Goal: Task Accomplishment & Management: Manage account settings

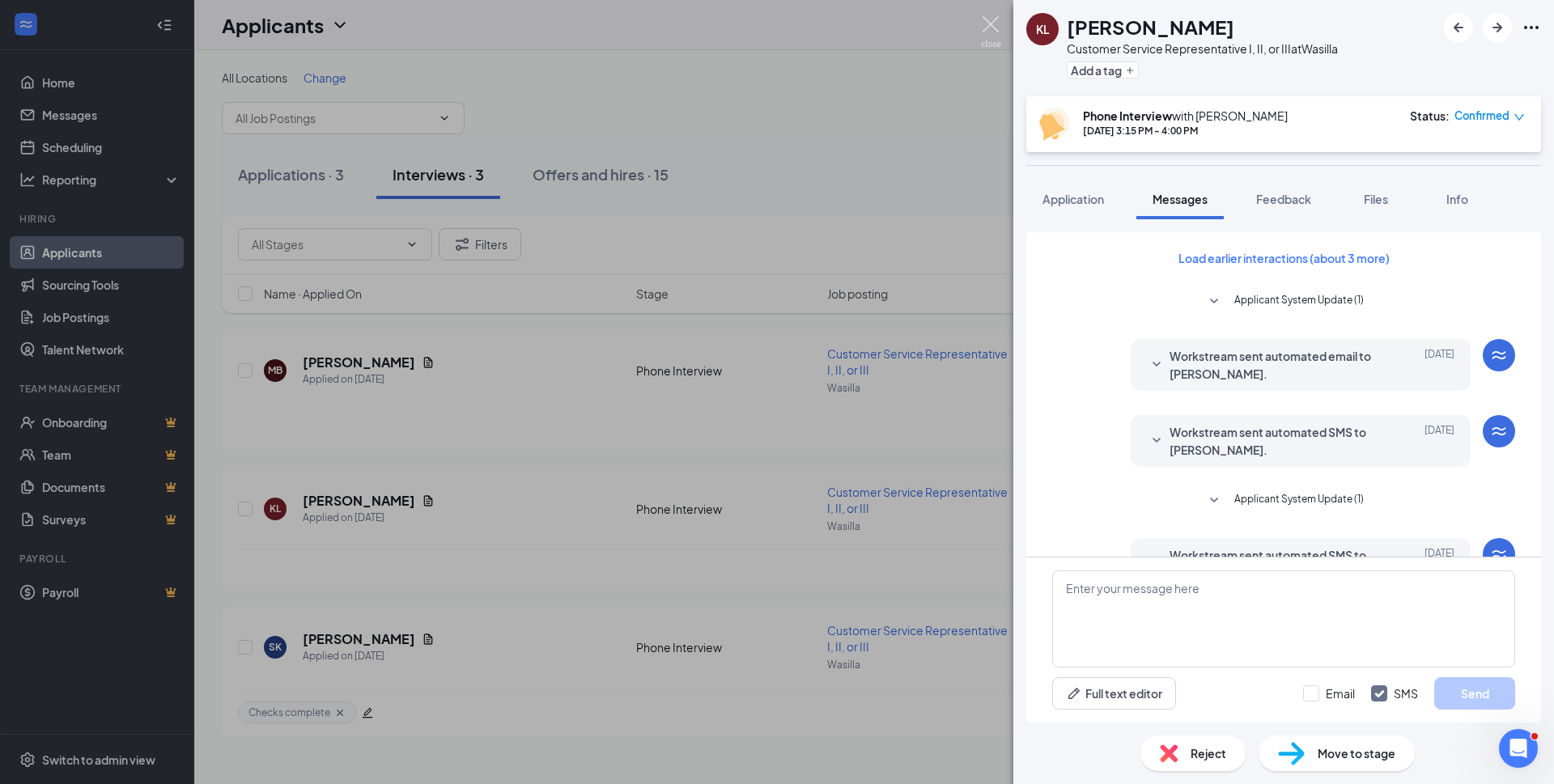
scroll to position [731, 0]
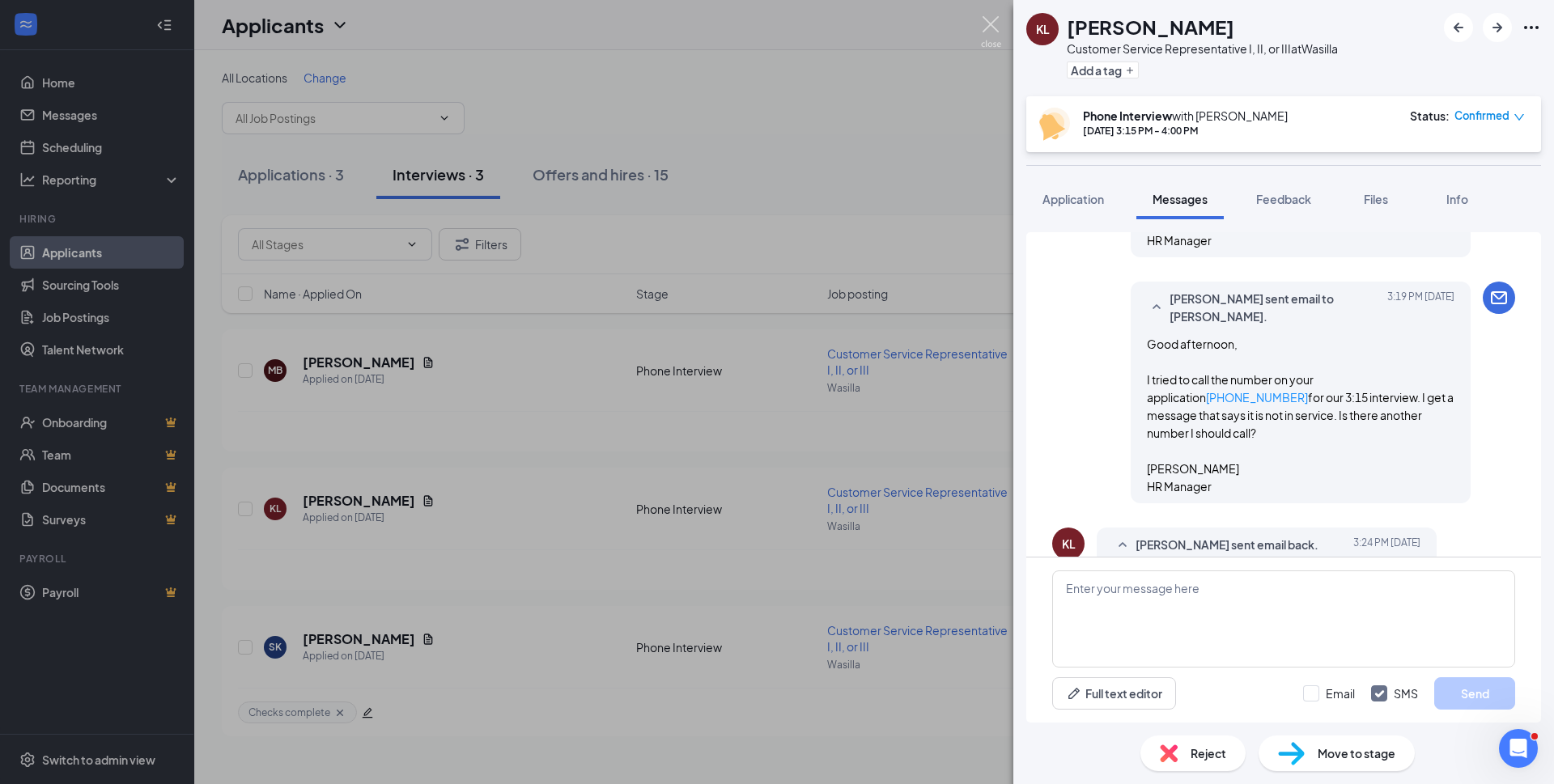
click at [992, 27] on img at bounding box center [990, 31] width 20 height 31
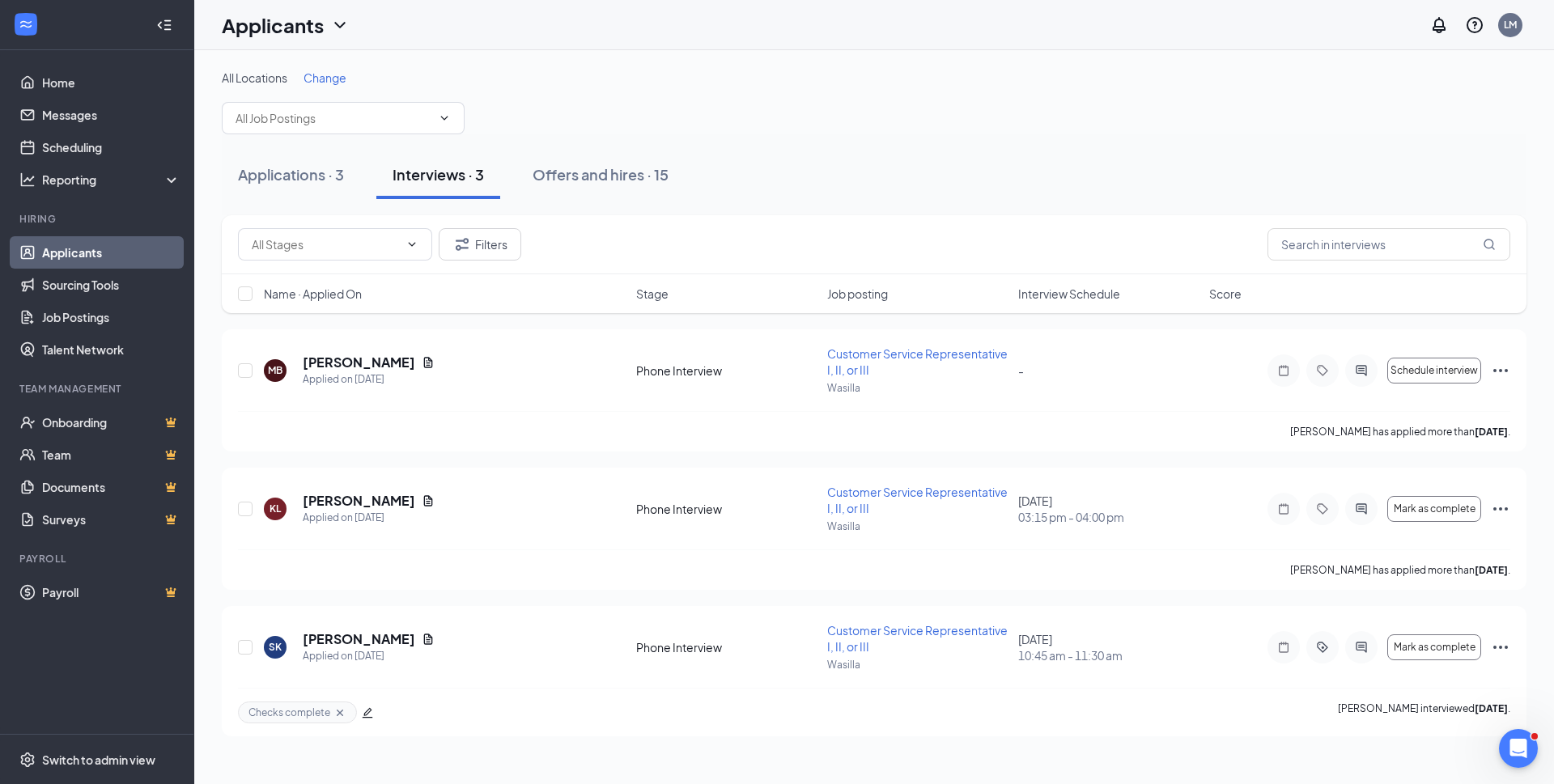
click at [565, 174] on div "Offers and hires · 15" at bounding box center [600, 173] width 136 height 20
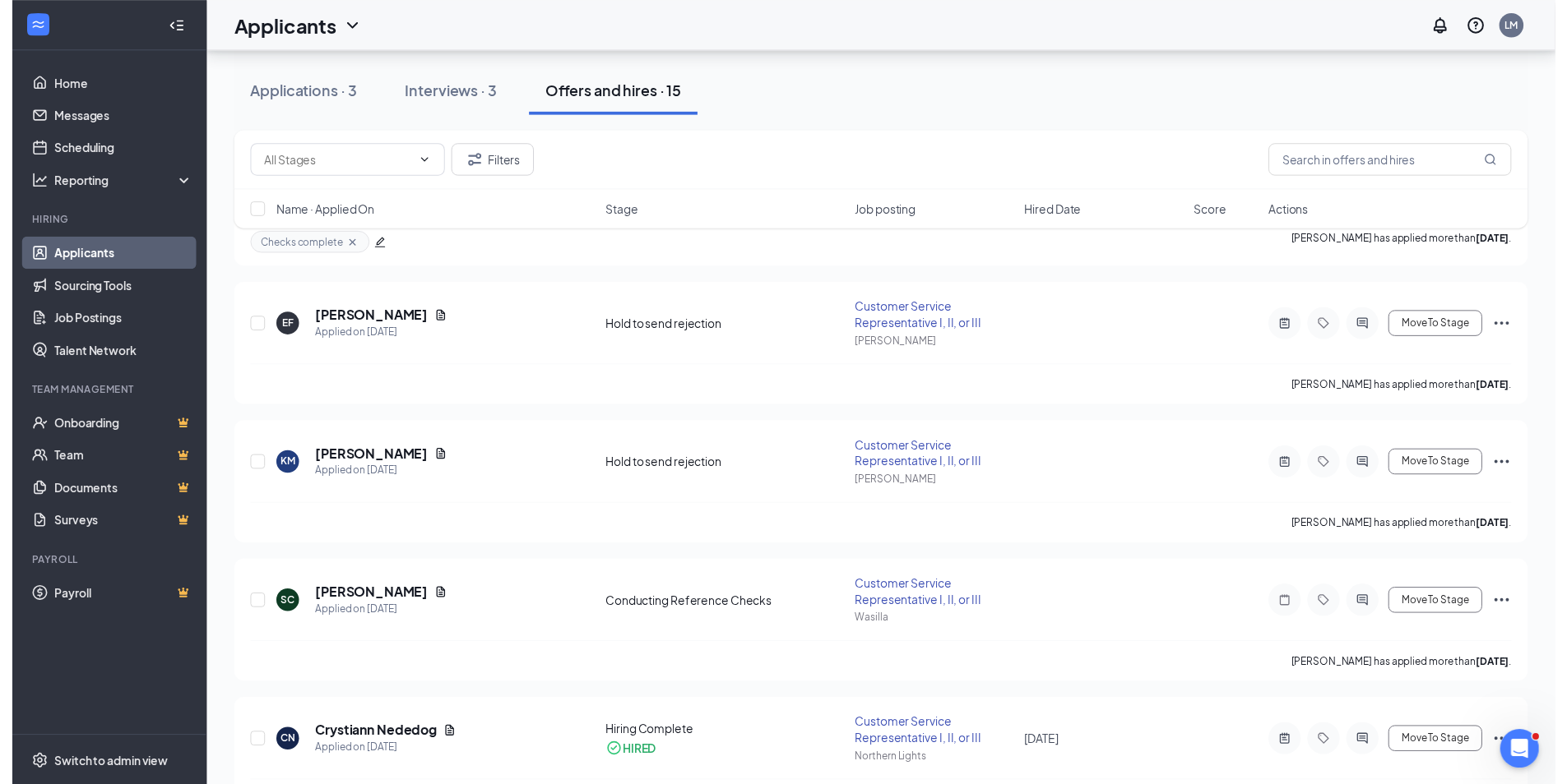
scroll to position [247, 0]
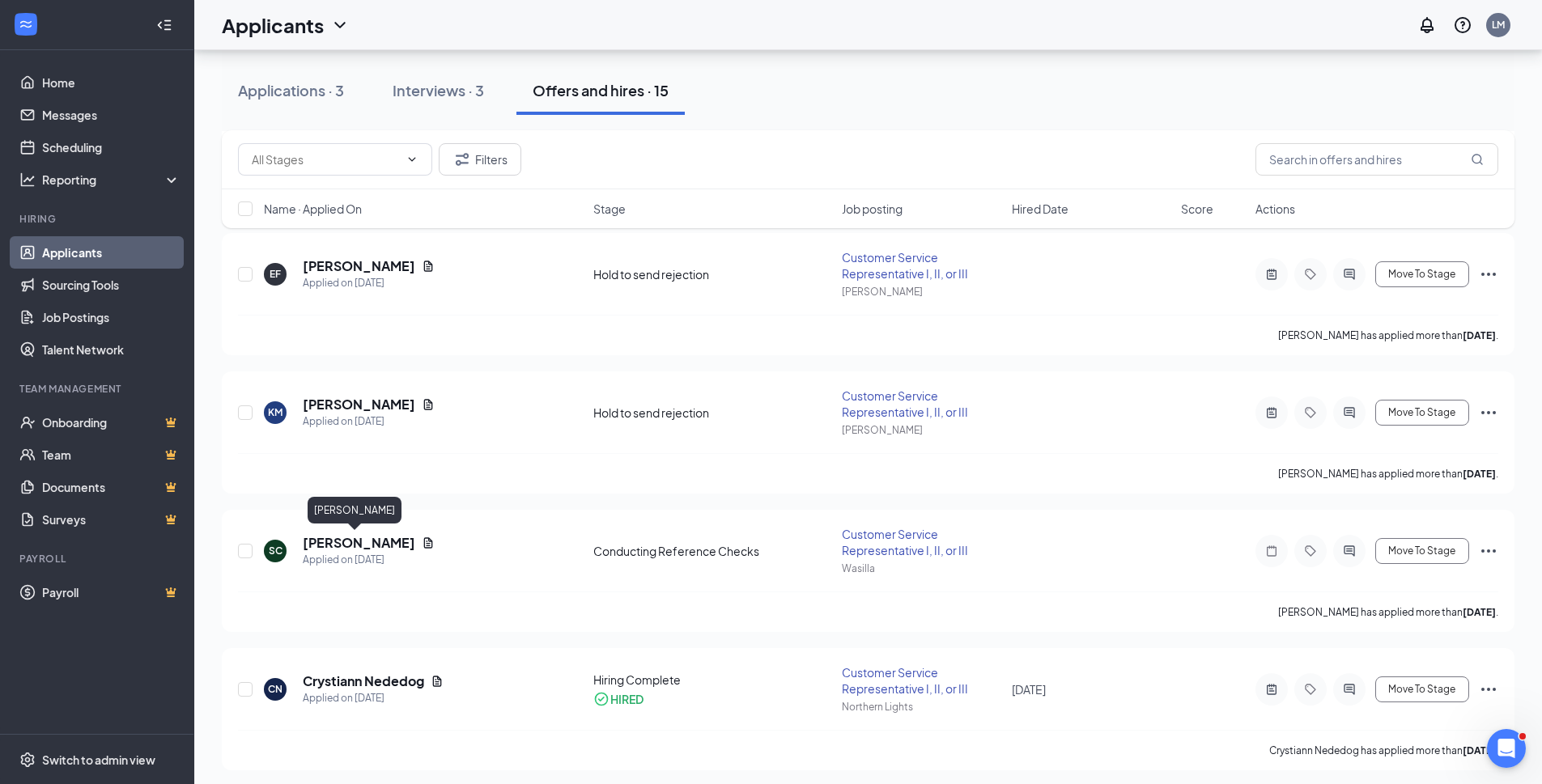
click at [349, 544] on h5 "Shaye Carroll" at bounding box center [358, 542] width 113 height 18
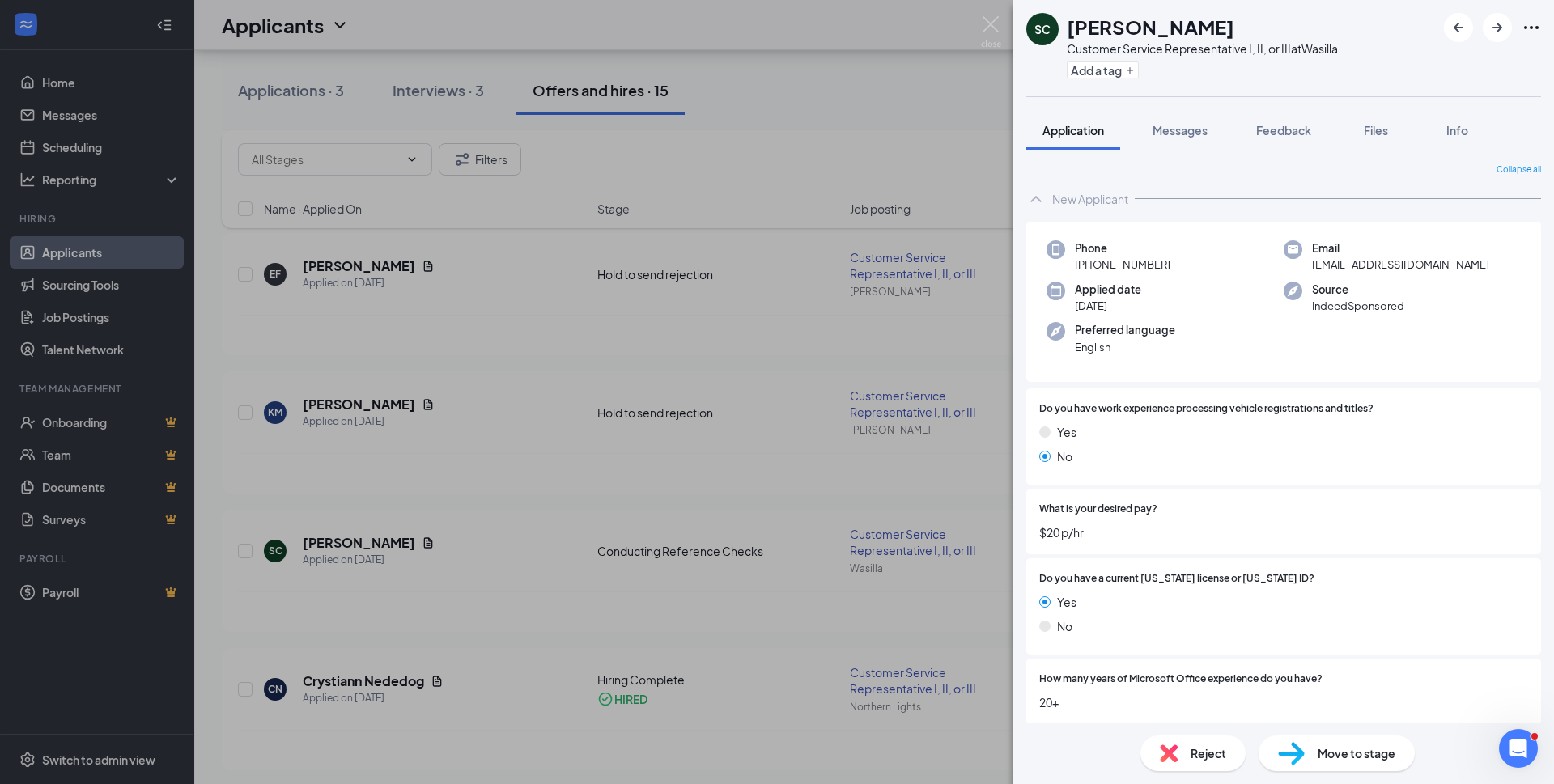
click at [1378, 129] on span "Files" at bounding box center [1376, 130] width 25 height 14
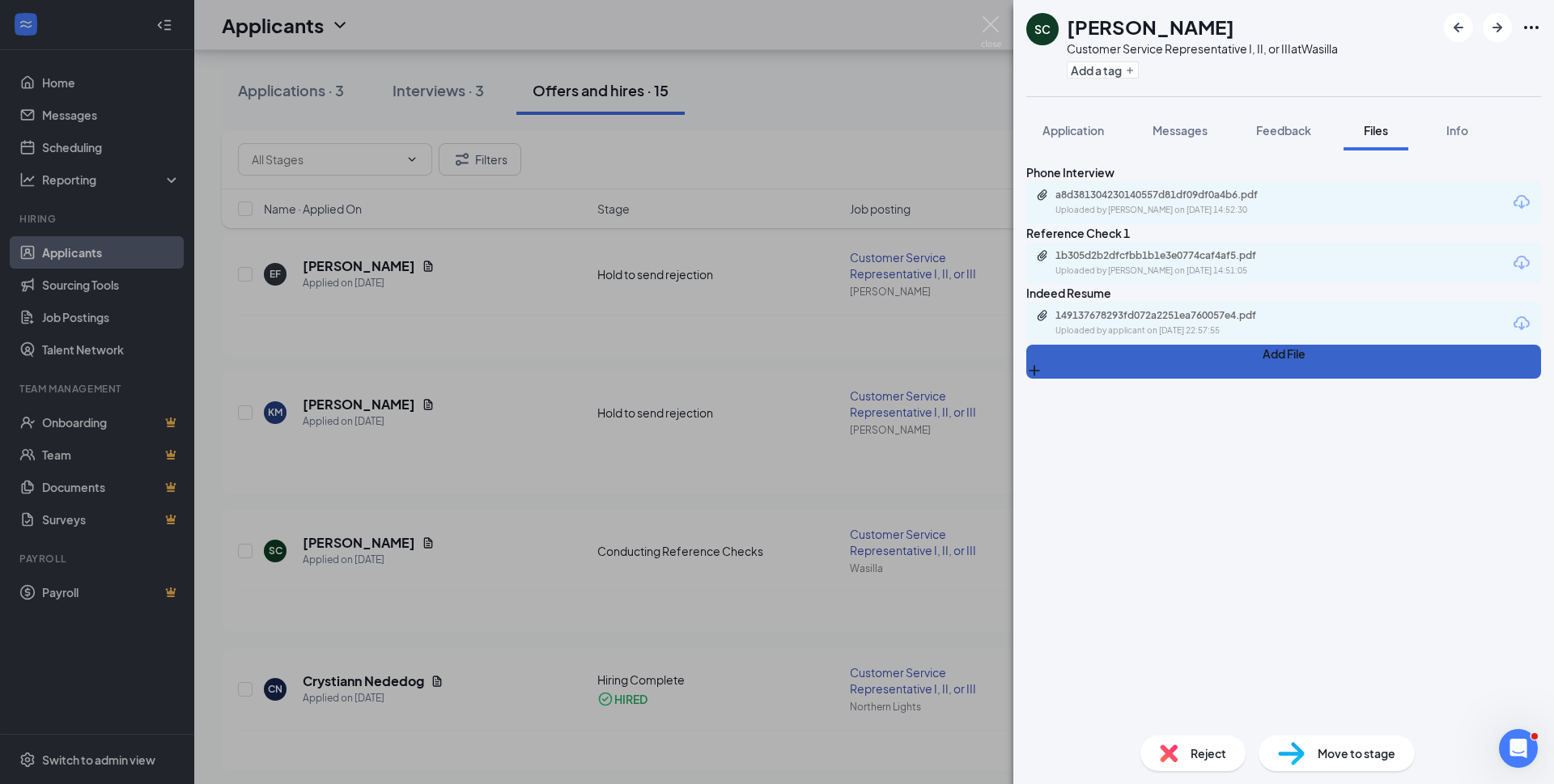
click at [1061, 378] on button "Add File" at bounding box center [1283, 362] width 515 height 34
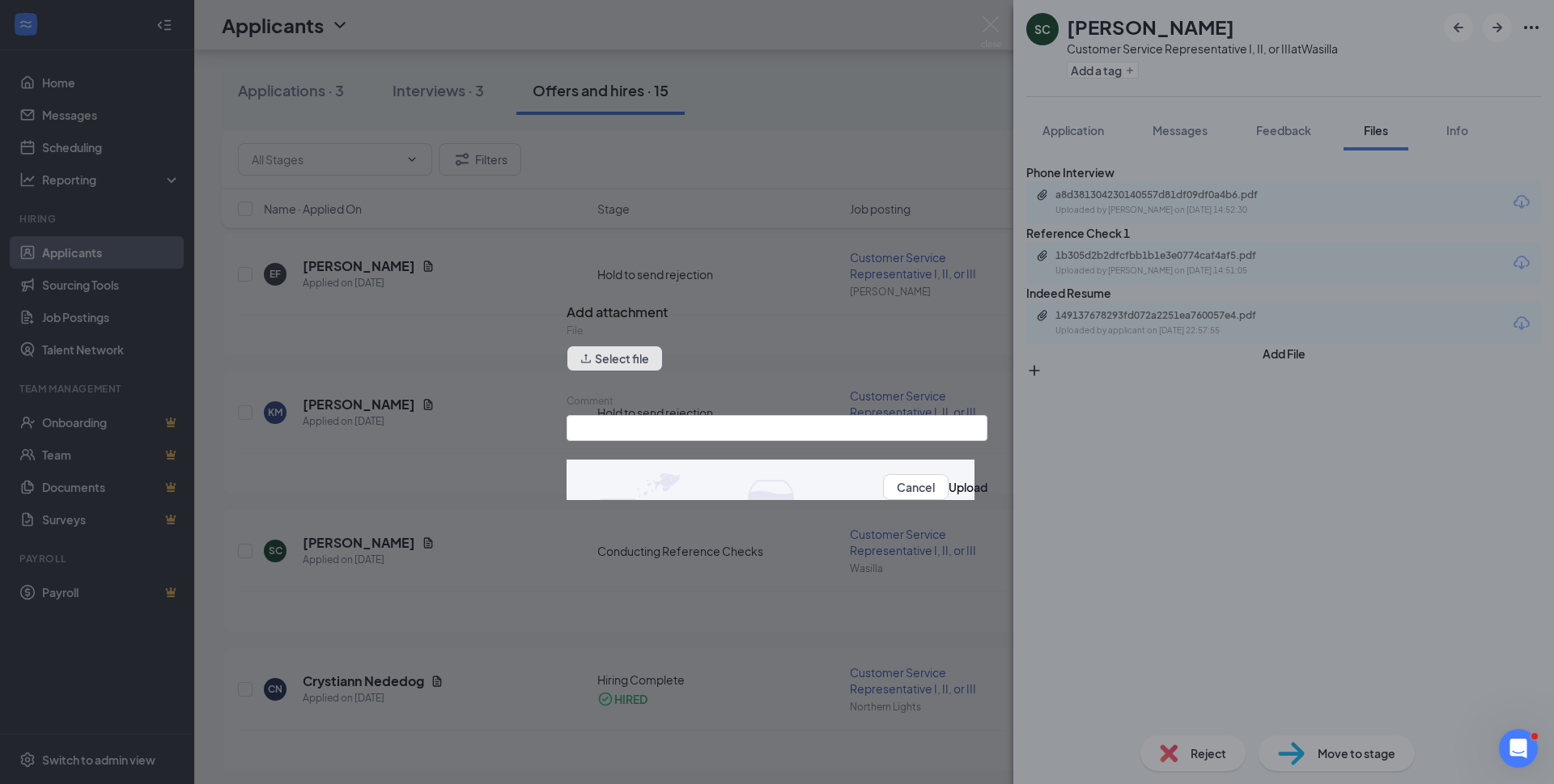
click at [610, 367] on button "Select file" at bounding box center [614, 357] width 97 height 26
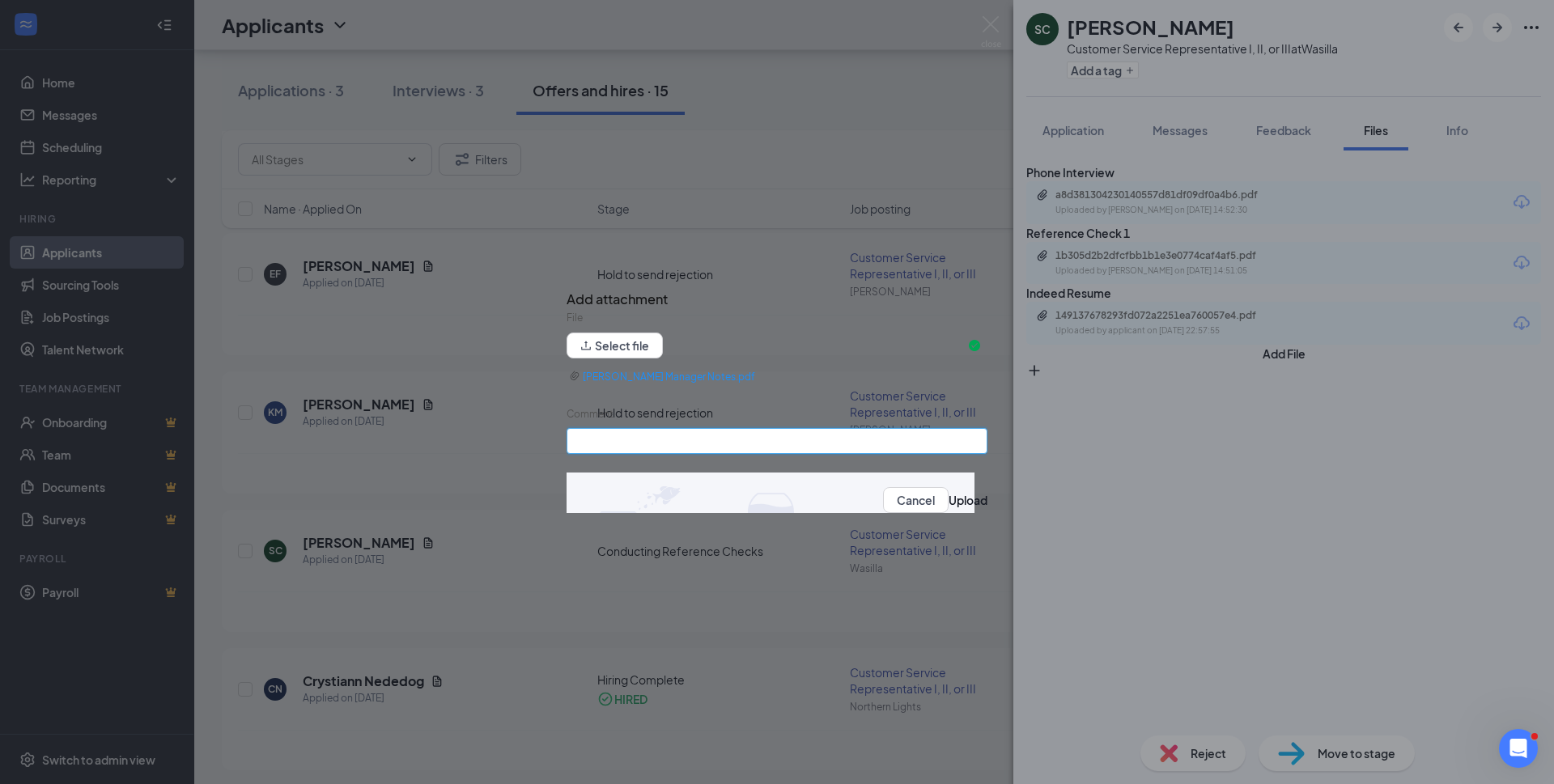
click at [646, 439] on input "Comment" at bounding box center [777, 440] width 421 height 26
type input "Manager interview notes"
click at [948, 508] on button "Upload" at bounding box center [967, 500] width 39 height 18
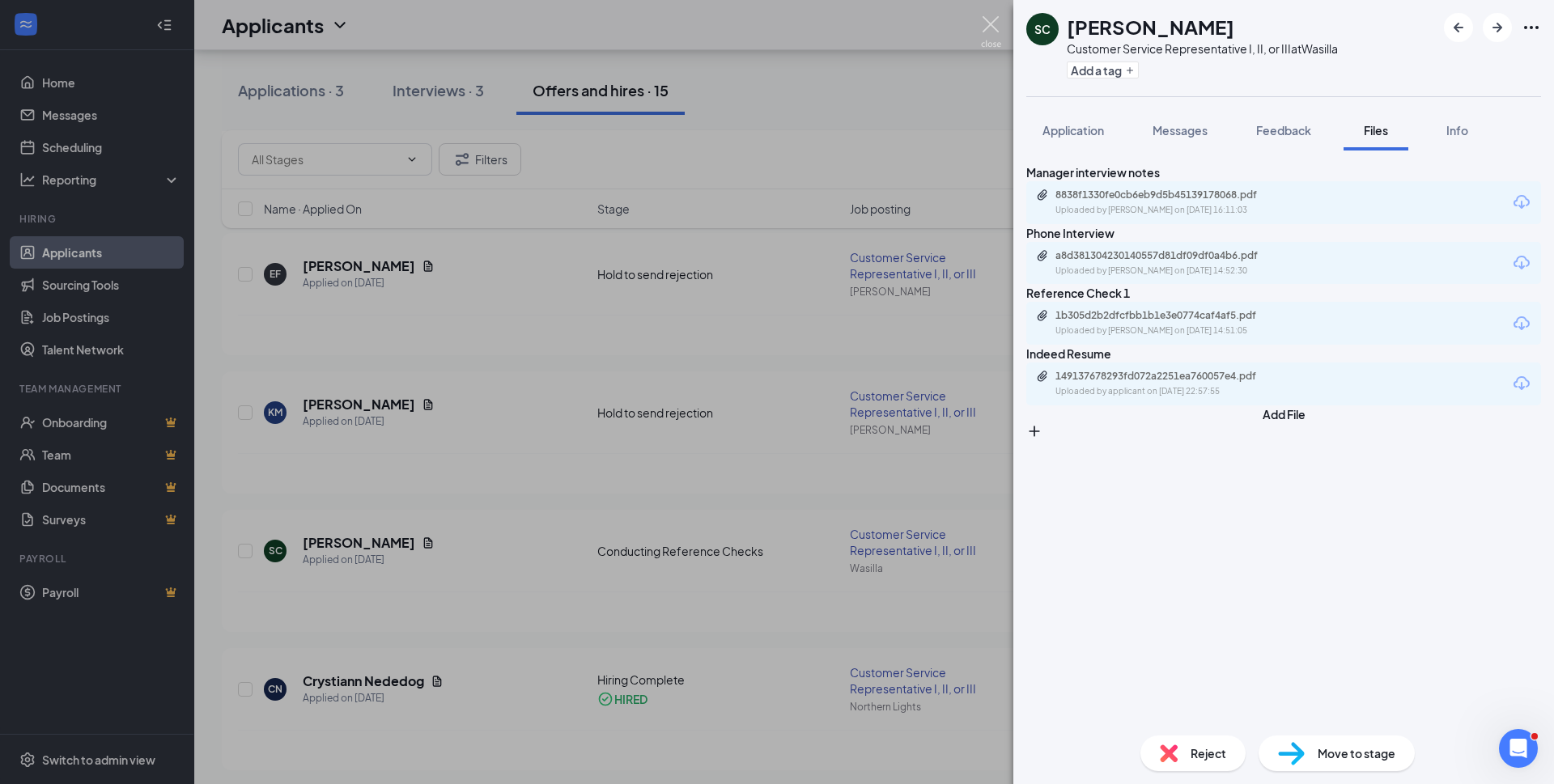
click at [990, 29] on img at bounding box center [990, 31] width 20 height 31
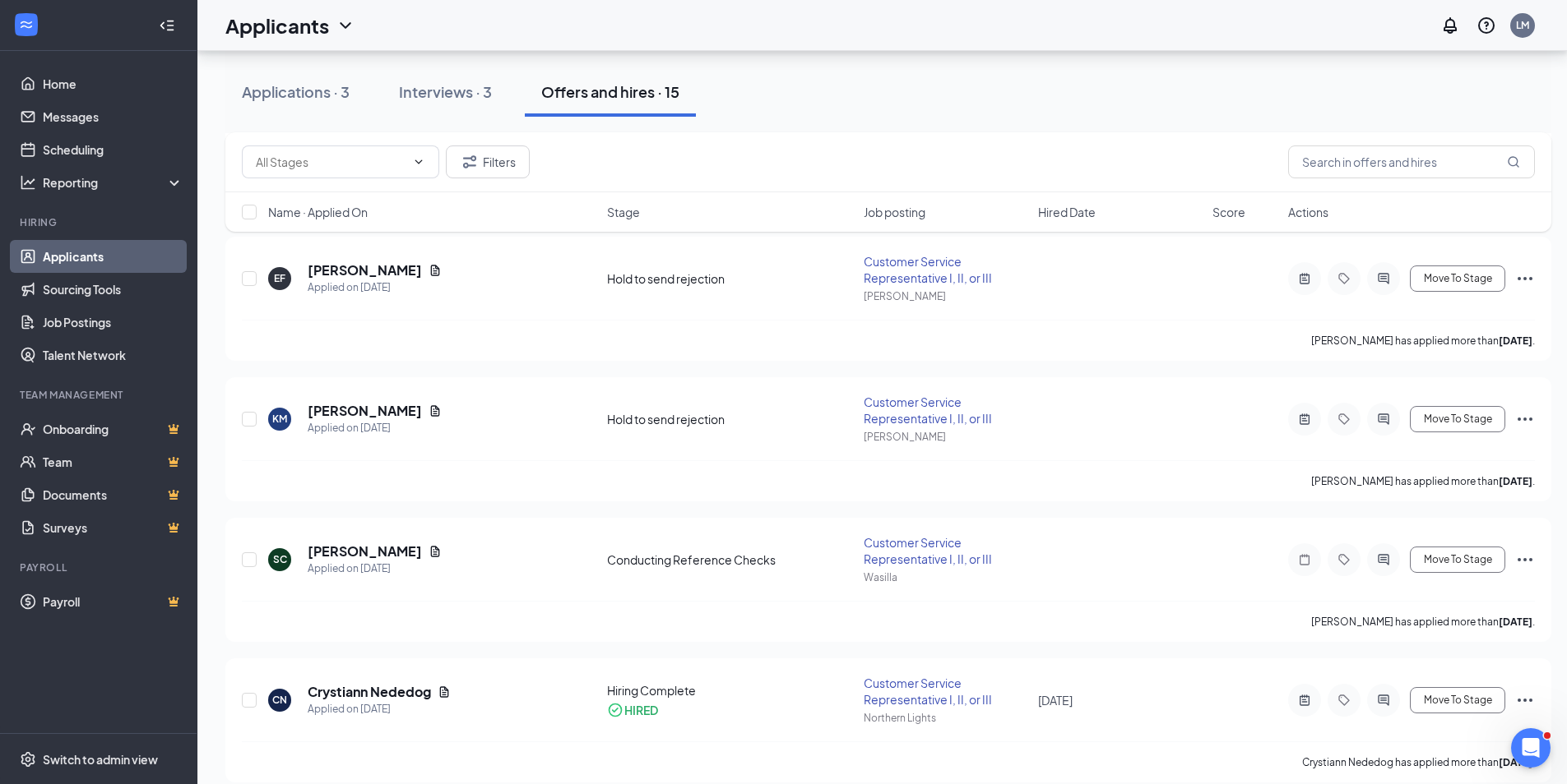
click at [452, 95] on div "Interviews · 3" at bounding box center [445, 91] width 93 height 20
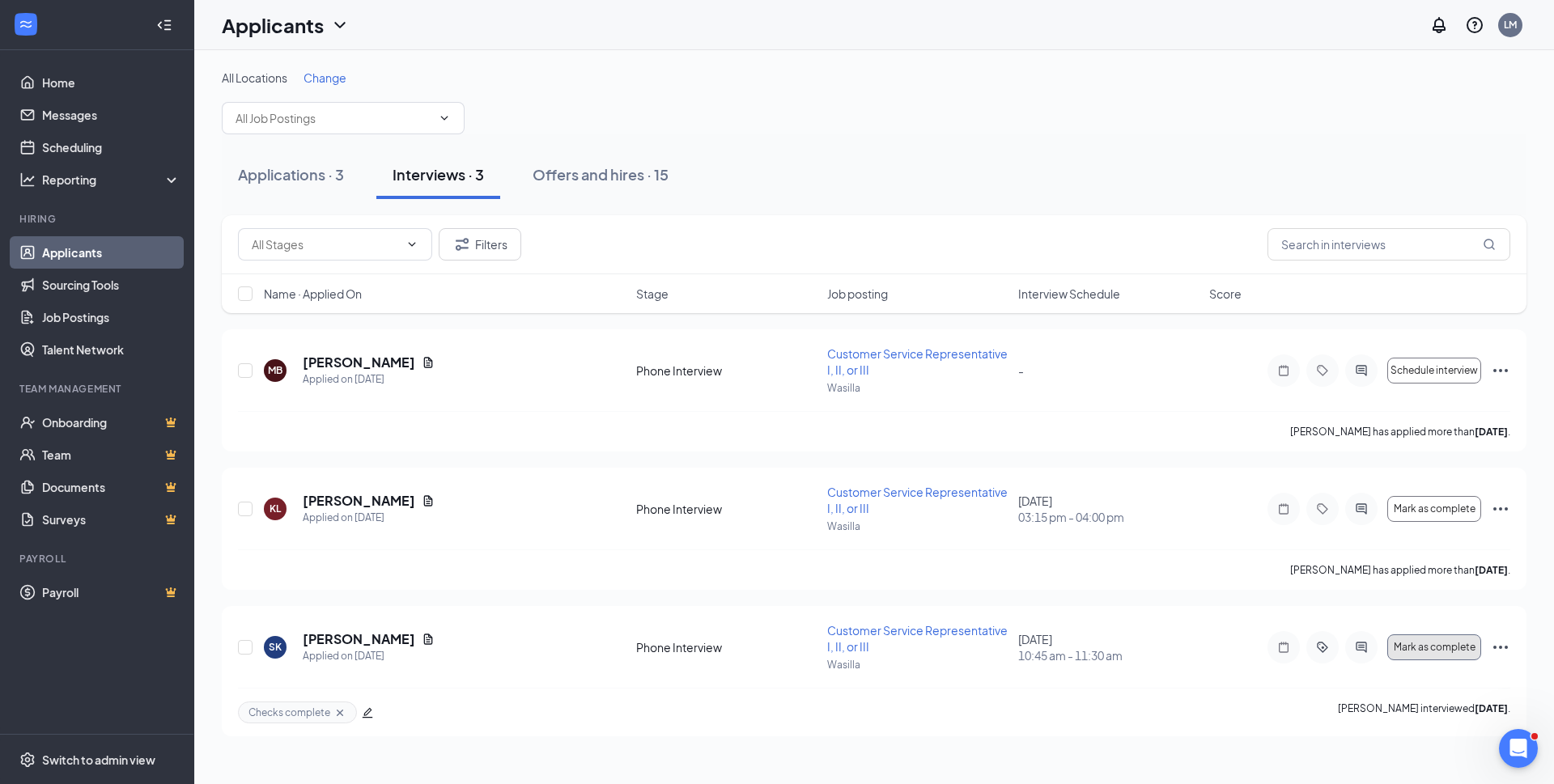
click at [1419, 644] on span "Mark as complete" at bounding box center [1435, 647] width 82 height 11
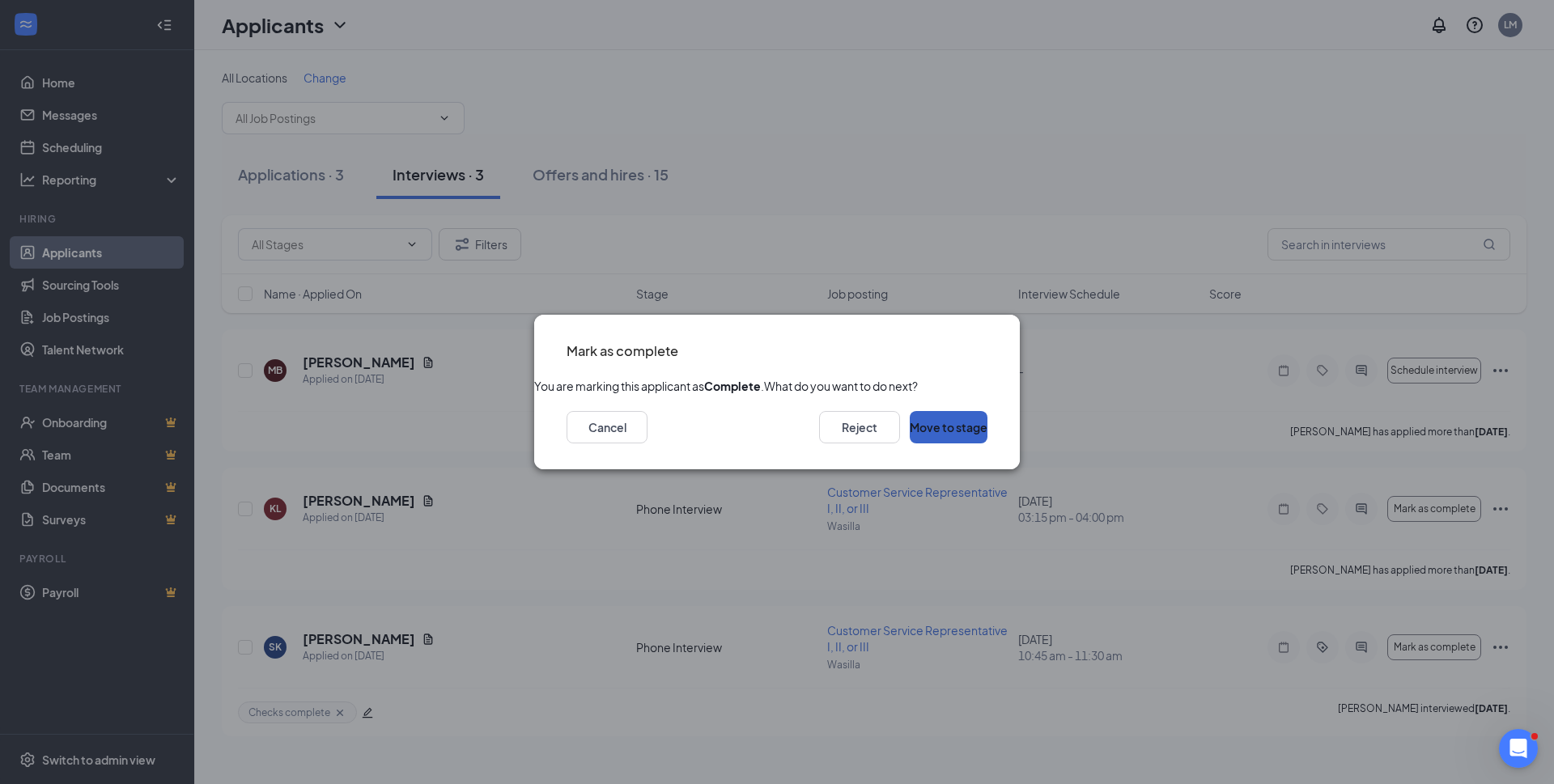
click at [918, 444] on button "Move to stage" at bounding box center [948, 428] width 78 height 32
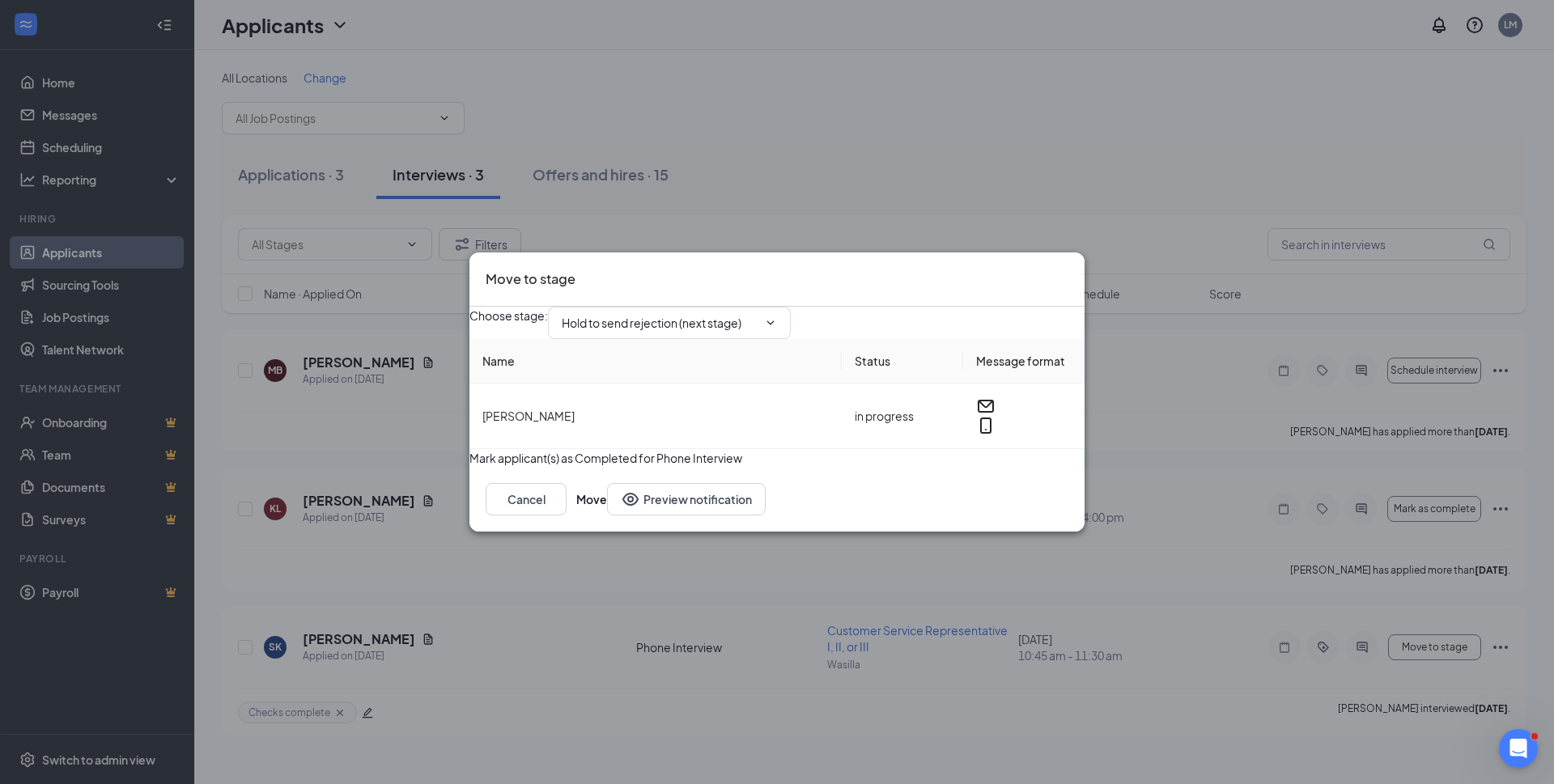
click at [777, 317] on icon "ChevronDown" at bounding box center [771, 323] width 13 height 13
click at [721, 314] on input "Hold to send rejection (next stage)" at bounding box center [659, 322] width 196 height 18
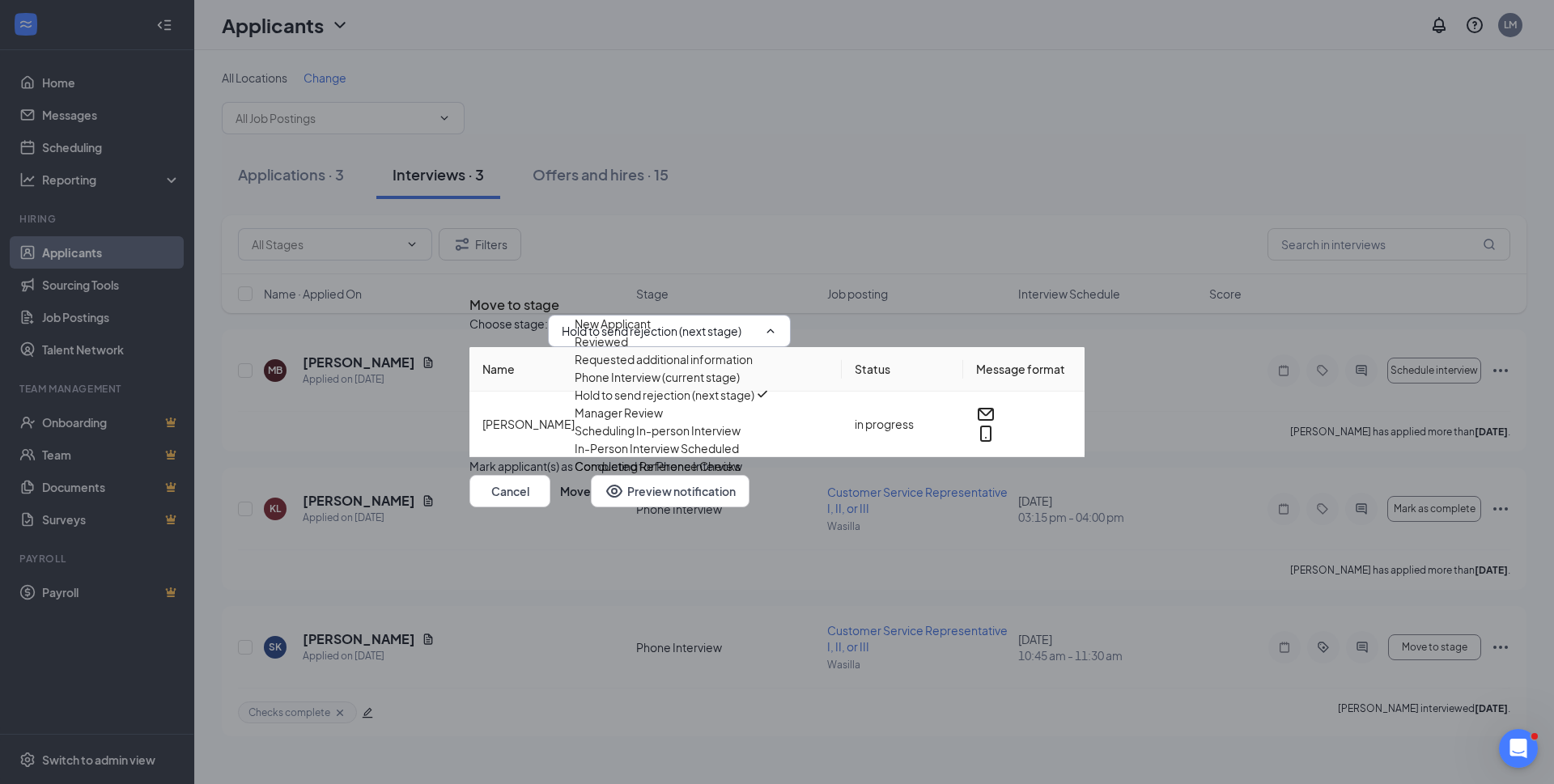
click at [663, 422] on div "Manager Review" at bounding box center [618, 412] width 88 height 18
type input "Manager Review"
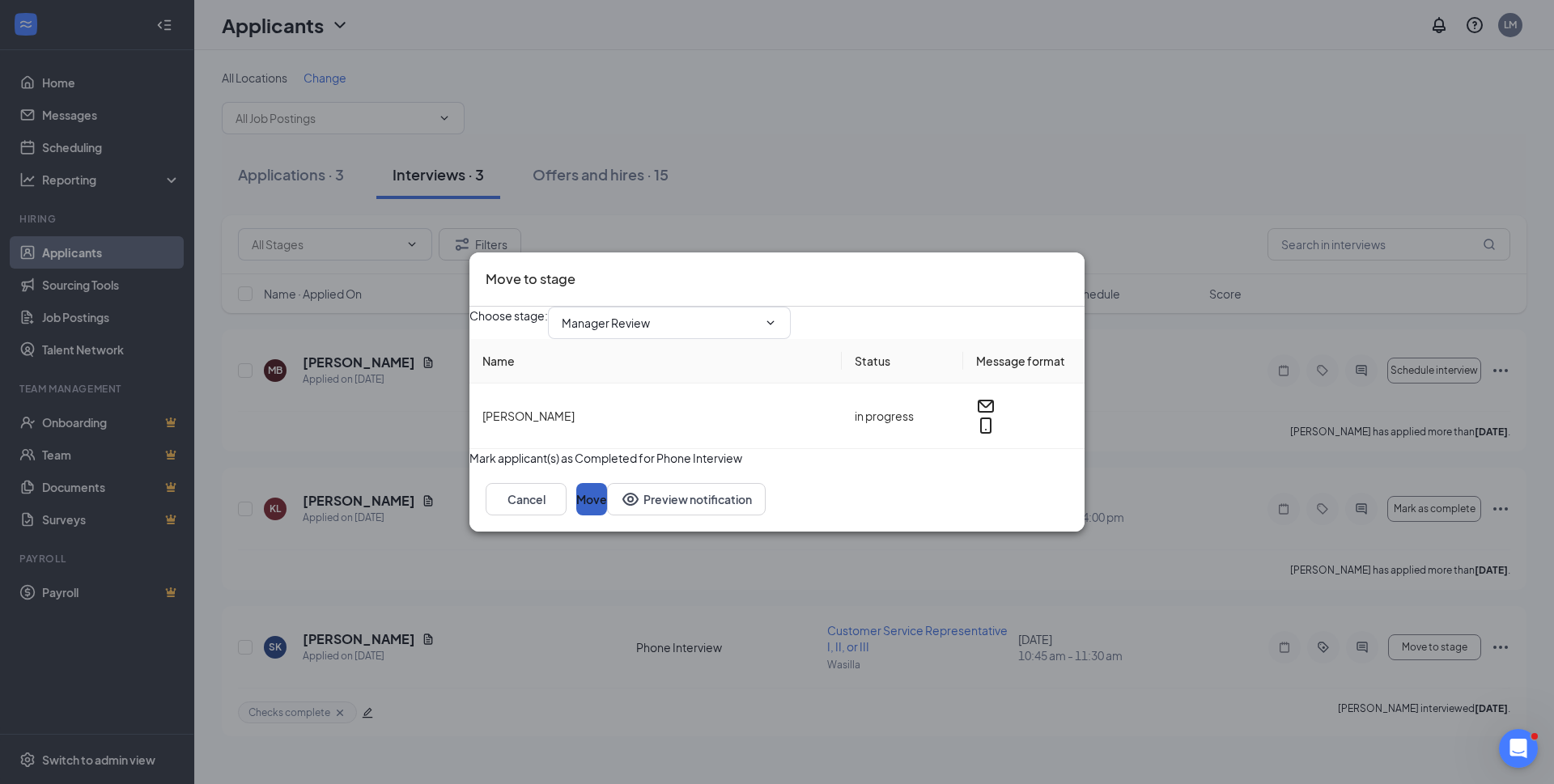
click at [607, 516] on button "Move" at bounding box center [592, 499] width 30 height 32
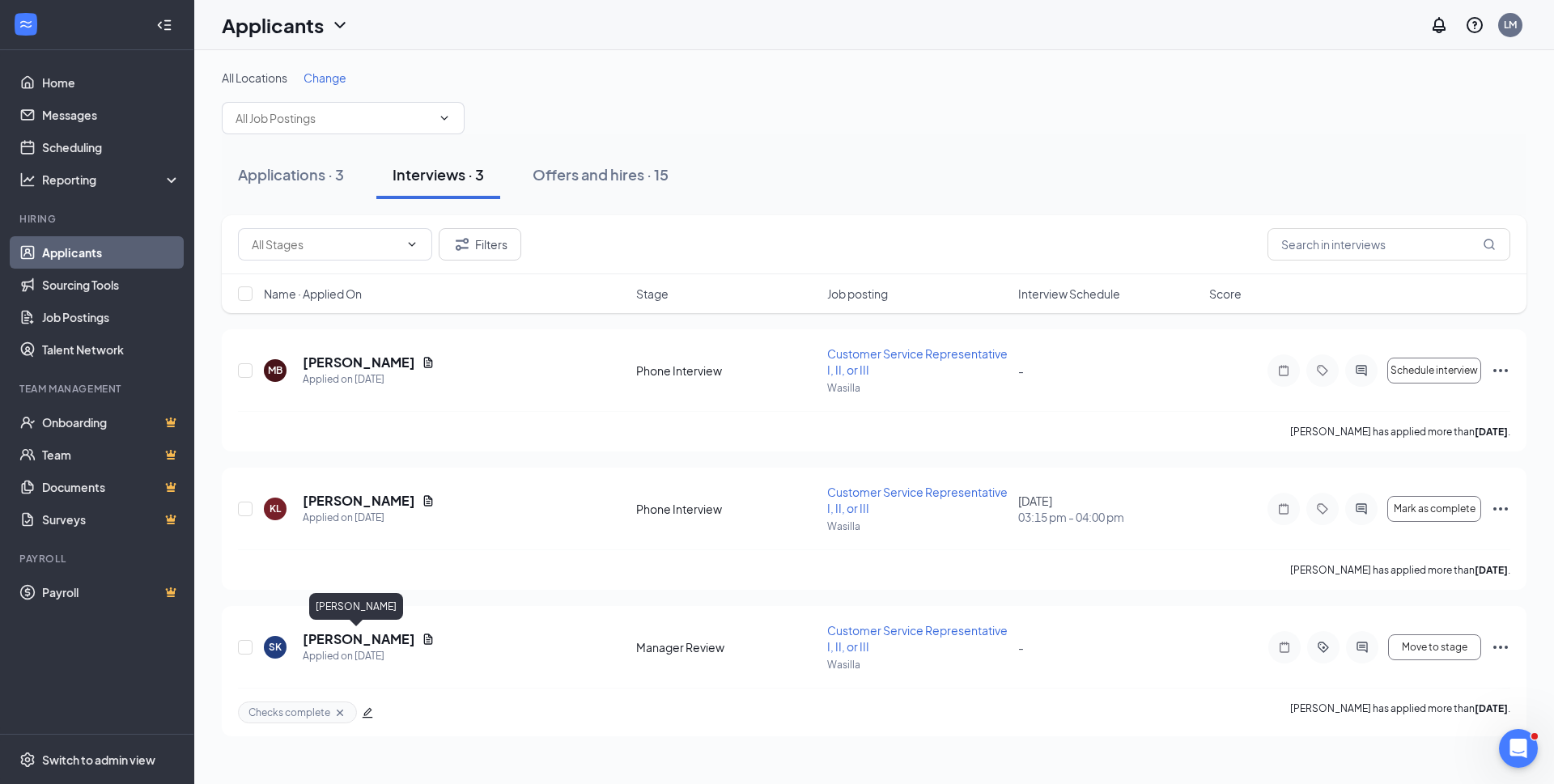
click at [346, 640] on h5 "Shauna Koehler" at bounding box center [358, 639] width 113 height 18
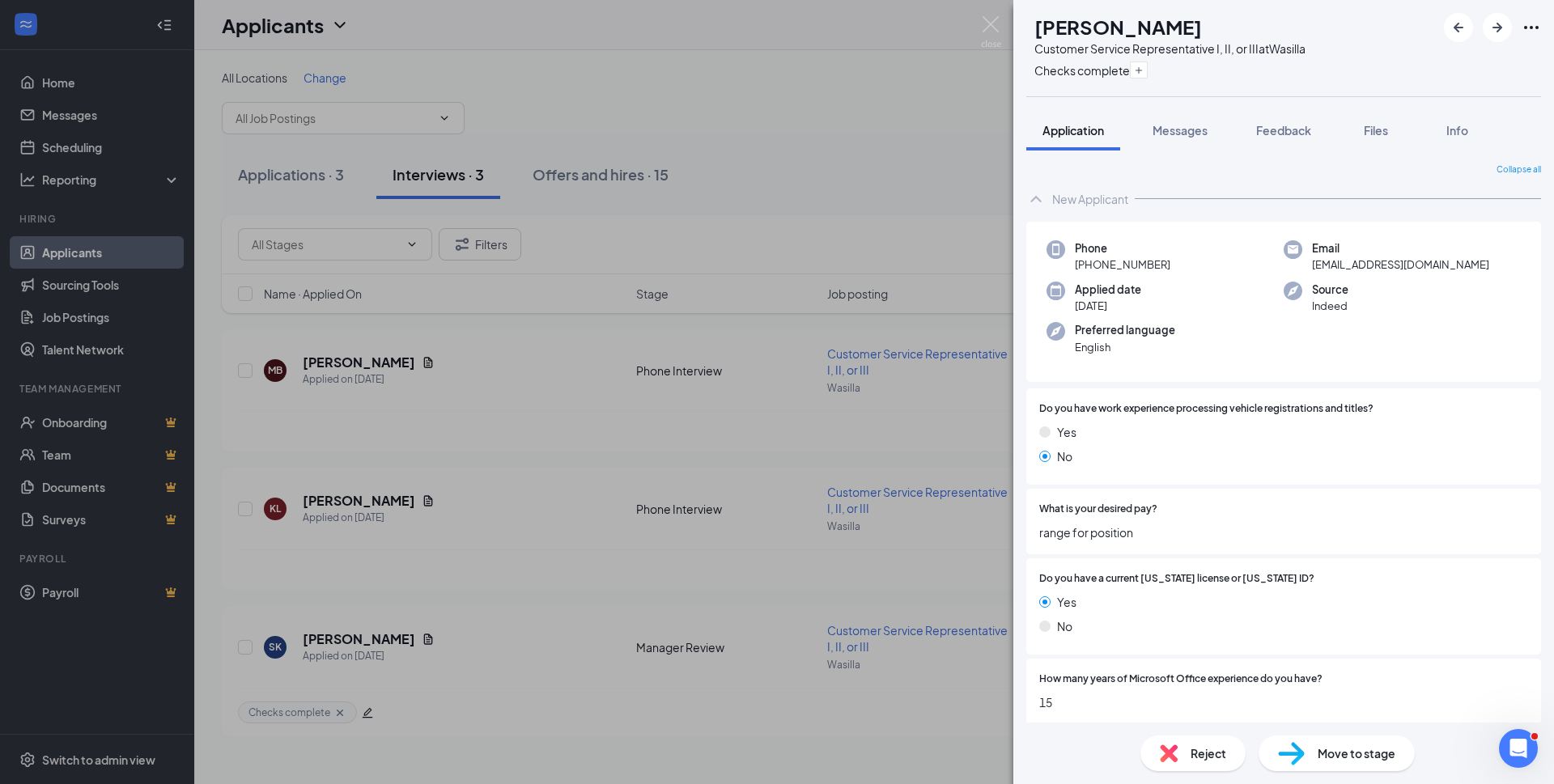
click at [1366, 133] on span "Files" at bounding box center [1376, 130] width 25 height 14
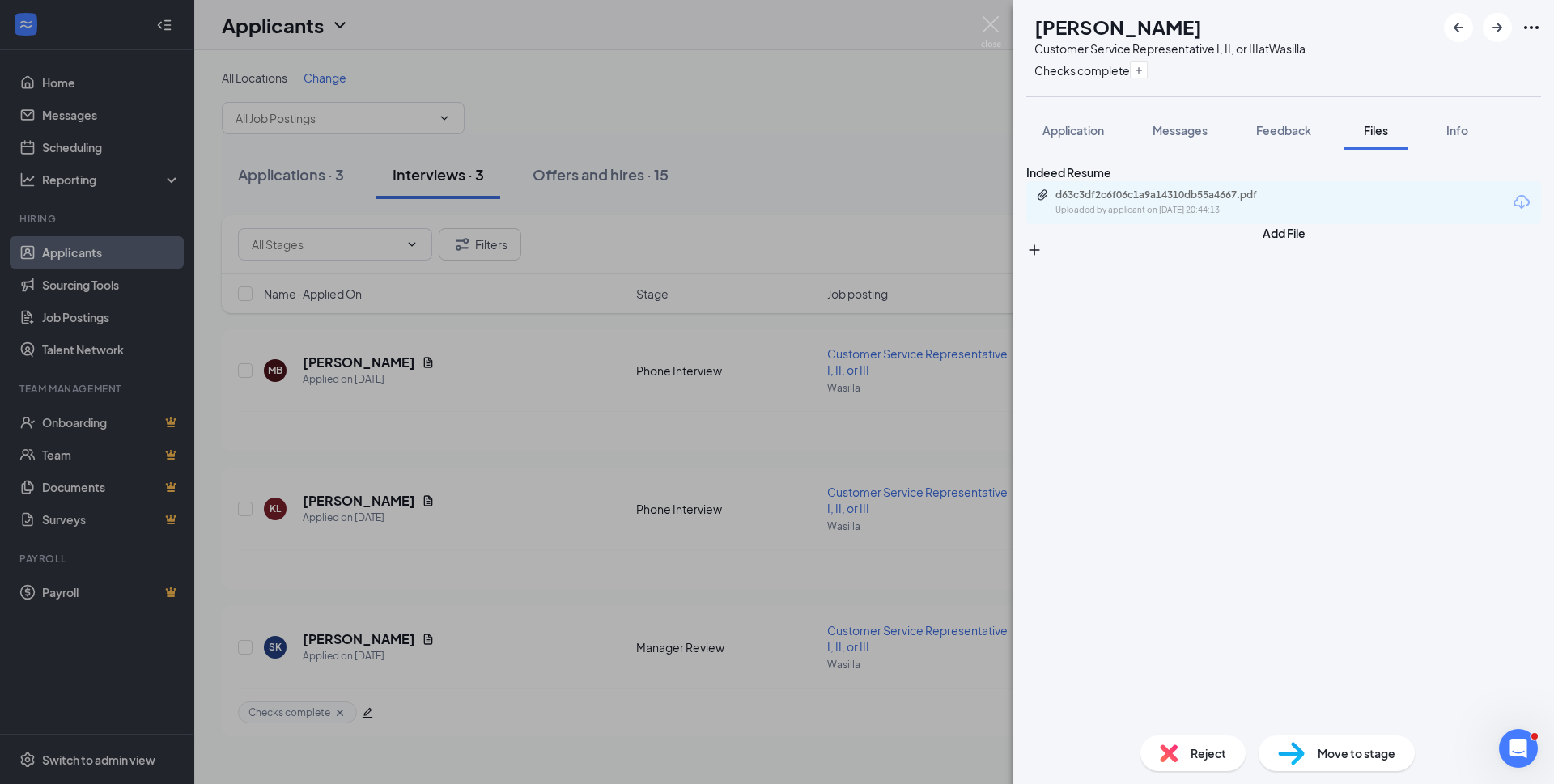
click at [1348, 23] on div "SK Shauna Koehler Customer Service Representative I, II, or III at Wasilla Chec…" at bounding box center [1283, 48] width 540 height 97
click at [1078, 131] on span "Application" at bounding box center [1072, 130] width 62 height 14
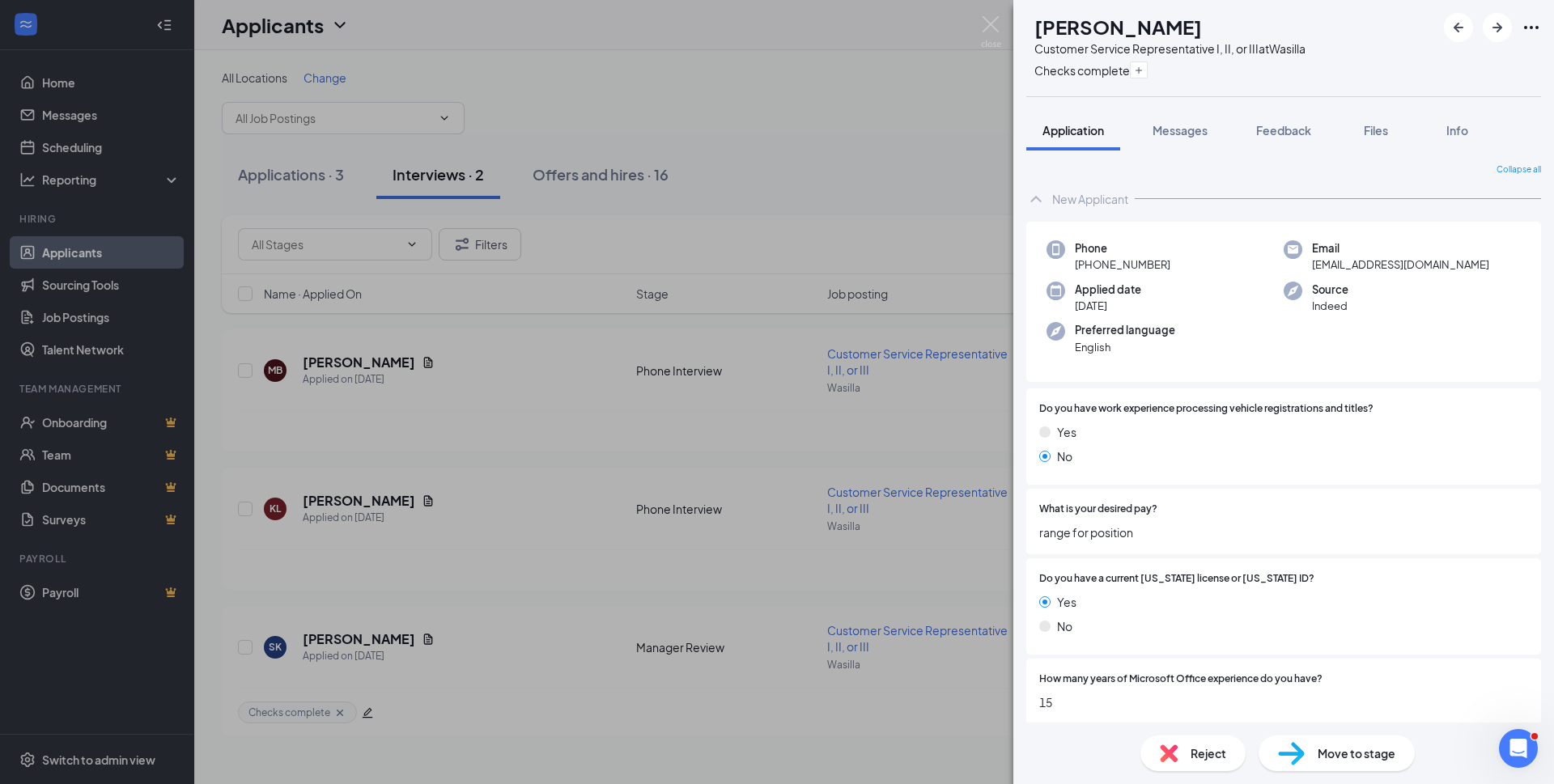
click at [1180, 137] on span "Messages" at bounding box center [1179, 130] width 55 height 14
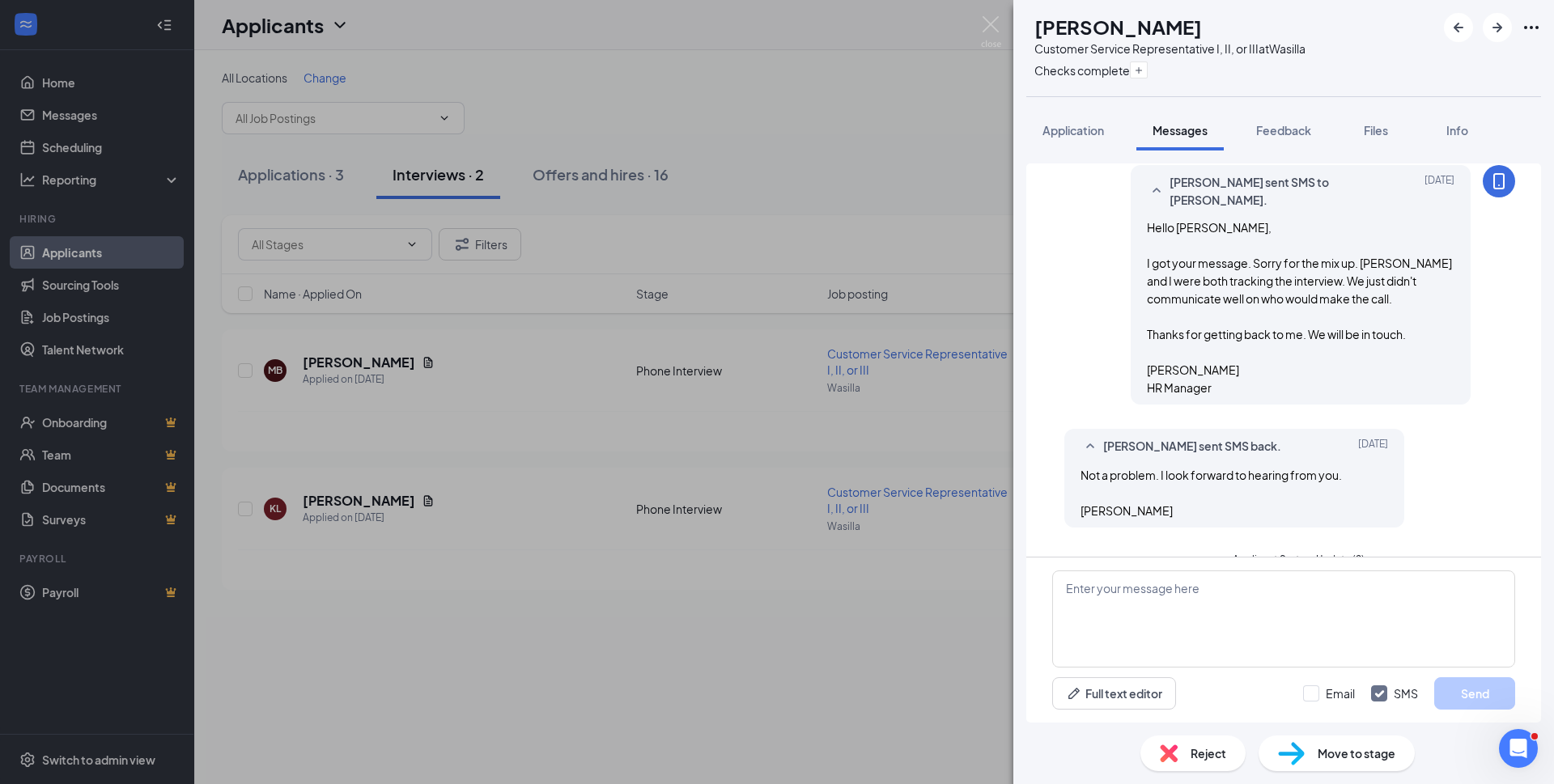
scroll to position [702, 0]
click at [1161, 596] on textarea at bounding box center [1283, 619] width 463 height 97
click at [1236, 659] on textarea "Good afternoon, The Branch Manager would like to meet with you. Are you availab…" at bounding box center [1283, 619] width 463 height 97
type textarea "Good afternoon, The Branch Manager would like to meet with you. Are you availab…"
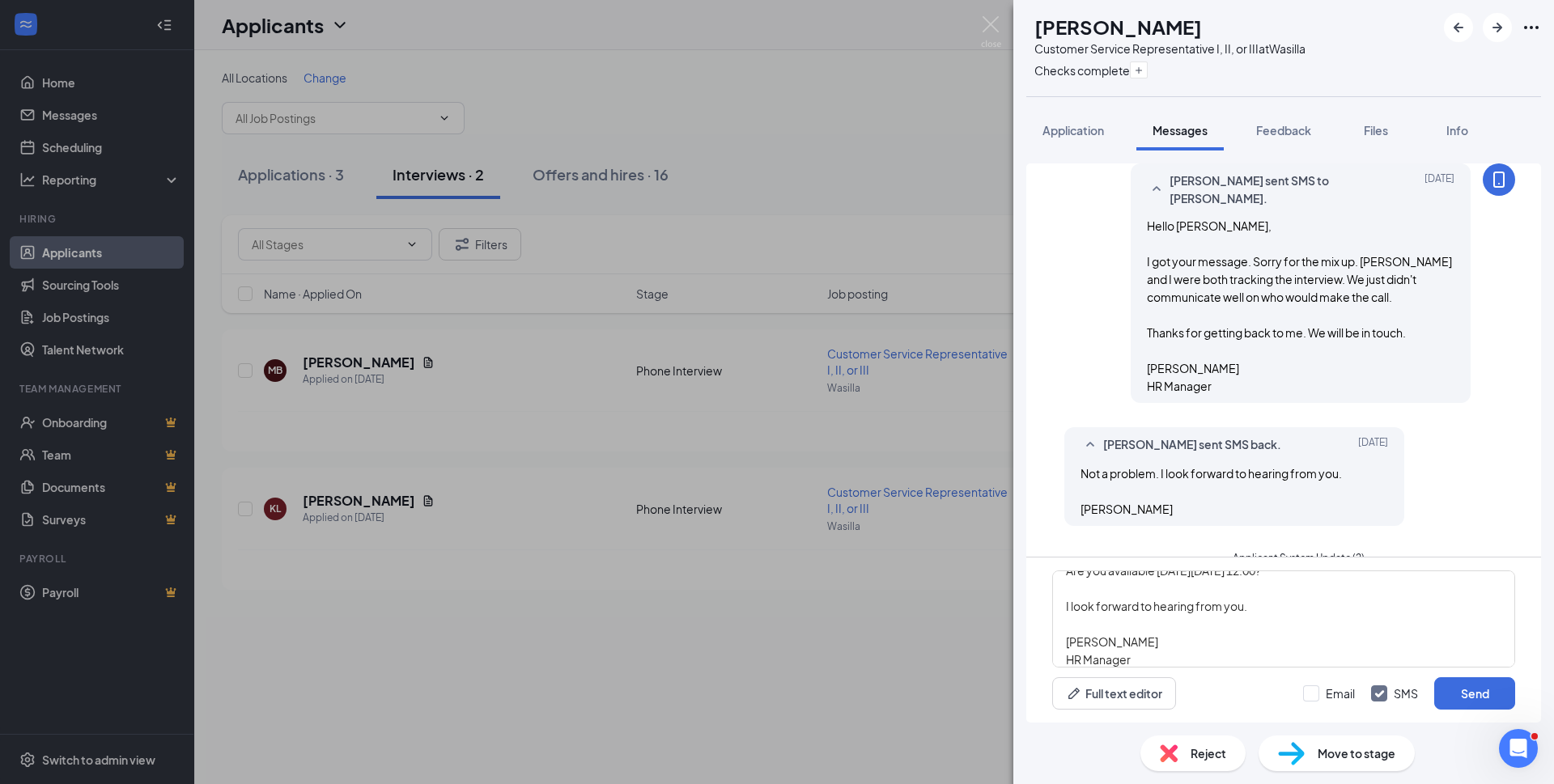
click at [1312, 691] on input "Email" at bounding box center [1328, 693] width 52 height 16
checkbox input "true"
click at [1477, 693] on button "Send" at bounding box center [1473, 693] width 81 height 32
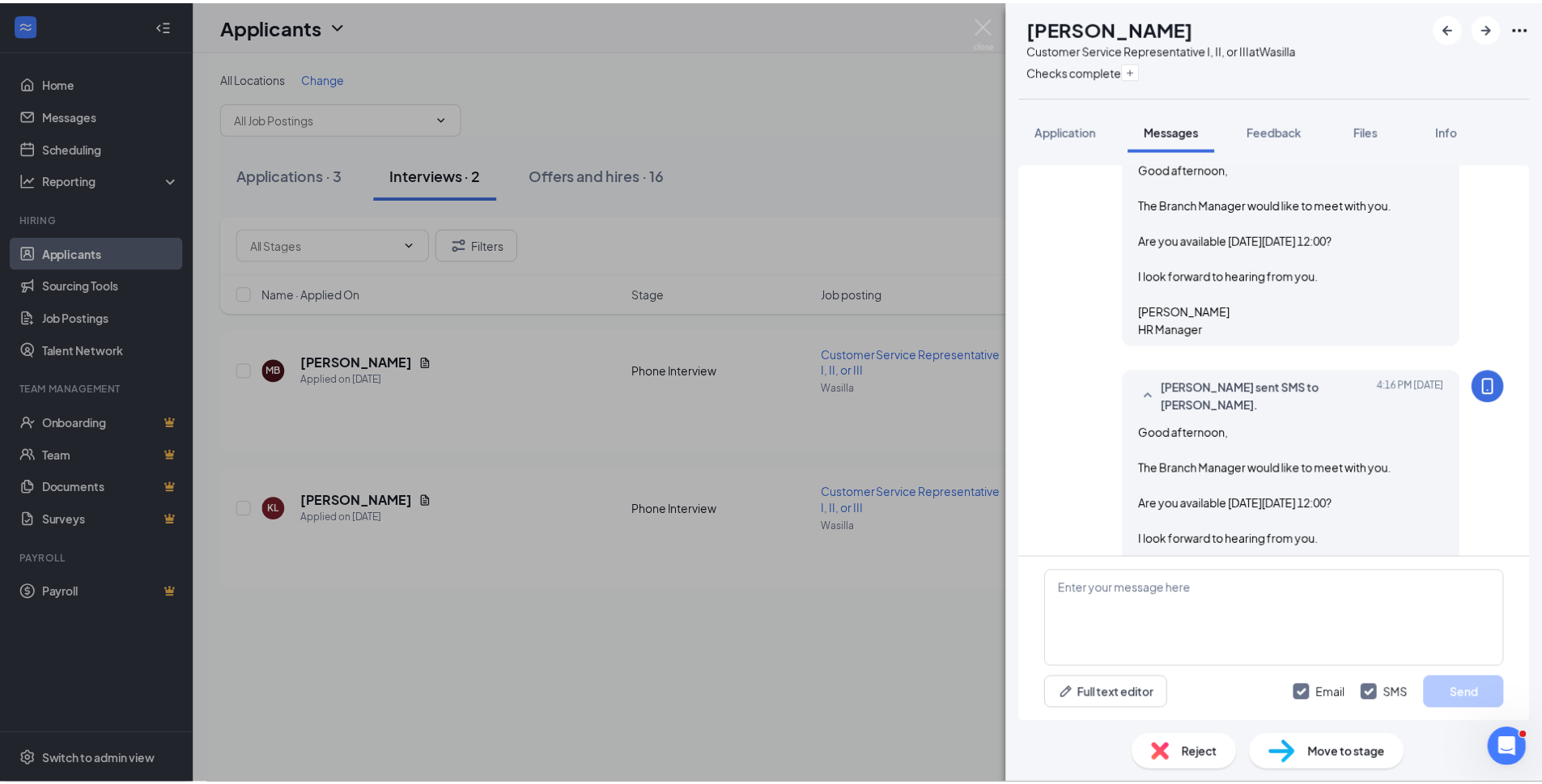
scroll to position [1197, 0]
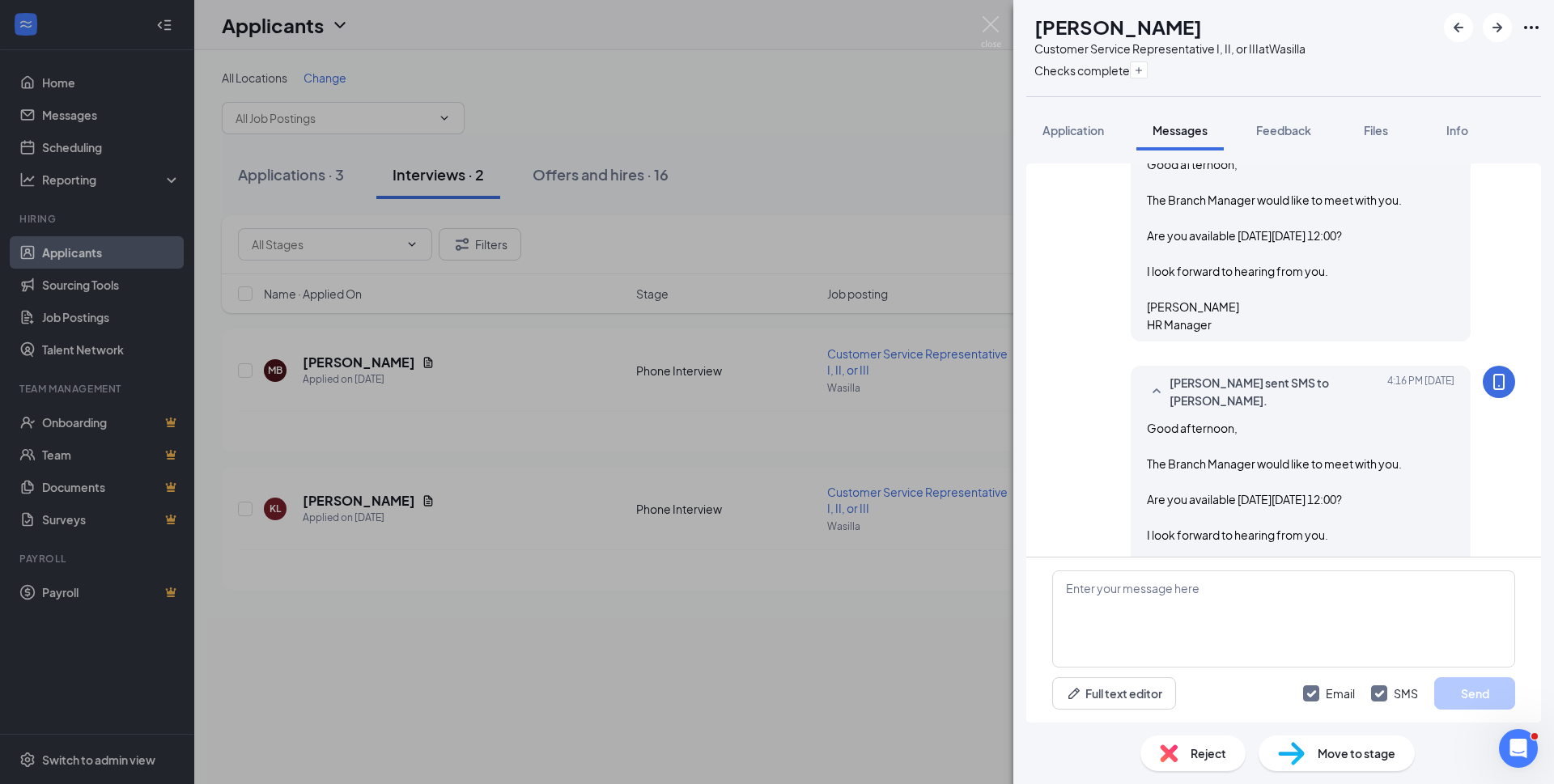
drag, startPoint x: 1229, startPoint y: 30, endPoint x: 1070, endPoint y: 27, distance: 159.0
click at [1069, 30] on div "Shauna Koehler" at bounding box center [1170, 27] width 271 height 27
copy h1 "Shauna Koehler"
click at [1383, 75] on div "SK Shauna Koehler Customer Service Representative I, II, or III at Wasilla Chec…" at bounding box center [1283, 48] width 540 height 97
click at [991, 25] on img at bounding box center [990, 31] width 20 height 31
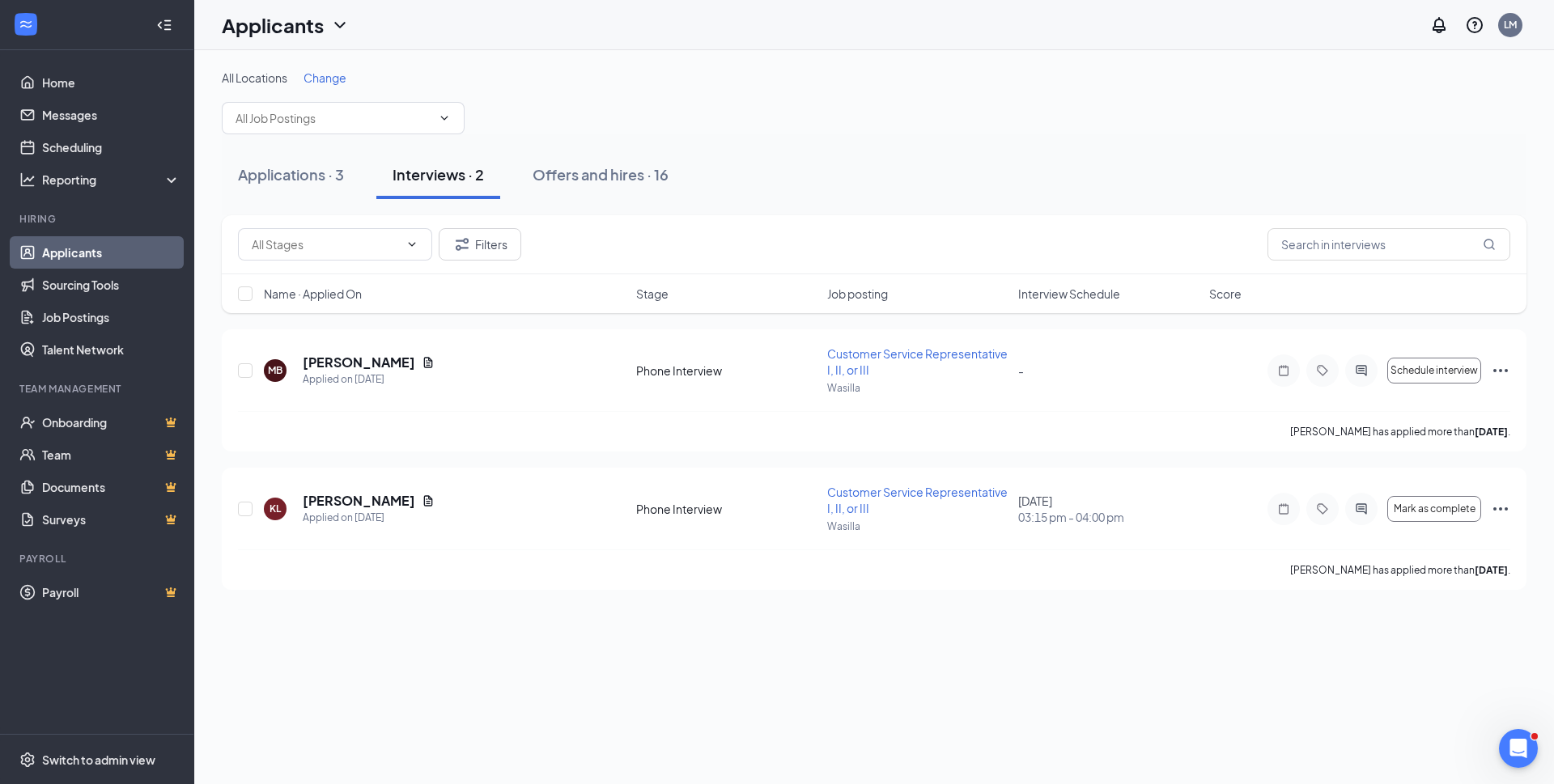
click at [589, 173] on div "Offers and hires · 16" at bounding box center [600, 173] width 136 height 20
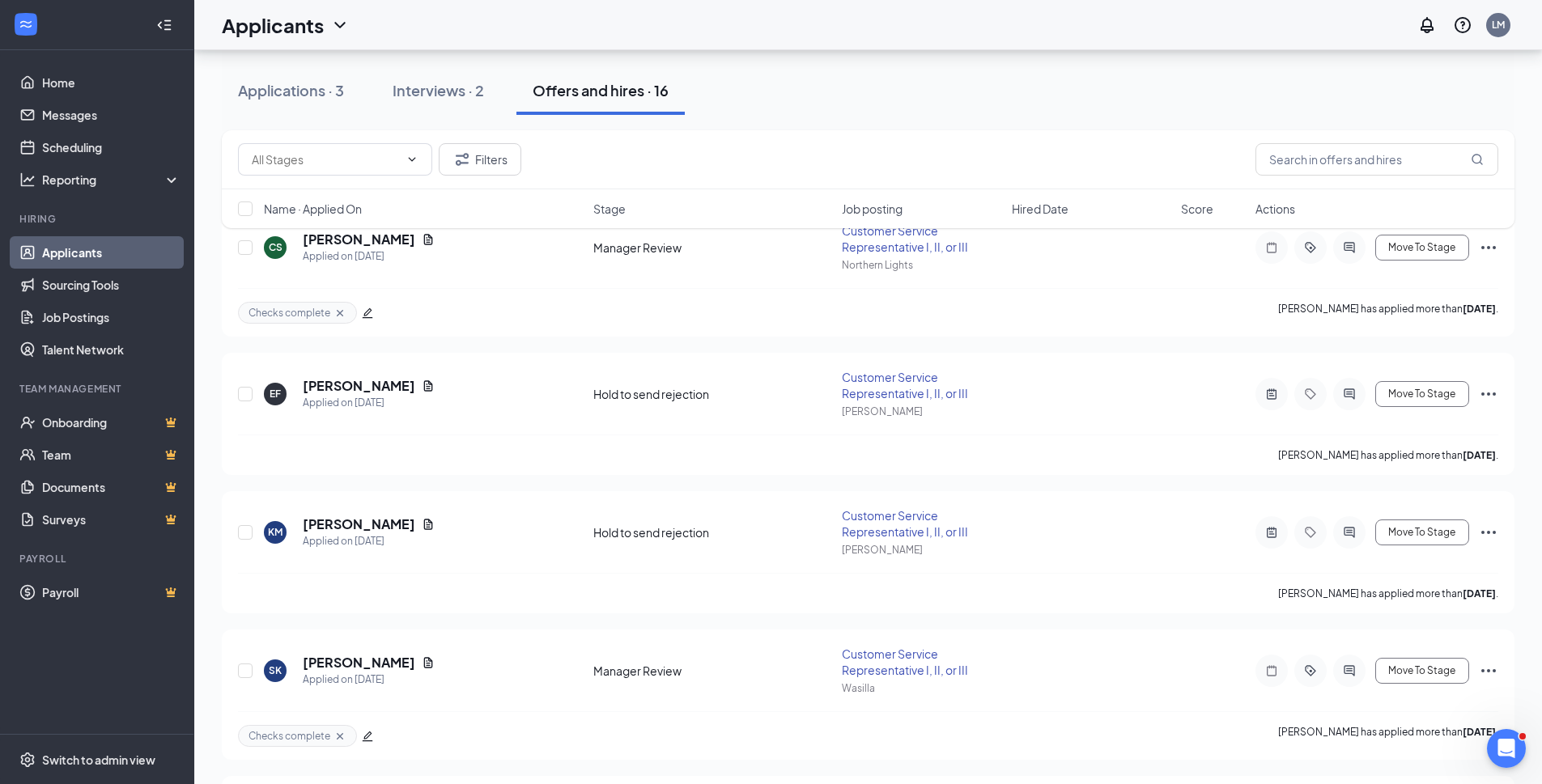
scroll to position [323, 0]
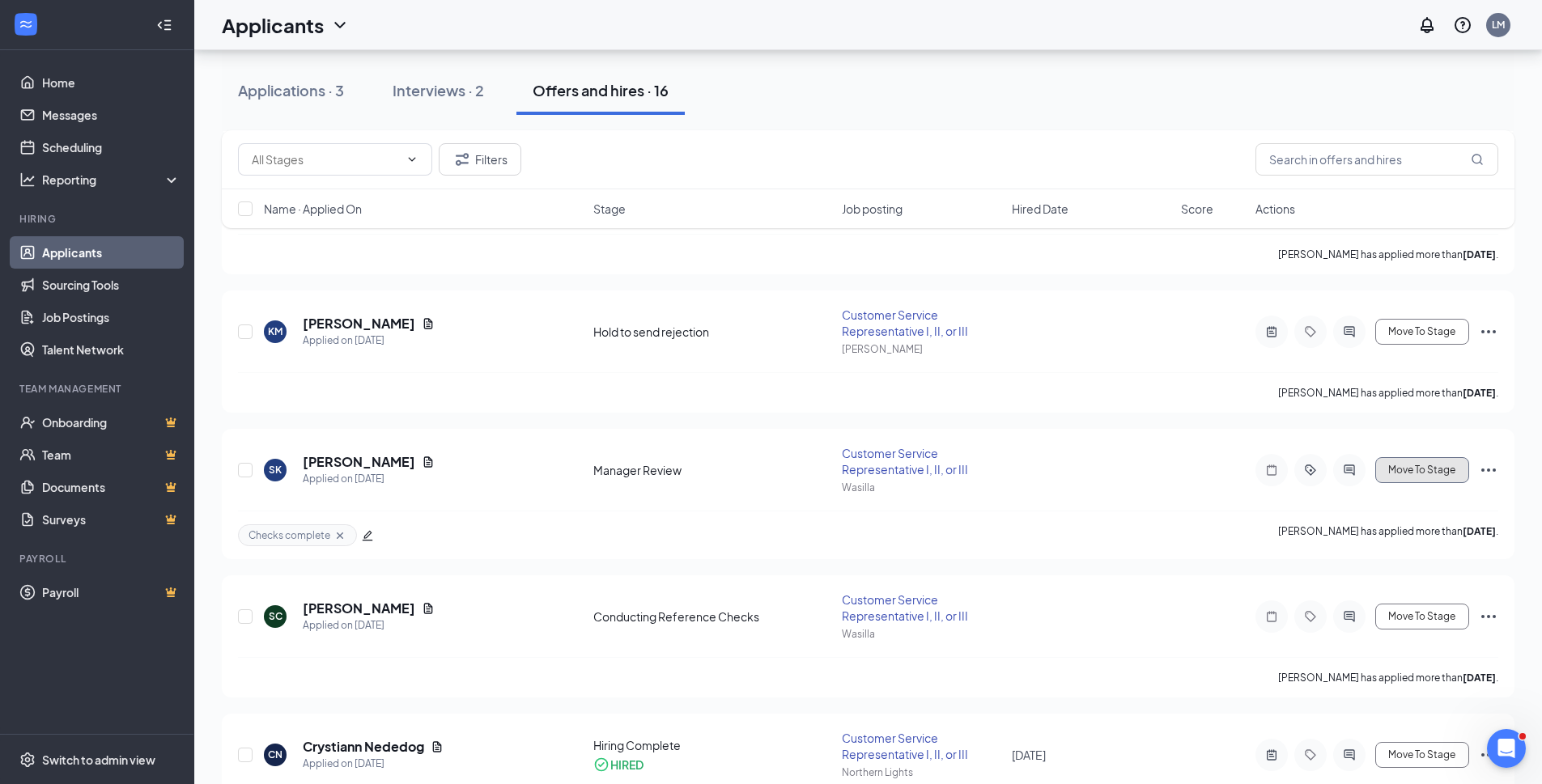
click at [1398, 474] on span "Move To Stage" at bounding box center [1422, 470] width 67 height 11
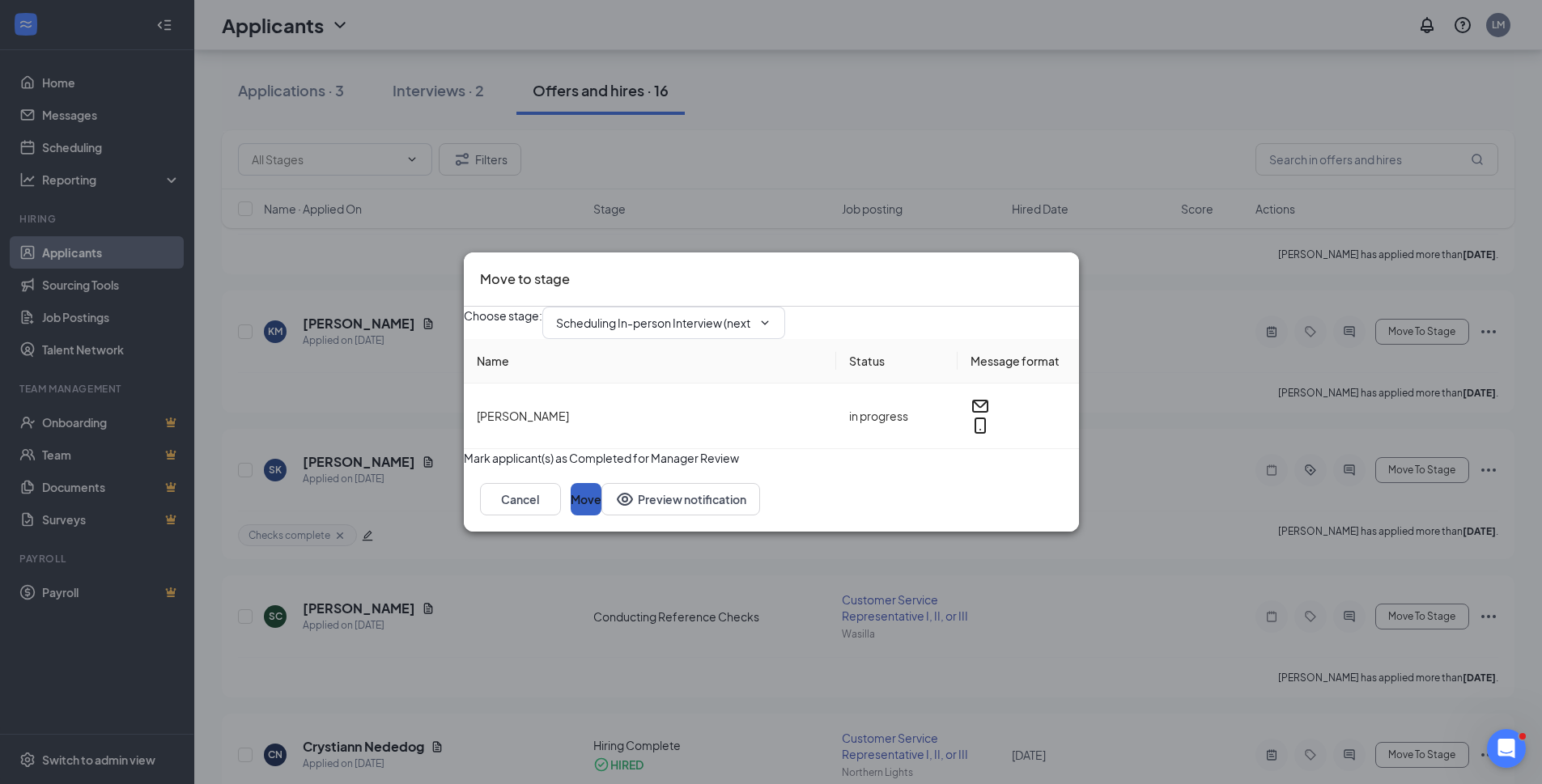
click at [601, 516] on button "Move" at bounding box center [586, 499] width 30 height 32
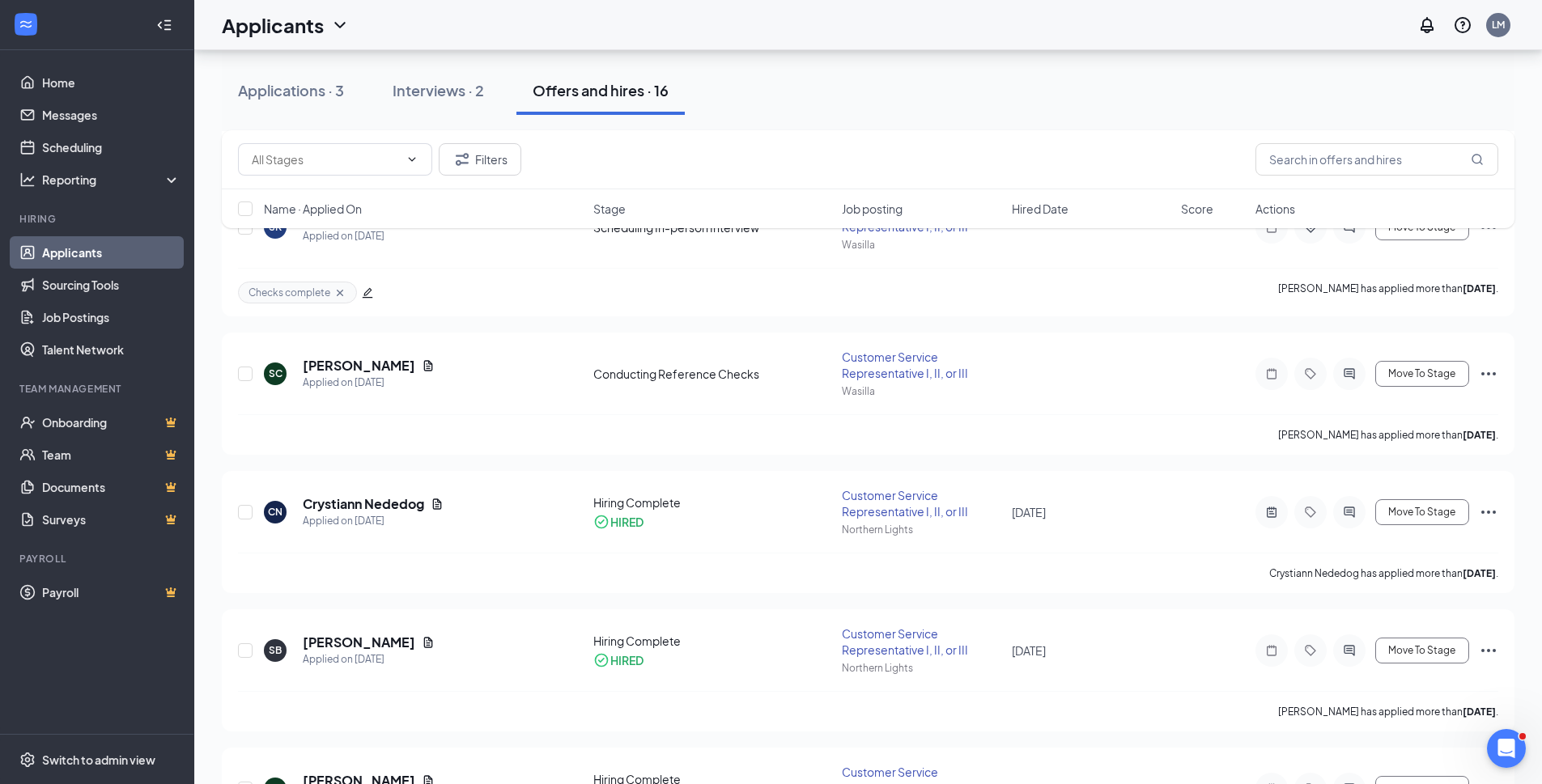
scroll to position [0, 0]
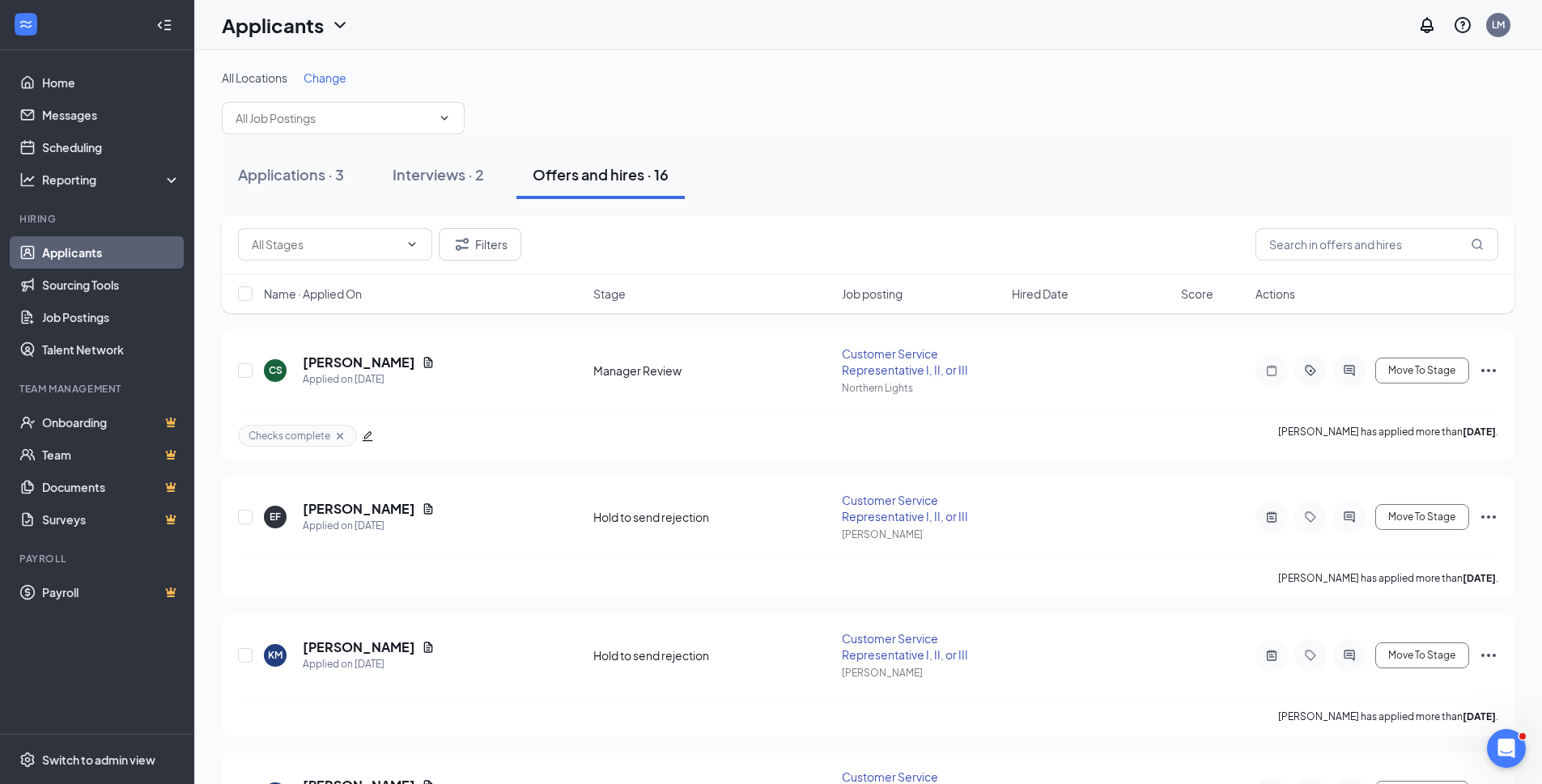
click at [445, 186] on button "Interviews · 2" at bounding box center [438, 174] width 124 height 48
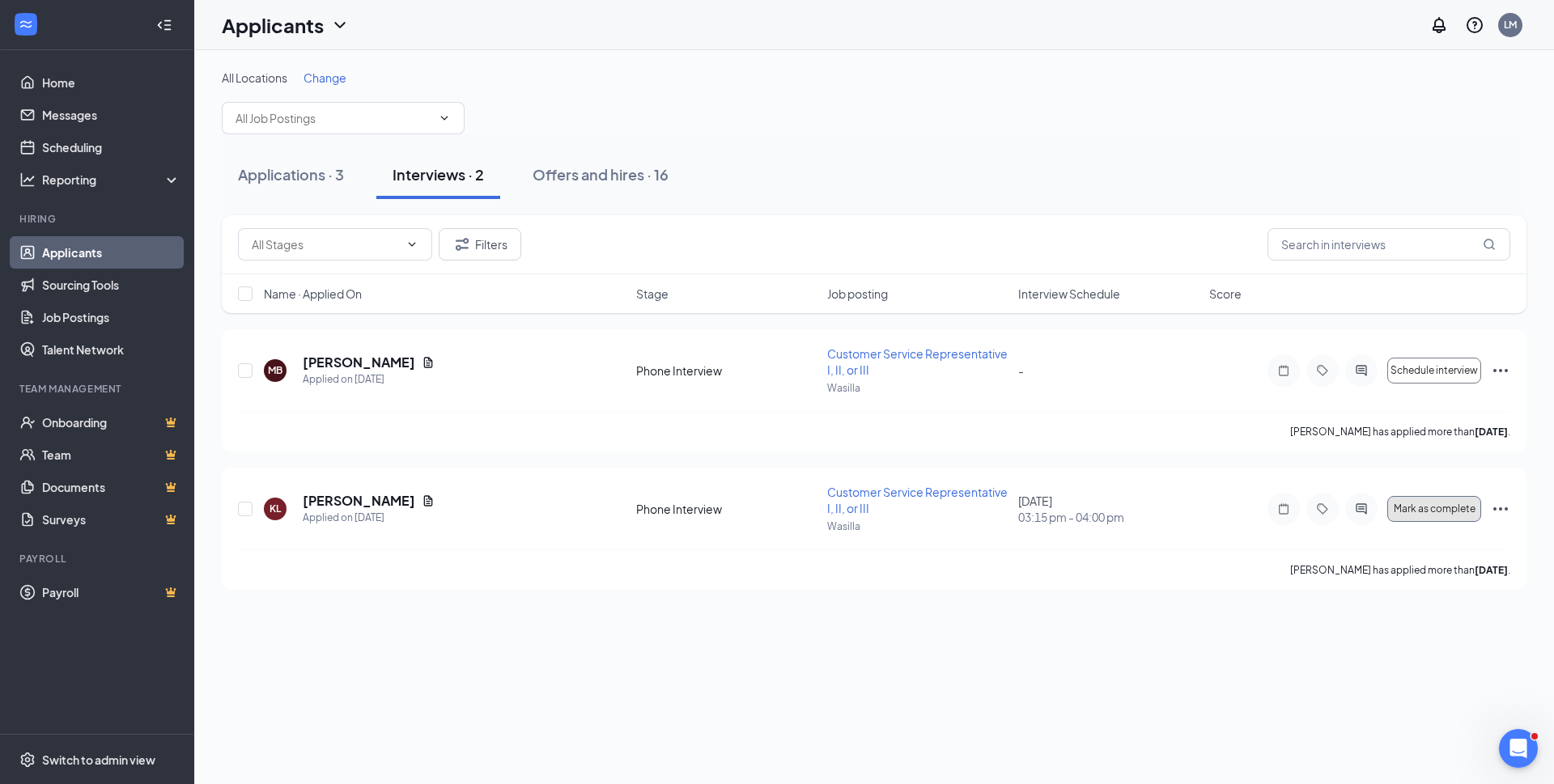
click at [1423, 505] on span "Mark as complete" at bounding box center [1435, 509] width 82 height 11
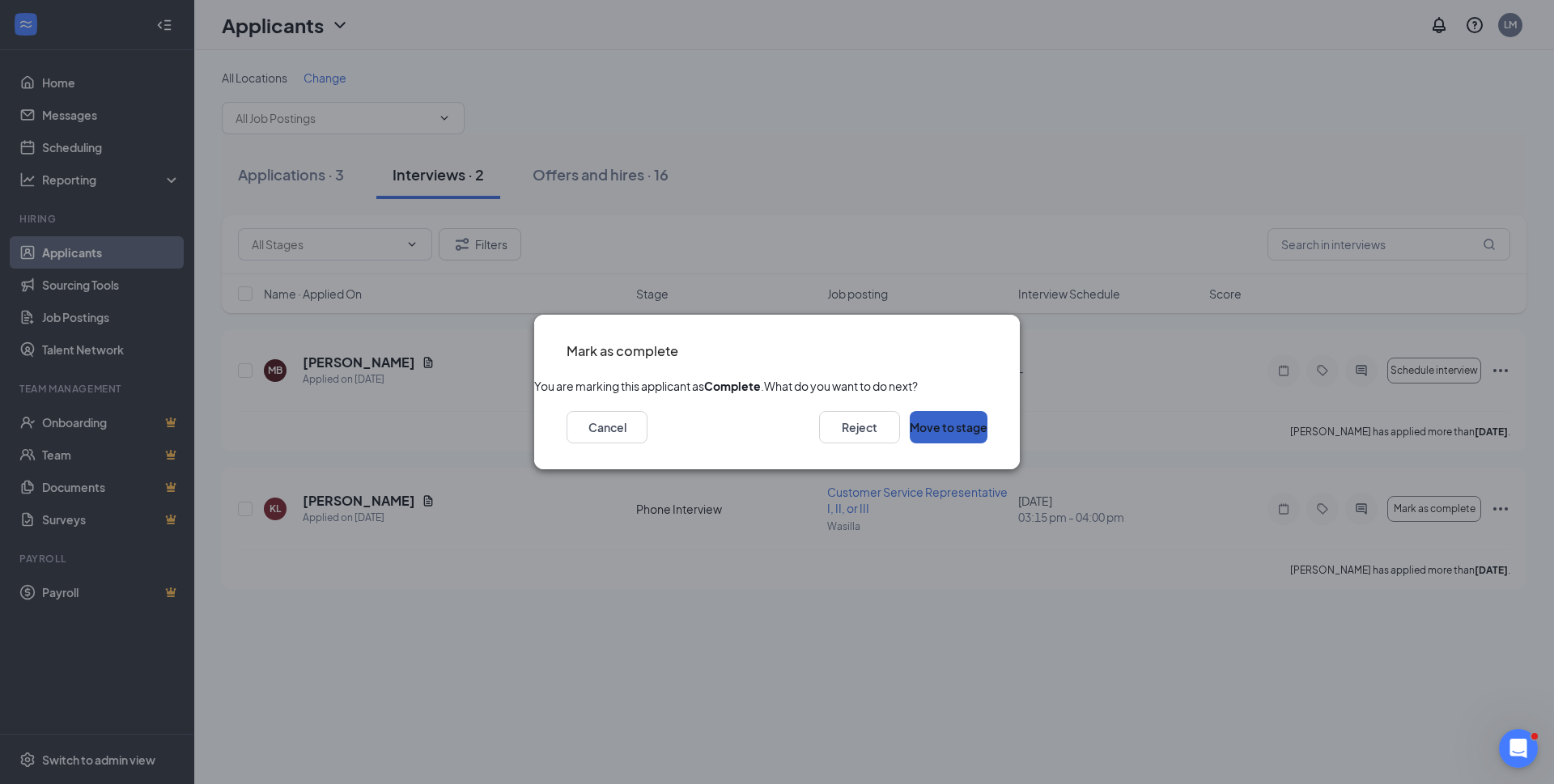
click at [942, 444] on button "Move to stage" at bounding box center [948, 428] width 78 height 32
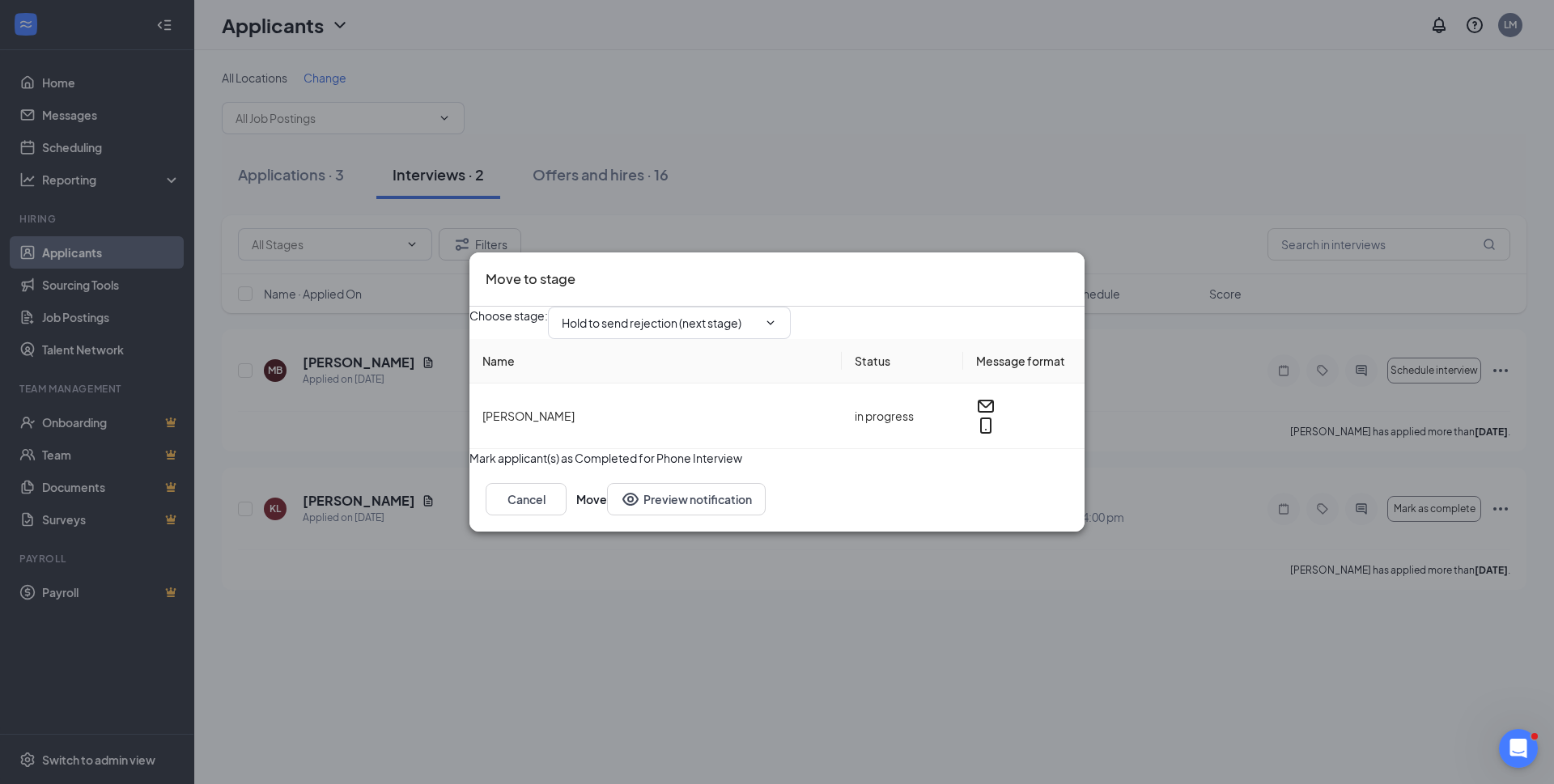
click at [747, 314] on input "Hold to send rejection (next stage)" at bounding box center [659, 322] width 196 height 18
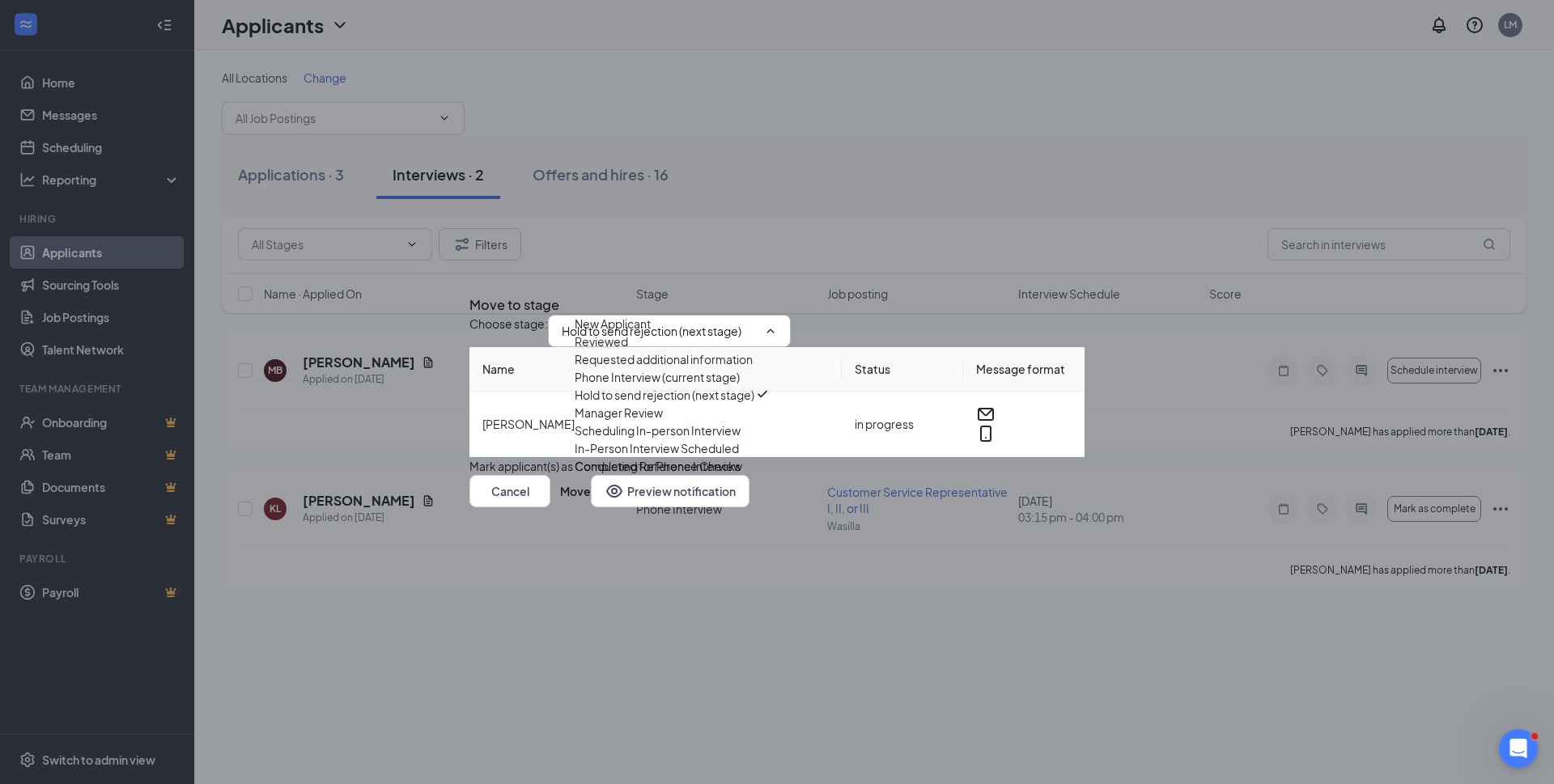
click at [663, 422] on div "Manager Review" at bounding box center [618, 412] width 88 height 18
type input "Manager Review"
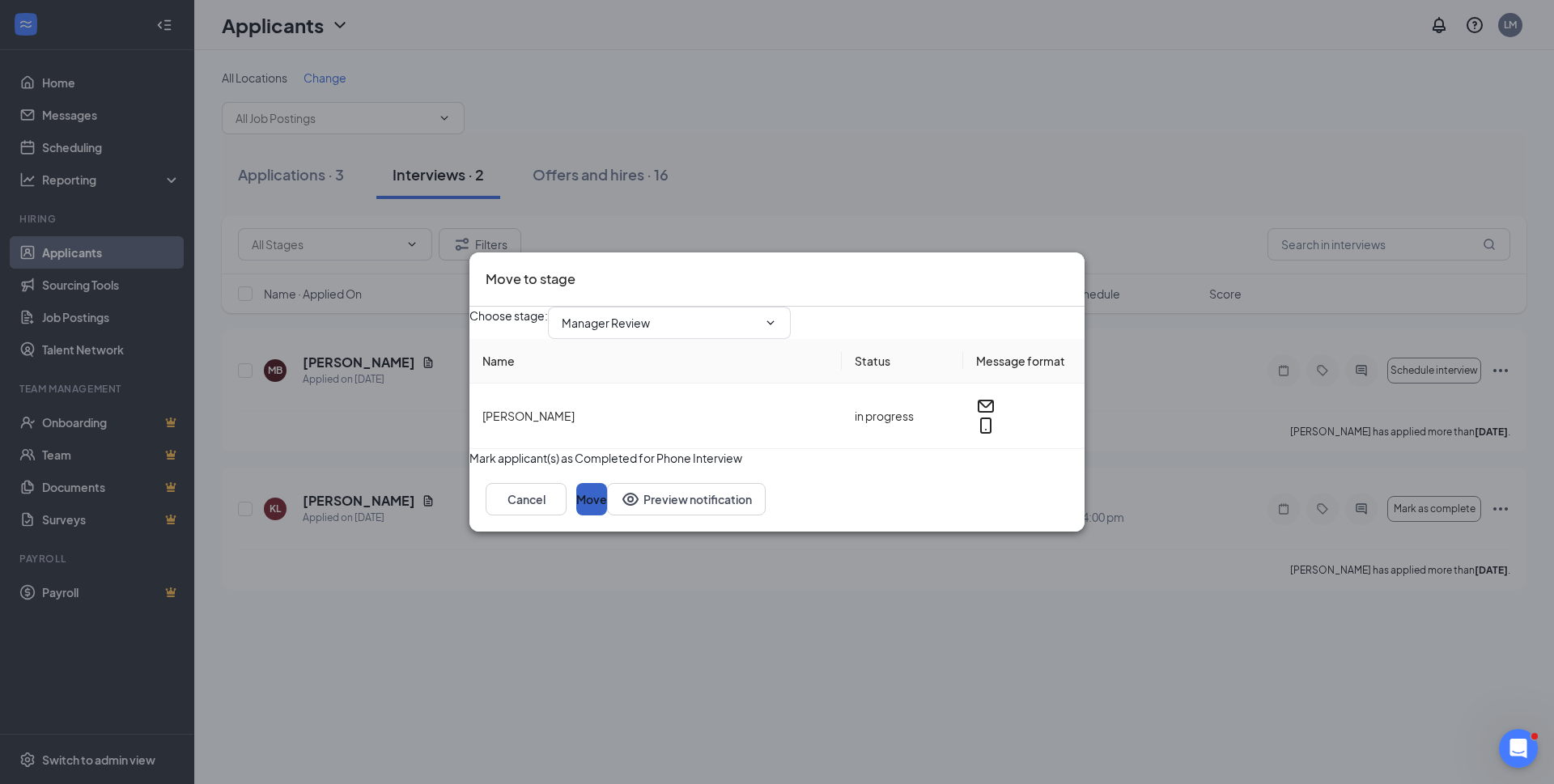
click at [607, 516] on button "Move" at bounding box center [592, 499] width 30 height 32
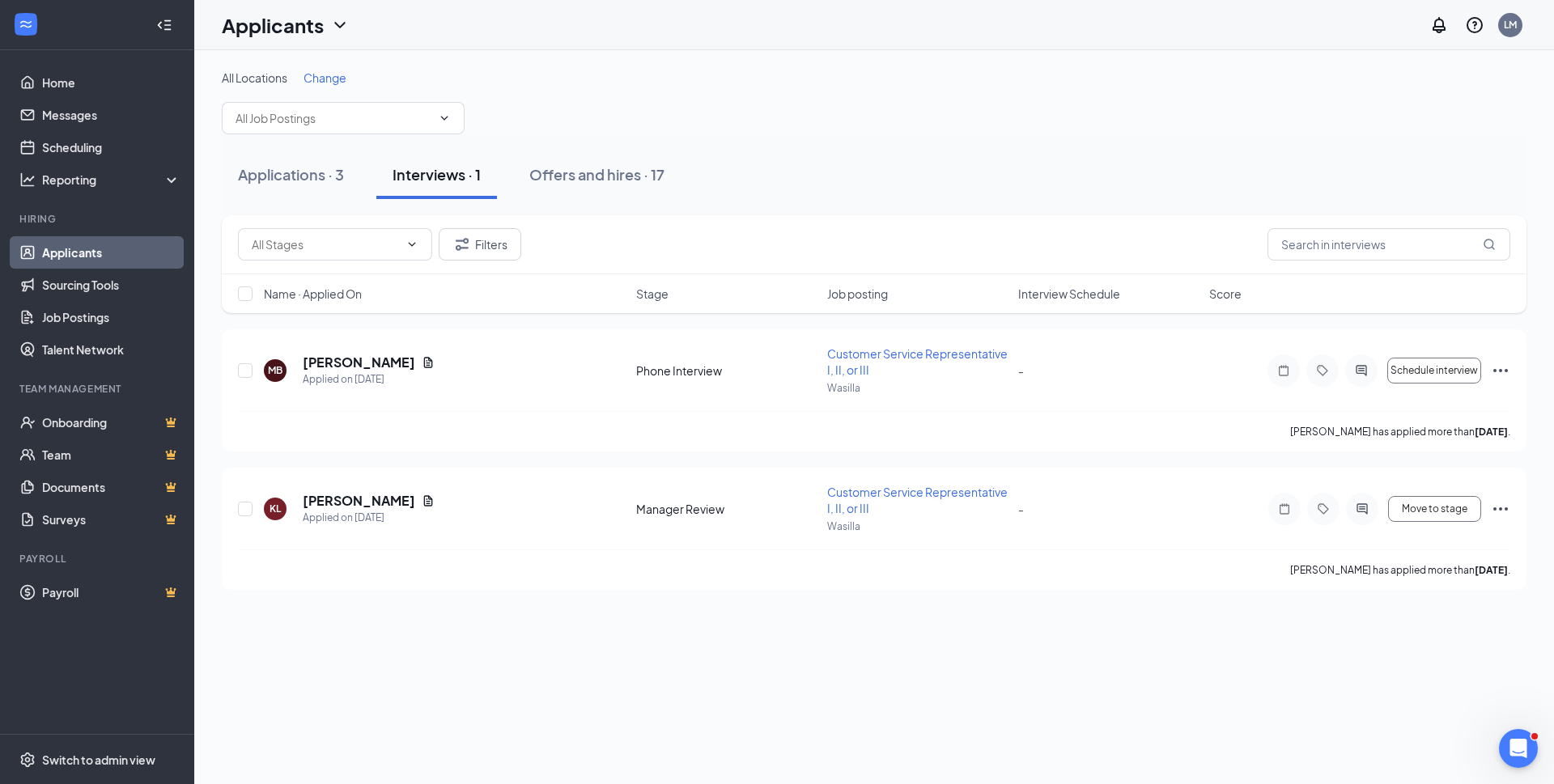
click at [569, 170] on div "Offers and hires · 17" at bounding box center [596, 173] width 136 height 20
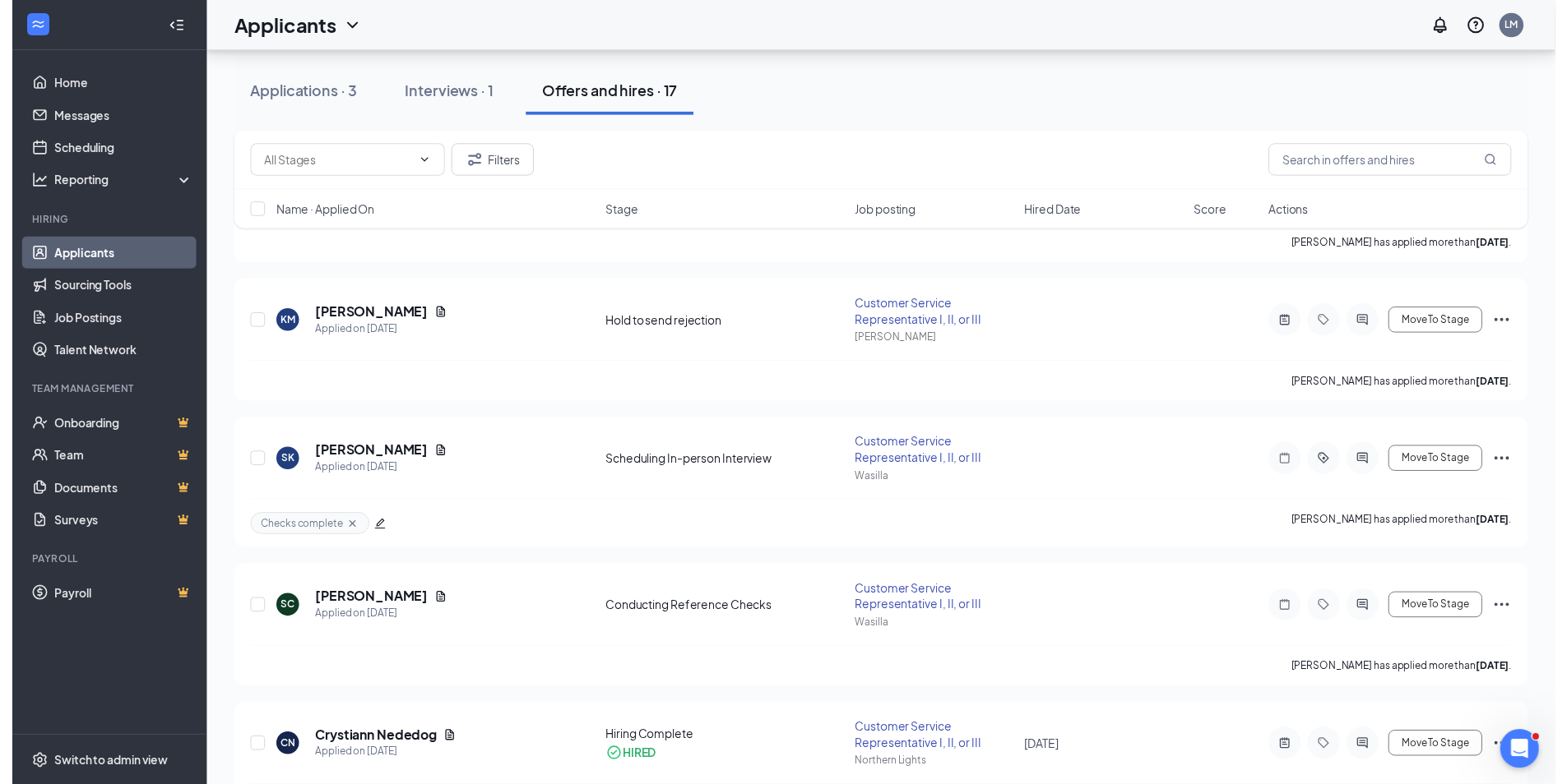
scroll to position [493, 0]
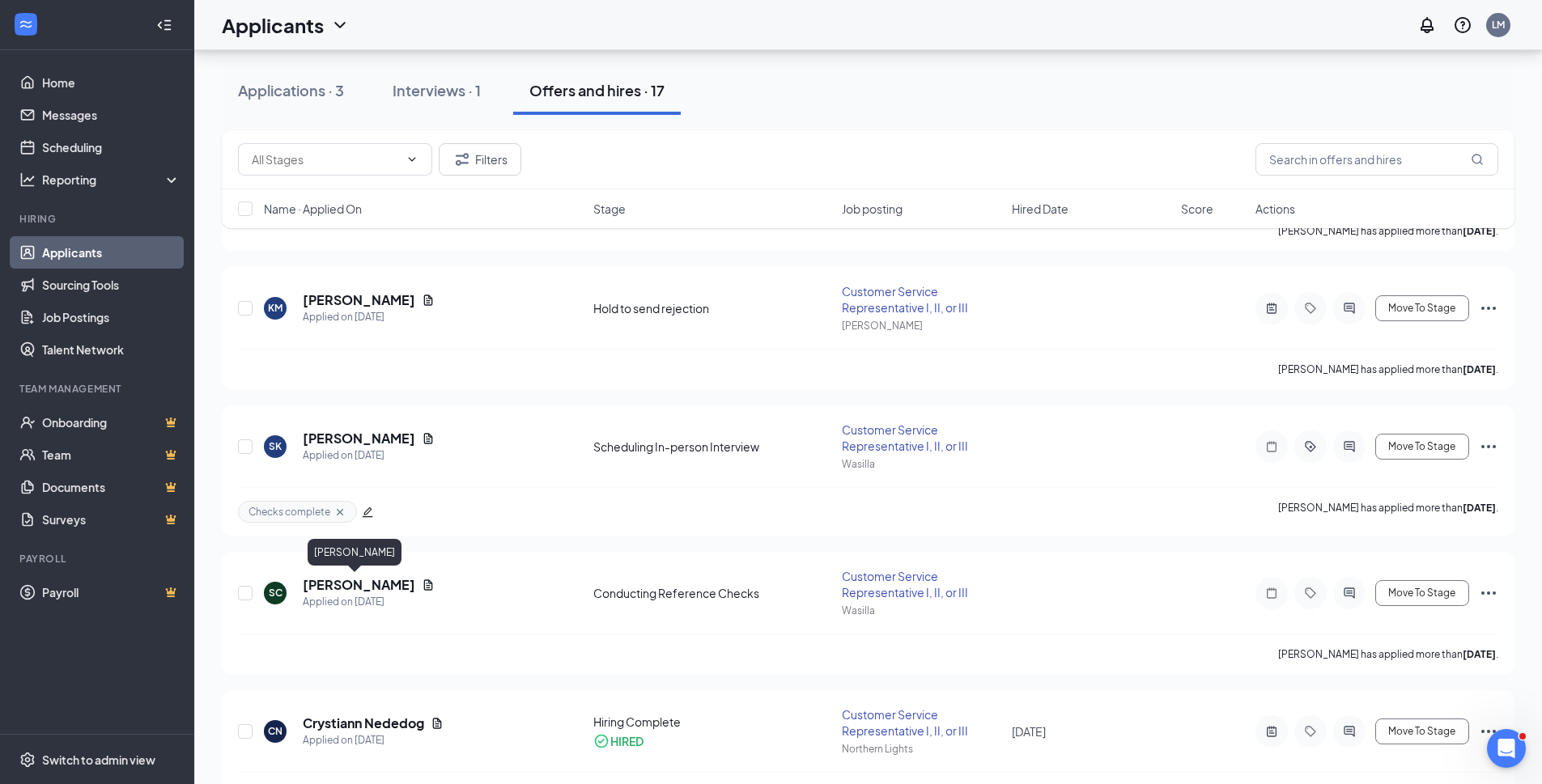
click at [359, 582] on h5 "Shaye Carroll" at bounding box center [358, 585] width 113 height 18
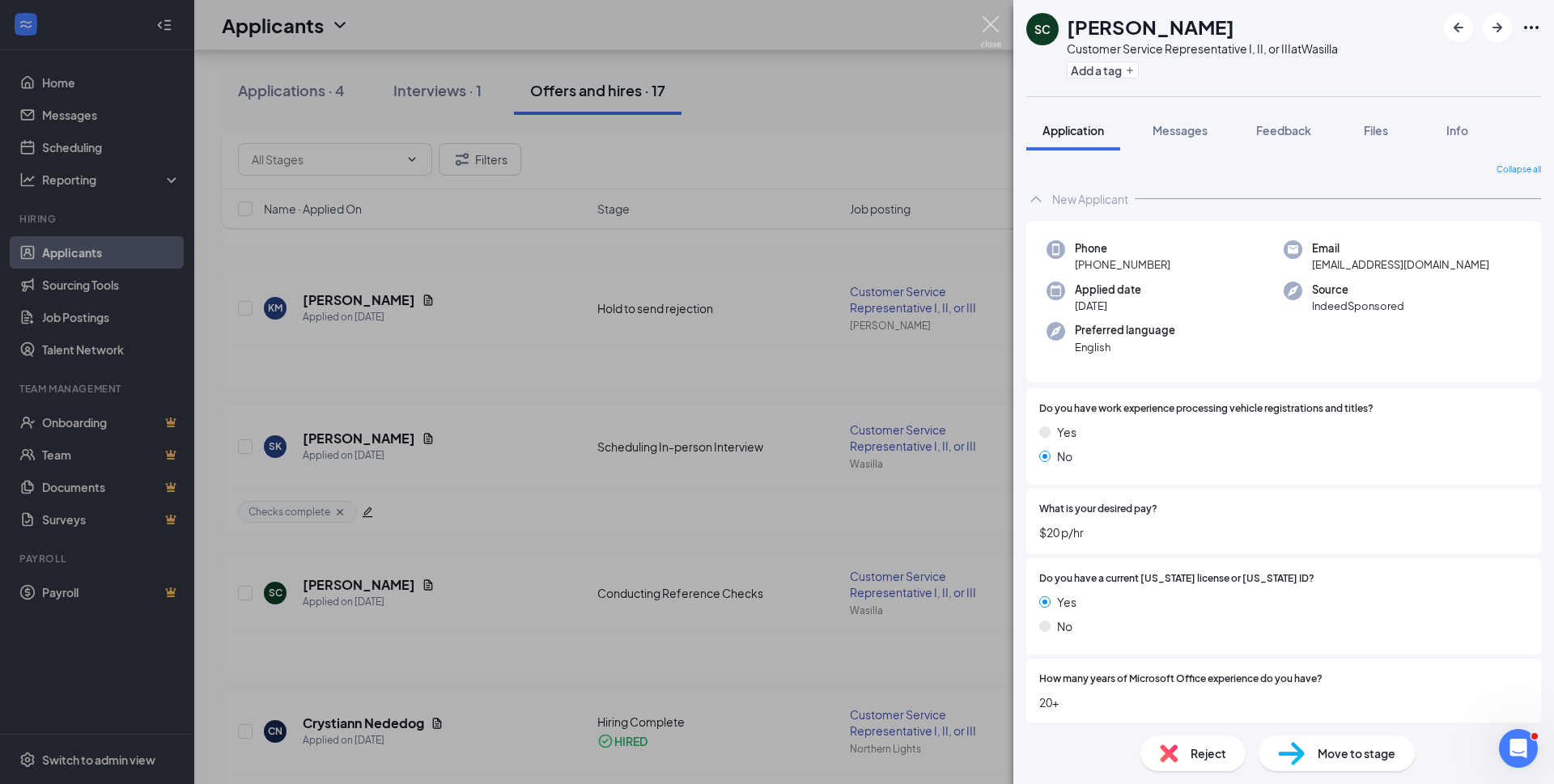
click at [992, 26] on img at bounding box center [990, 31] width 20 height 31
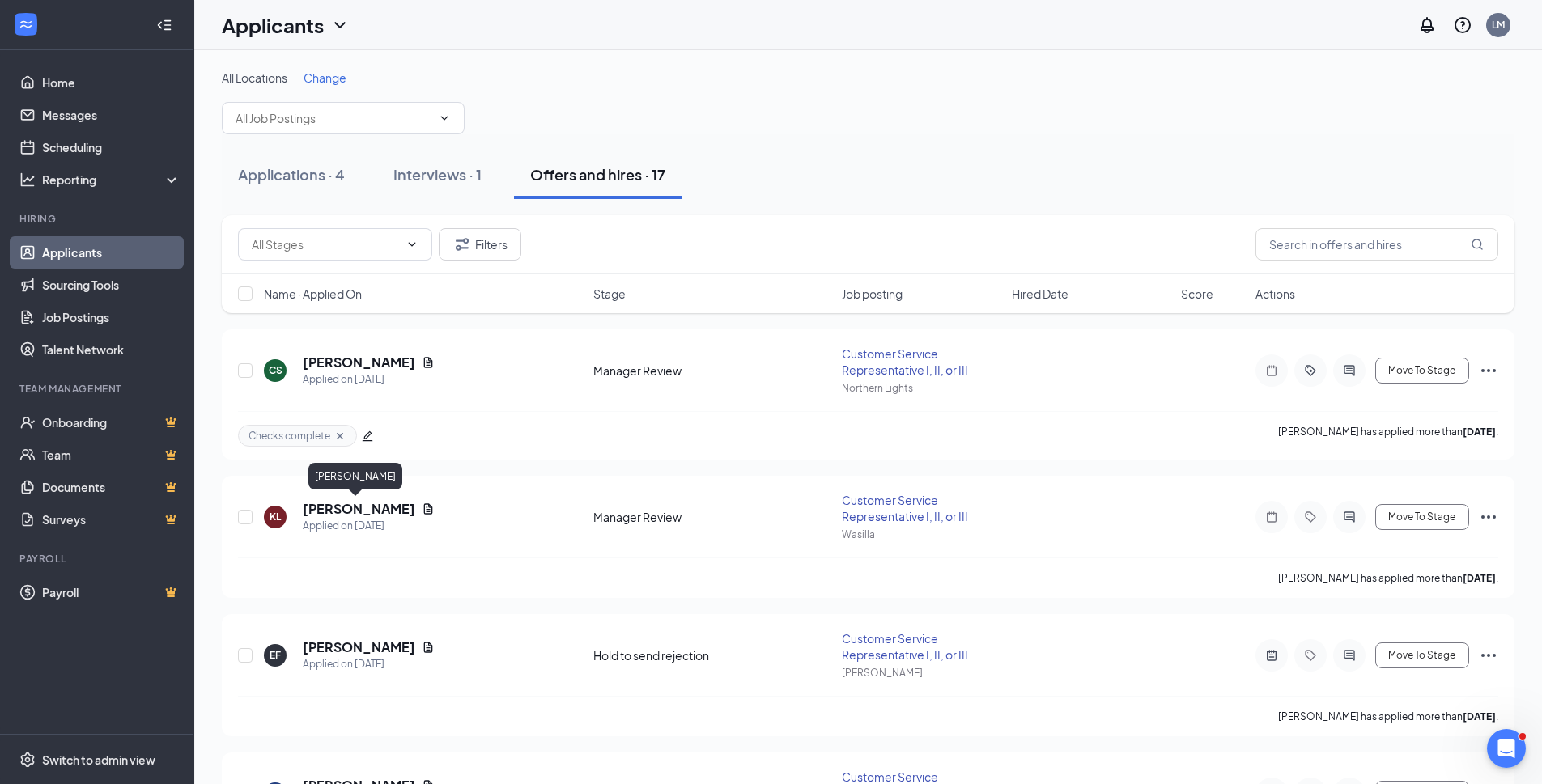
click at [351, 505] on h5 "Kristina Leahy" at bounding box center [358, 508] width 113 height 18
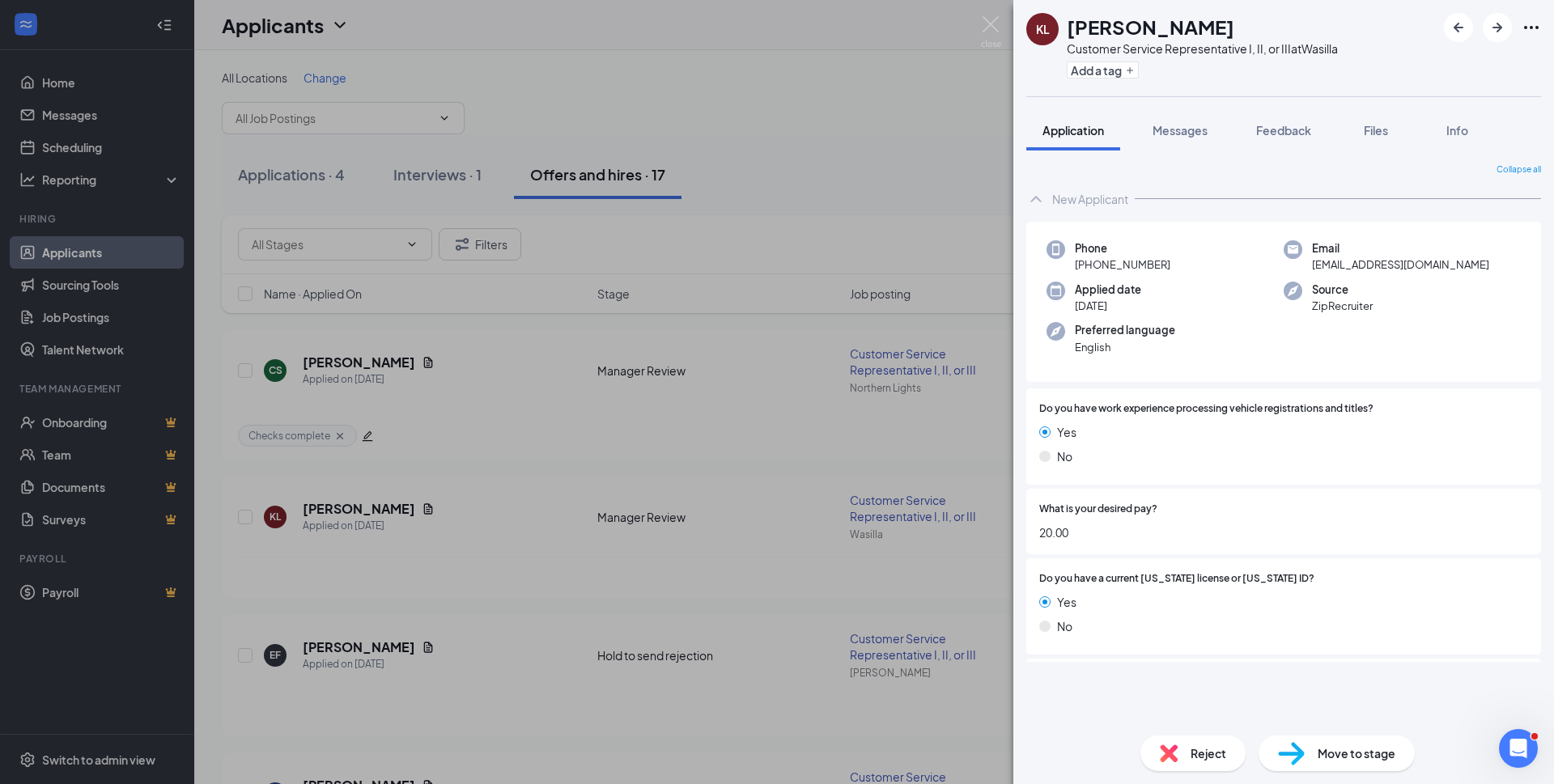
click at [1184, 131] on span "Messages" at bounding box center [1179, 130] width 55 height 14
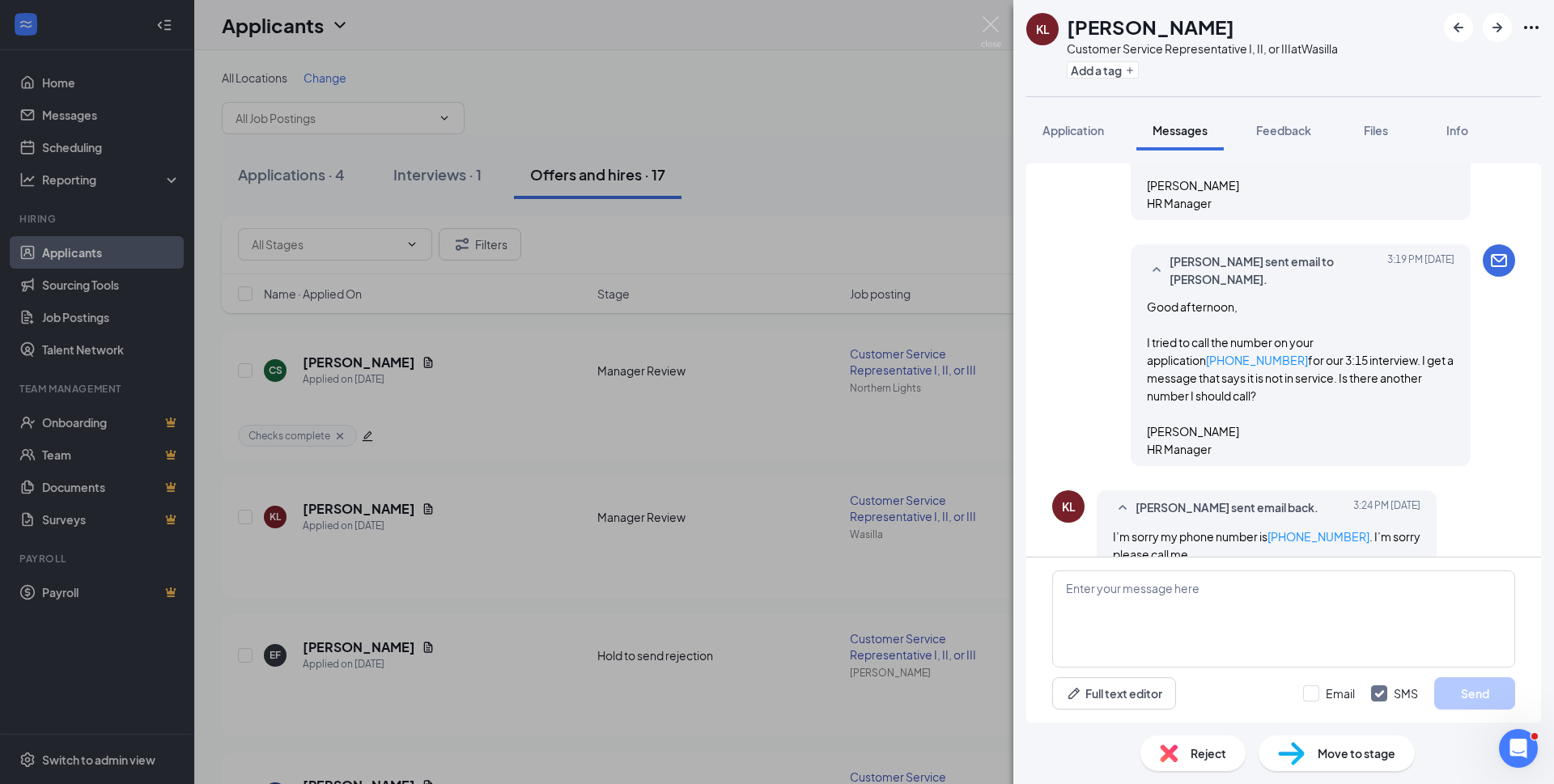
scroll to position [586, 0]
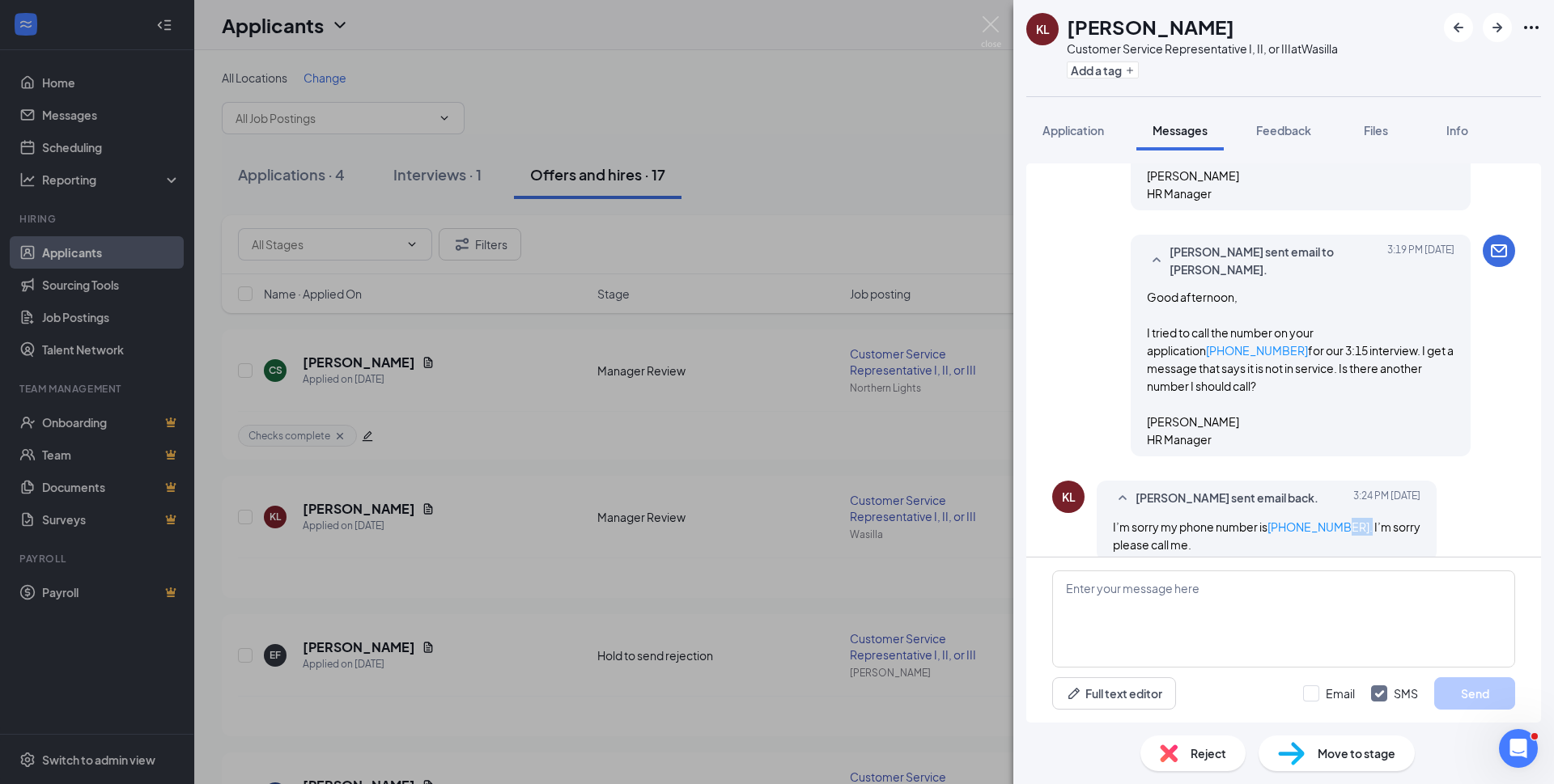
drag, startPoint x: 1350, startPoint y: 464, endPoint x: 1339, endPoint y: 461, distance: 11.4
click at [1339, 520] on span "I’m sorry my phone number is 907-982-1803 . I’m sorry please call me." at bounding box center [1266, 536] width 307 height 32
drag, startPoint x: 1266, startPoint y: 460, endPoint x: 1344, endPoint y: 459, distance: 78.0
click at [1344, 520] on span "I’m sorry my phone number is 907-982-1803 . I’m sorry please call me." at bounding box center [1266, 536] width 307 height 32
copy span "907-982-1803"
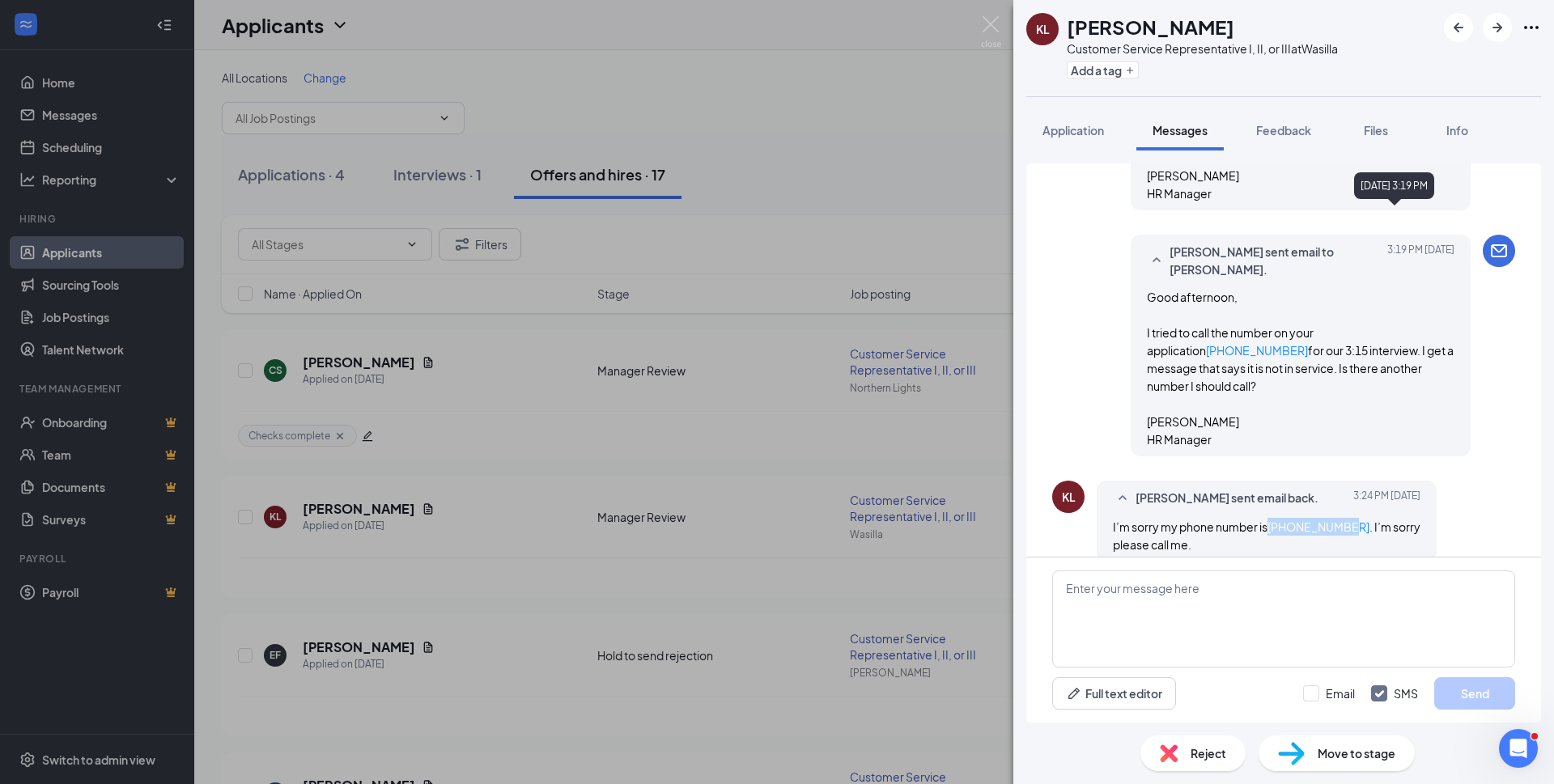
scroll to position [100, 0]
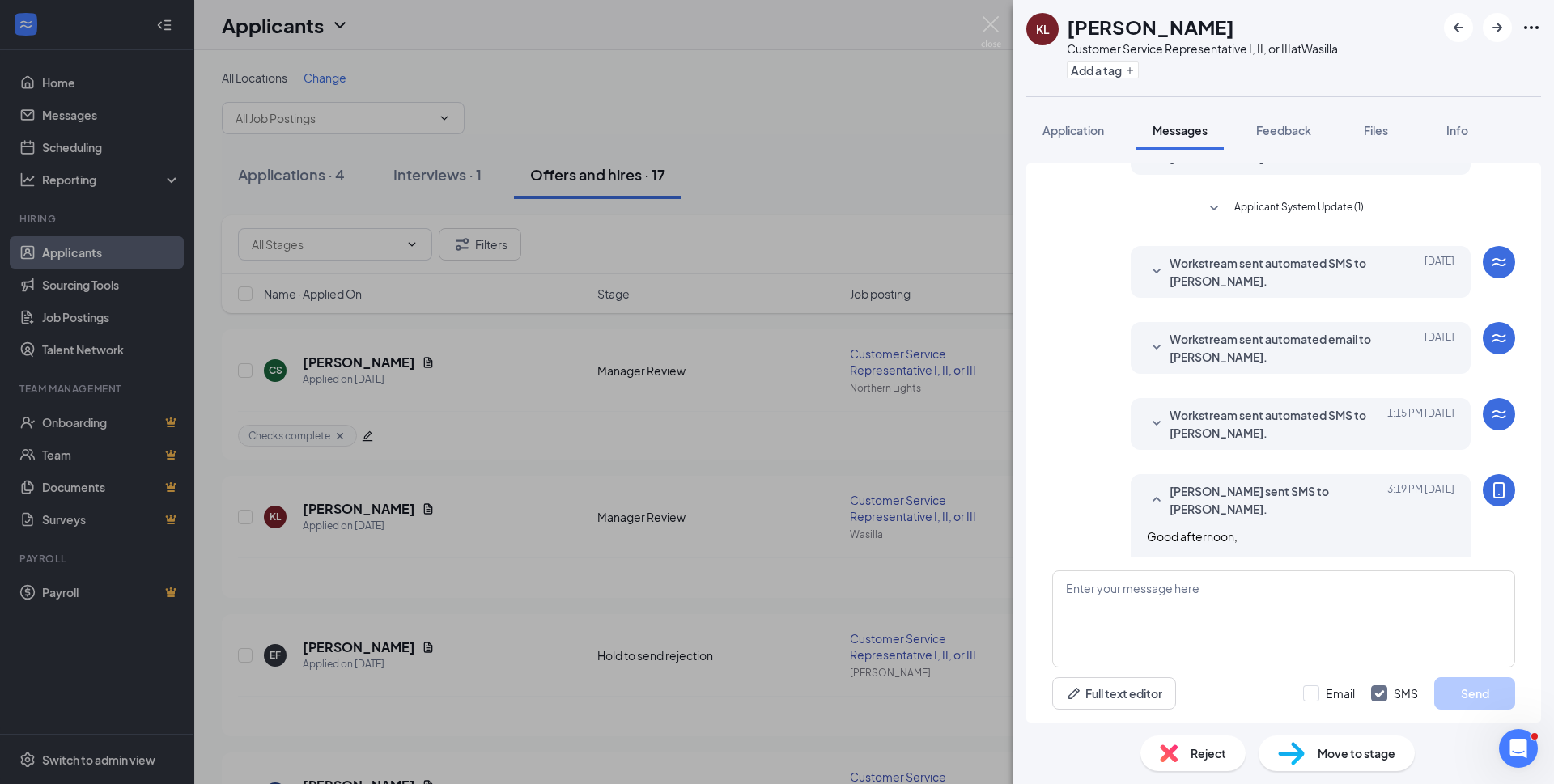
click at [1453, 133] on span "Info" at bounding box center [1456, 130] width 22 height 14
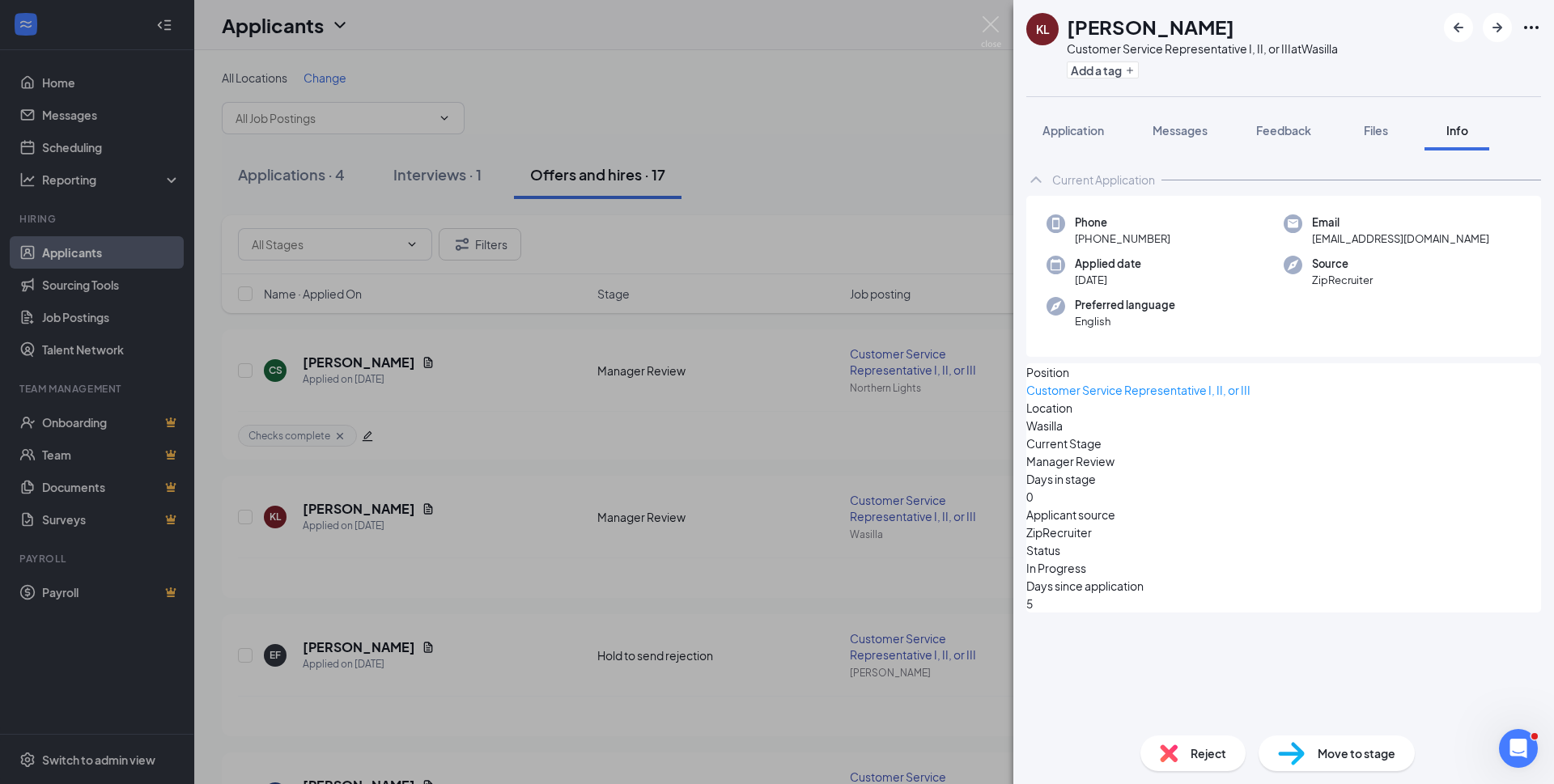
click at [1099, 246] on span "+1 (603) 997-2478" at bounding box center [1122, 238] width 96 height 16
click at [1103, 239] on span "+1 (603) 997-2478" at bounding box center [1122, 238] width 96 height 16
click at [1527, 23] on icon "Ellipses" at bounding box center [1530, 27] width 19 height 19
click at [1404, 65] on link "View full application" at bounding box center [1408, 56] width 104 height 18
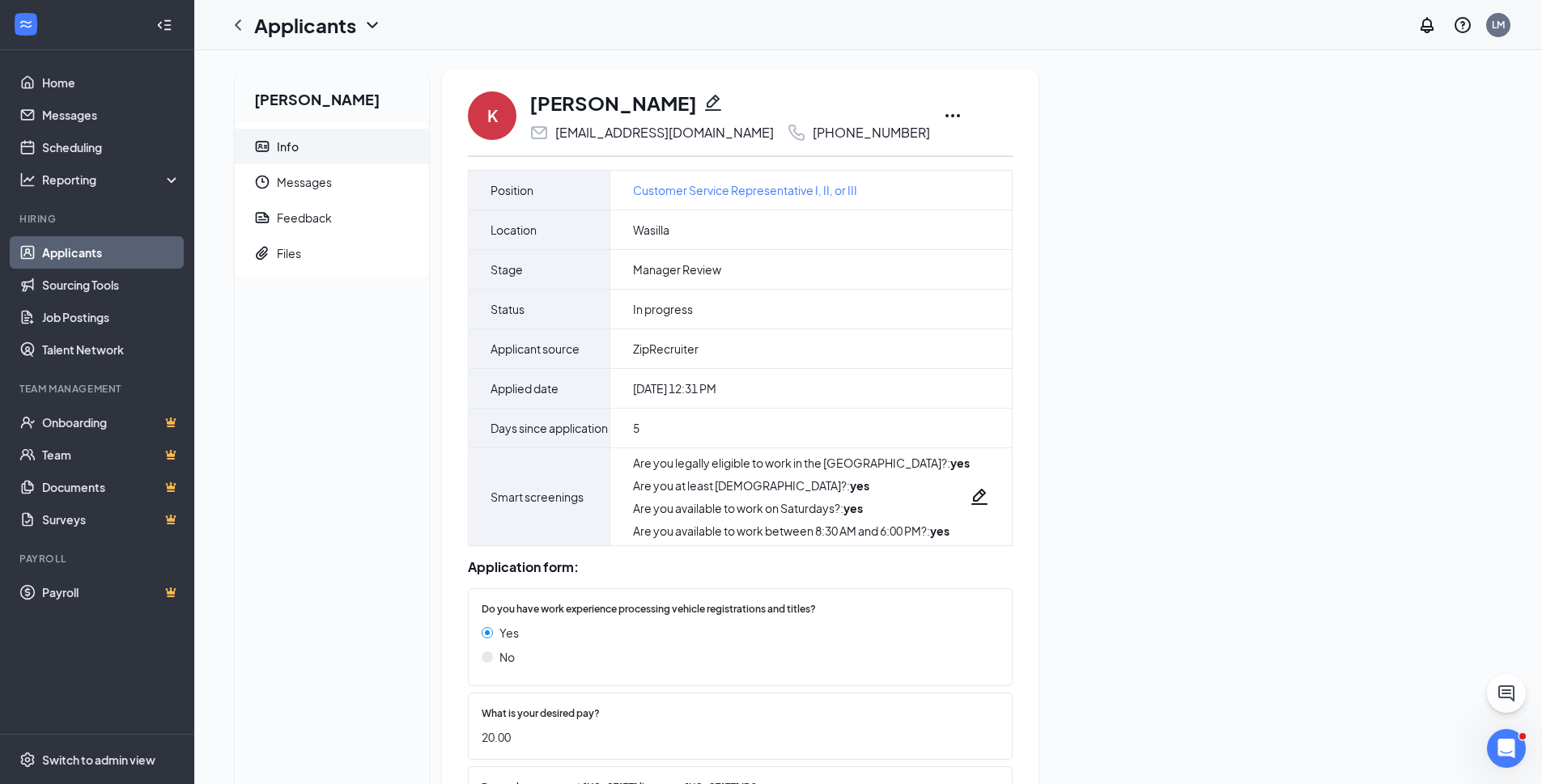
click at [704, 97] on icon "Pencil" at bounding box center [713, 102] width 19 height 19
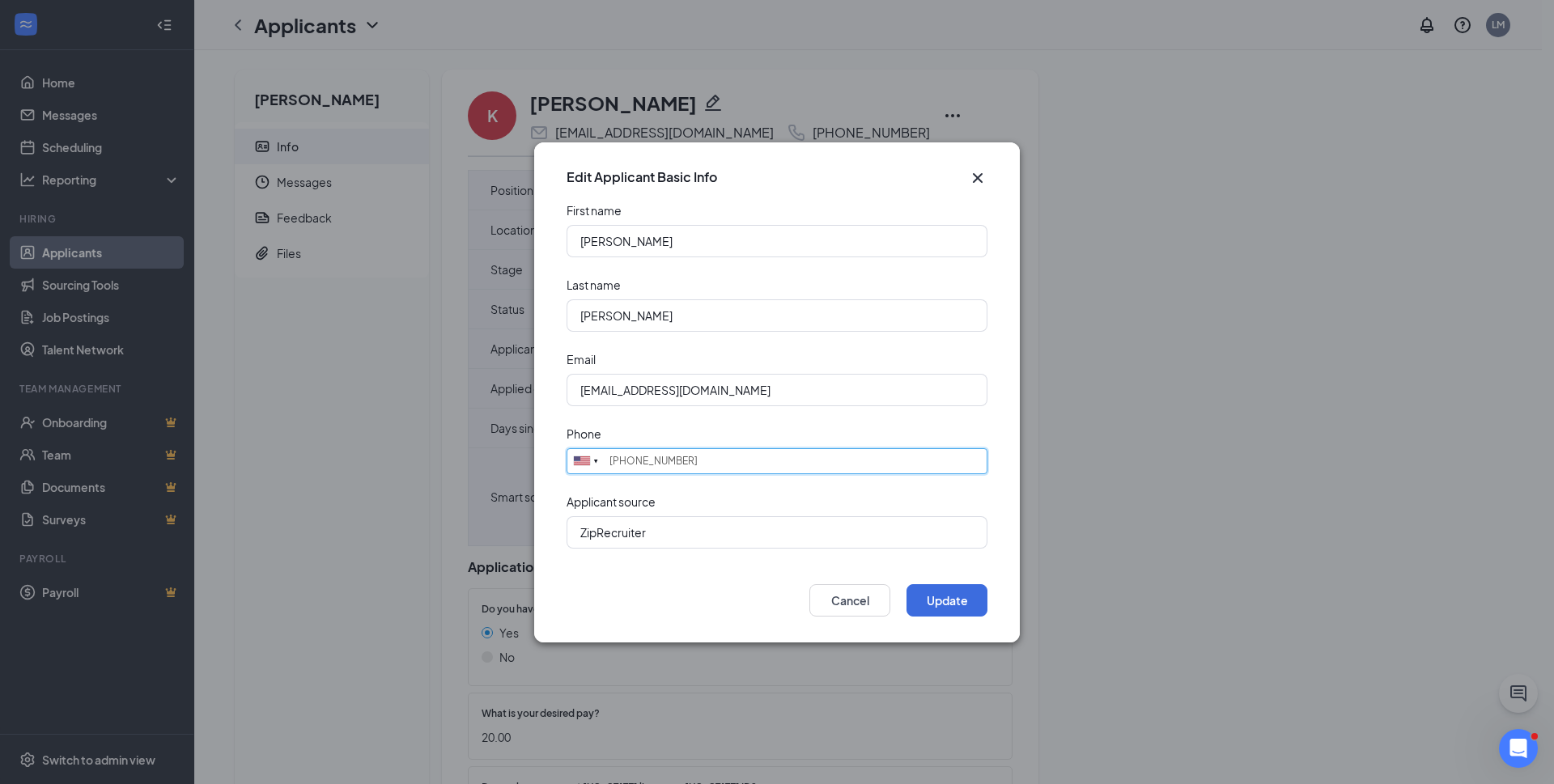
drag, startPoint x: 686, startPoint y: 462, endPoint x: 610, endPoint y: 459, distance: 76.1
click at [610, 459] on input "(603) 997-2478" at bounding box center [777, 461] width 421 height 26
paste input "907-982-1803"
type input "907-982-1803"
click at [931, 612] on button "Update" at bounding box center [946, 600] width 81 height 32
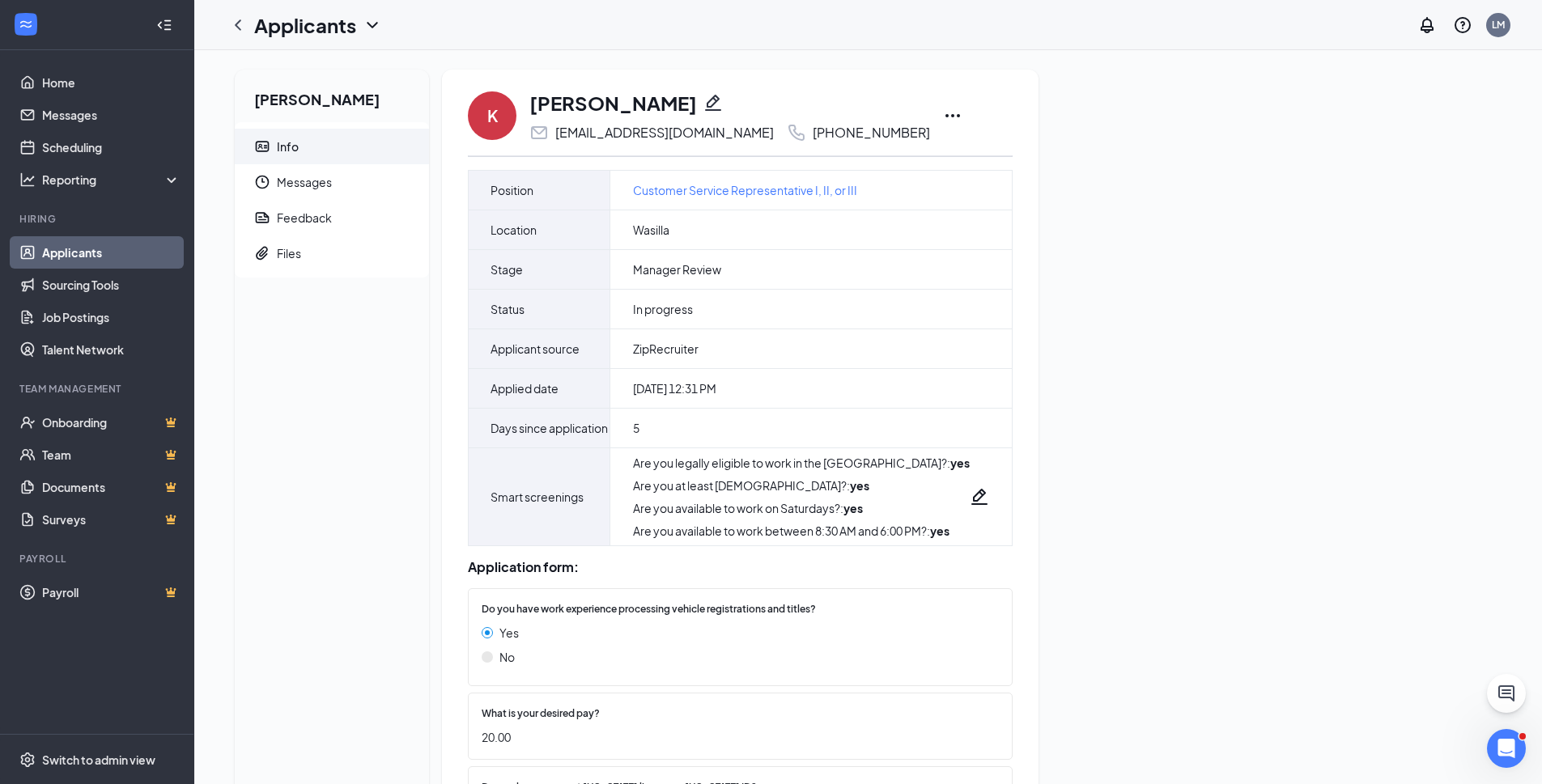
click at [68, 248] on link "Applicants" at bounding box center [111, 252] width 138 height 32
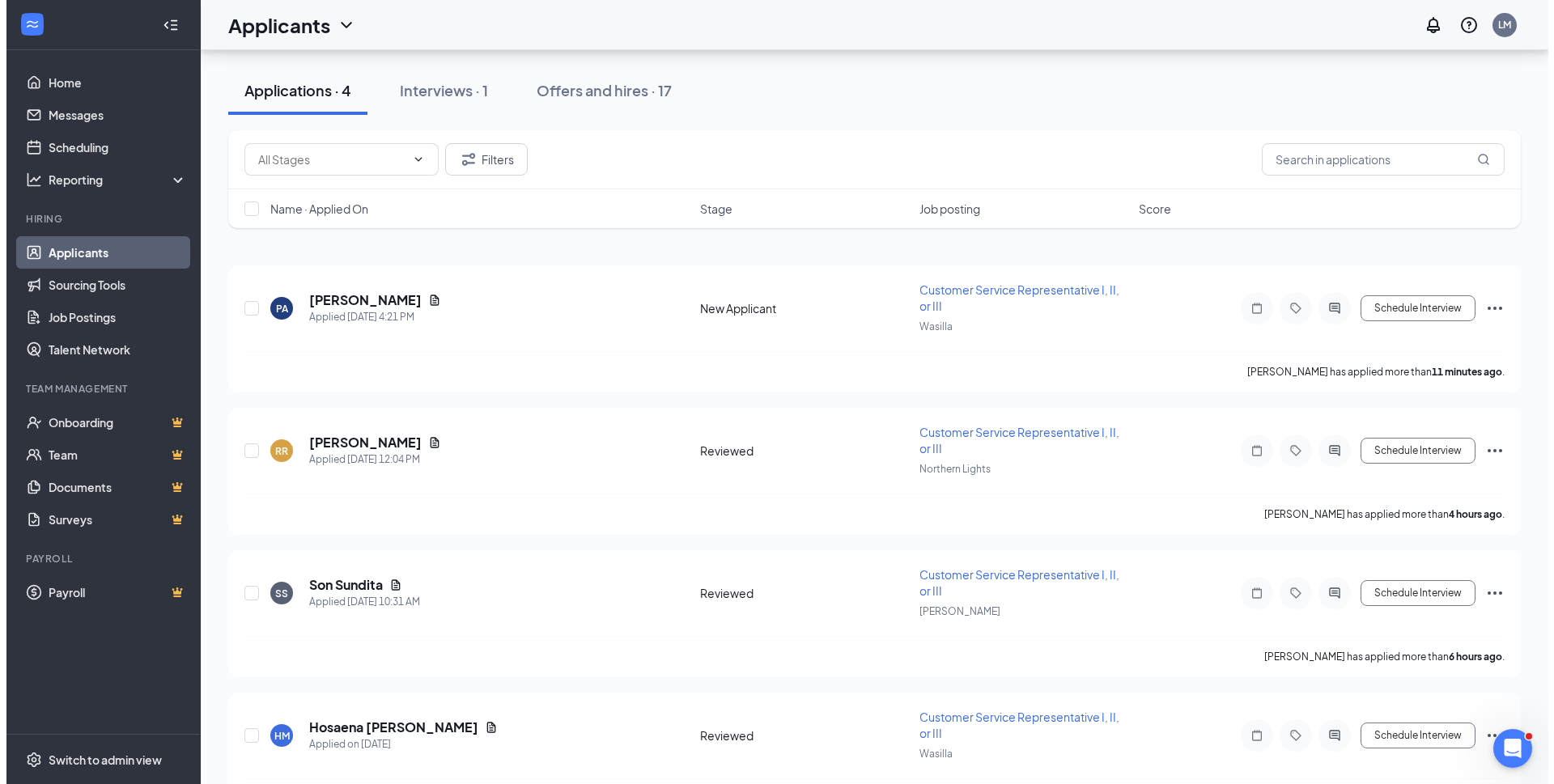
scroll to position [119, 0]
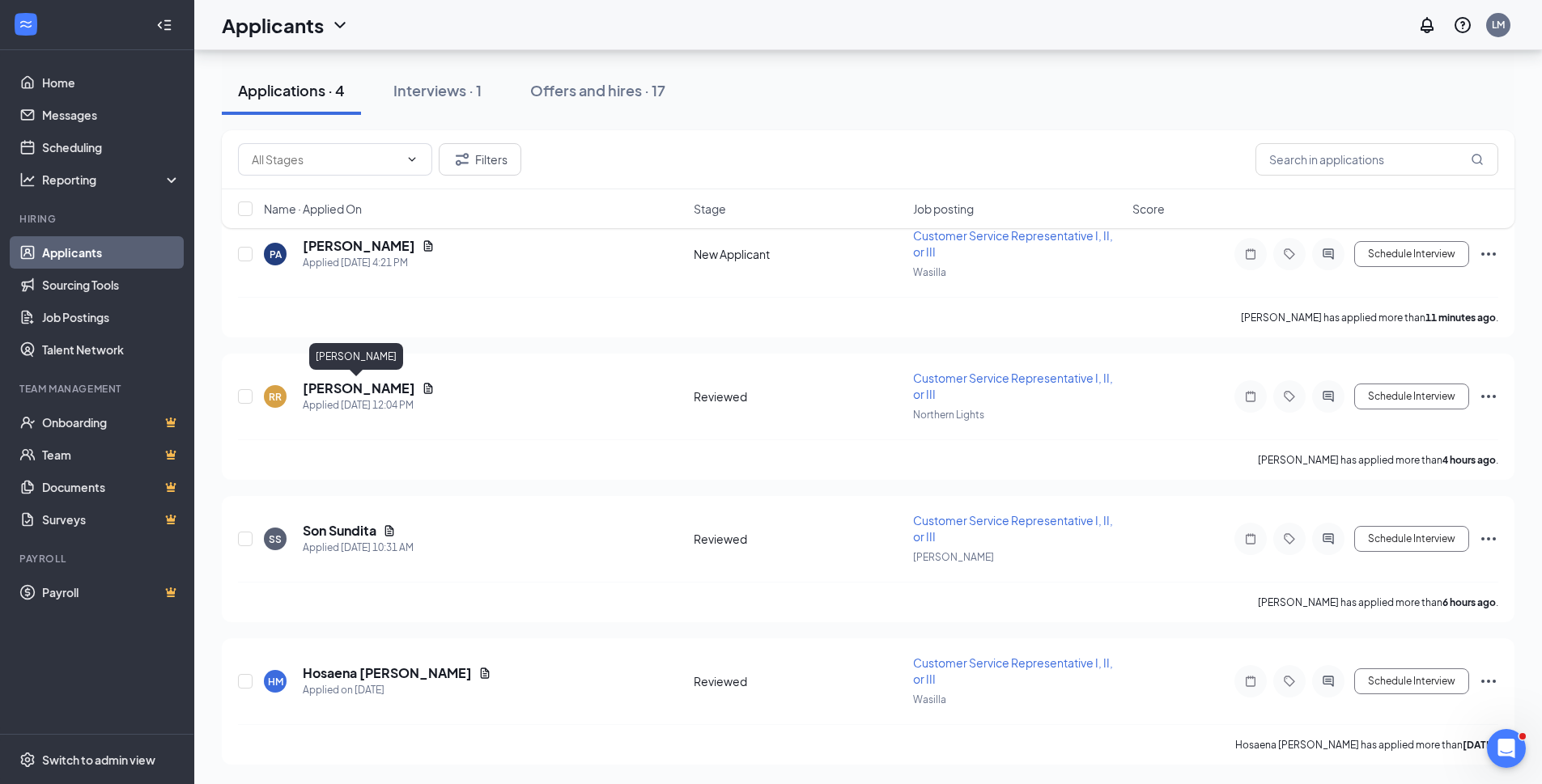
click at [348, 389] on h5 "[PERSON_NAME]" at bounding box center [358, 388] width 113 height 18
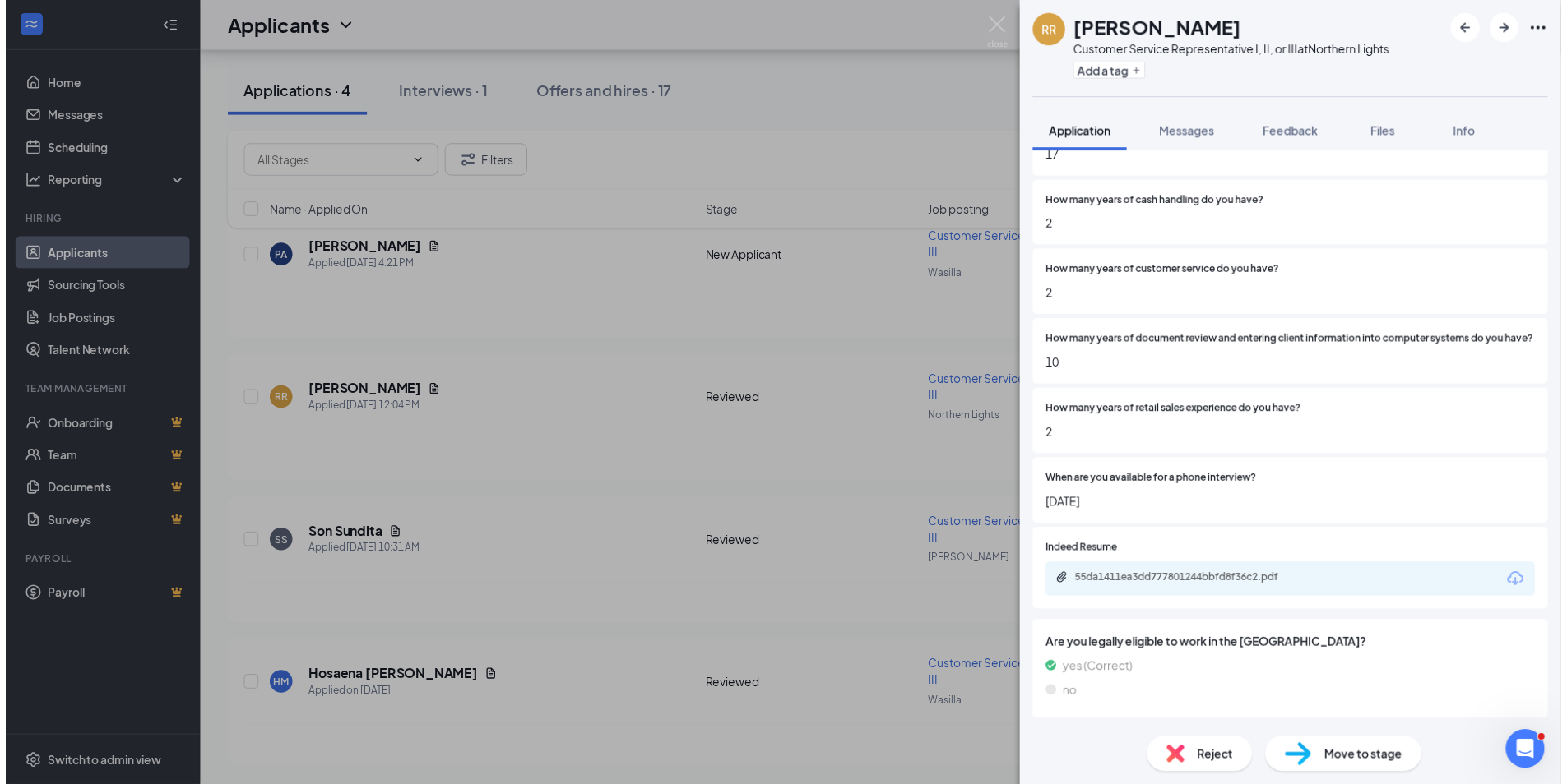
scroll to position [575, 0]
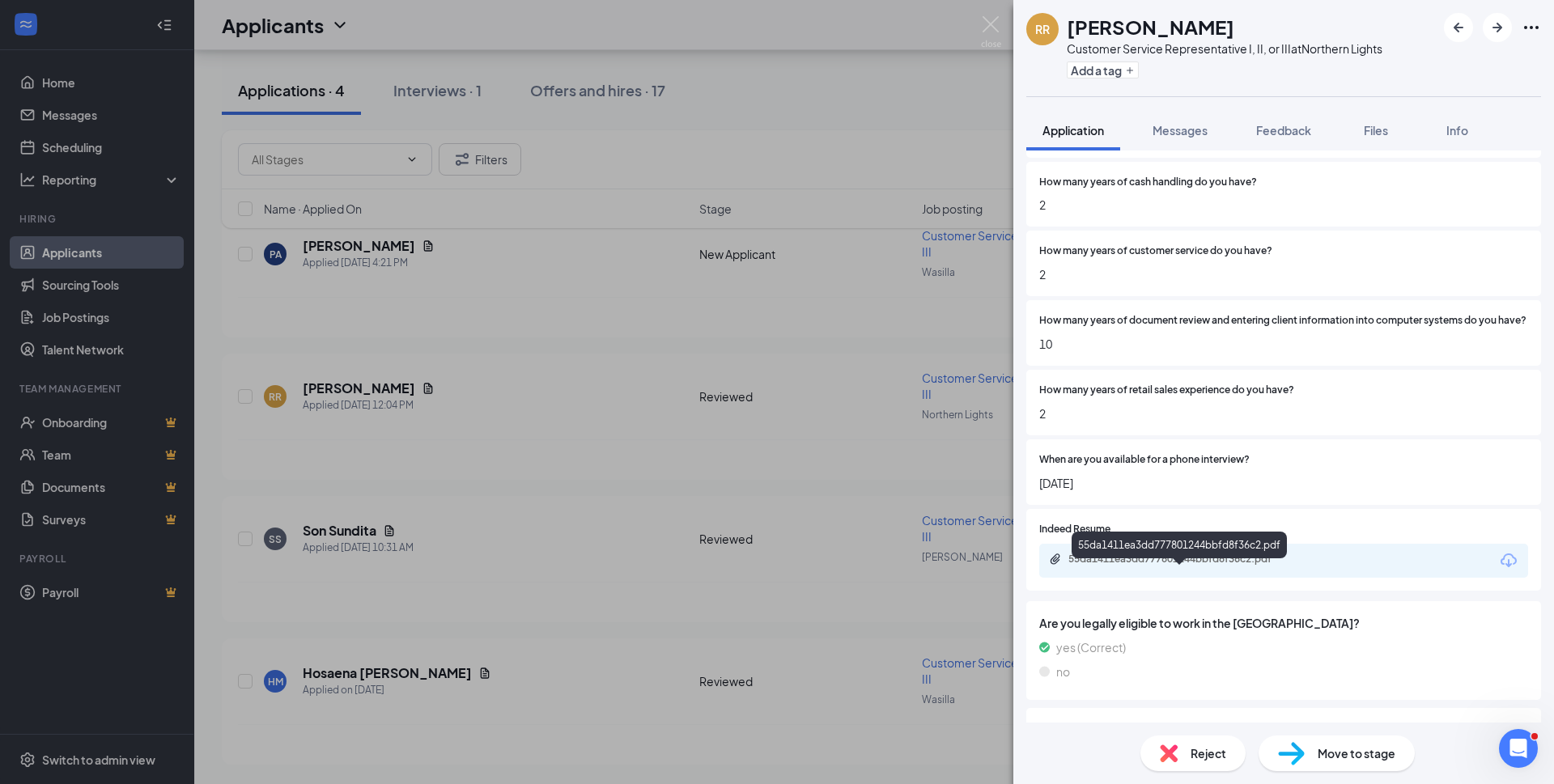
click at [1163, 566] on div "55da1411ea3dd777801244bbfd8f36c2.pdf" at bounding box center [1181, 559] width 227 height 13
drag, startPoint x: 1219, startPoint y: 34, endPoint x: 1070, endPoint y: 20, distance: 149.7
click at [1070, 20] on div "[PERSON_NAME]" at bounding box center [1224, 27] width 316 height 27
copy h1 "[PERSON_NAME]"
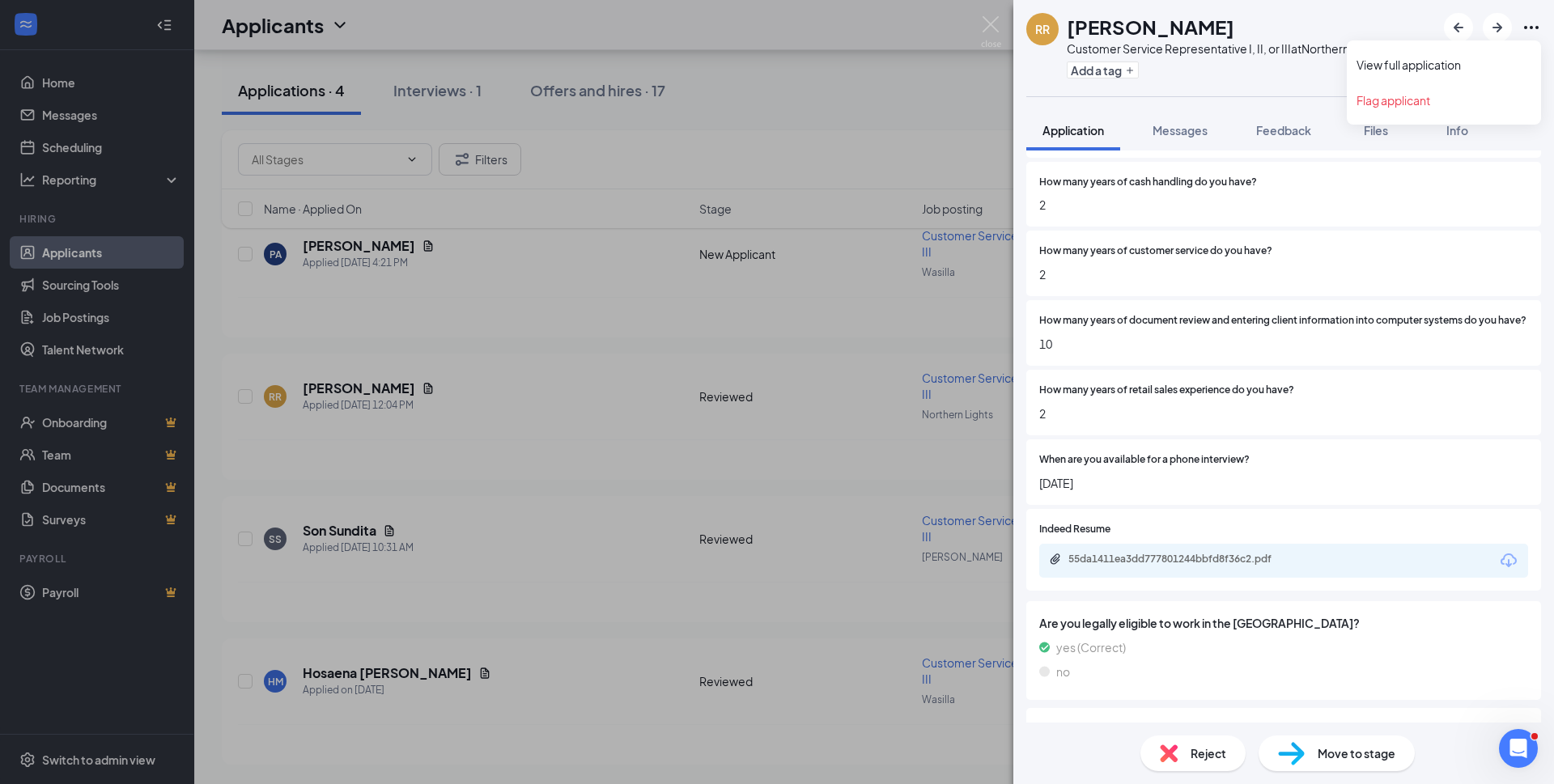
click at [1533, 25] on icon "Ellipses" at bounding box center [1530, 27] width 19 height 19
click at [1411, 64] on link "View full application" at bounding box center [1443, 64] width 174 height 16
click at [985, 26] on img at bounding box center [990, 31] width 20 height 31
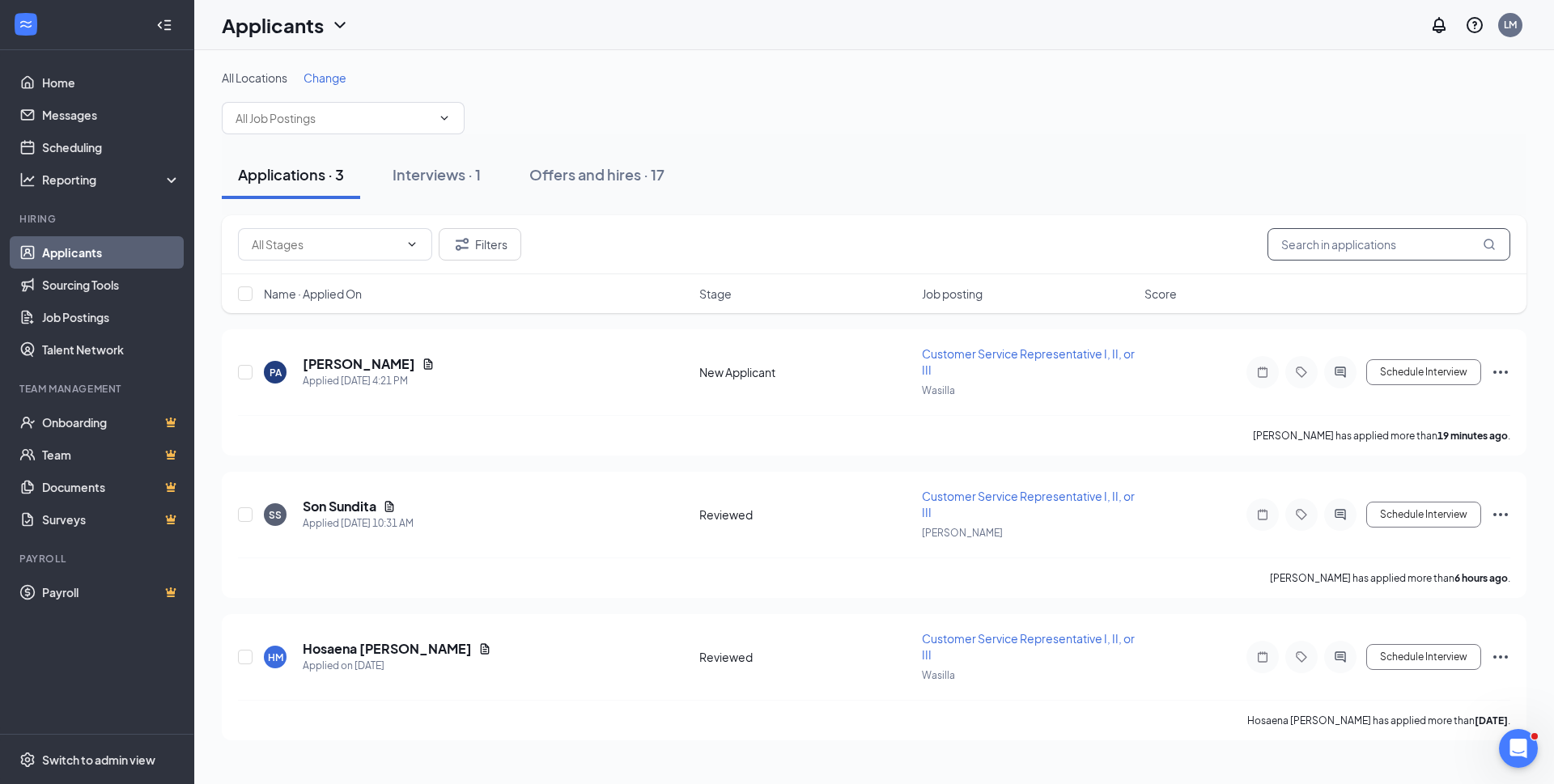
click at [1329, 249] on input "text" at bounding box center [1388, 245] width 243 height 32
paste input "Kamarin"
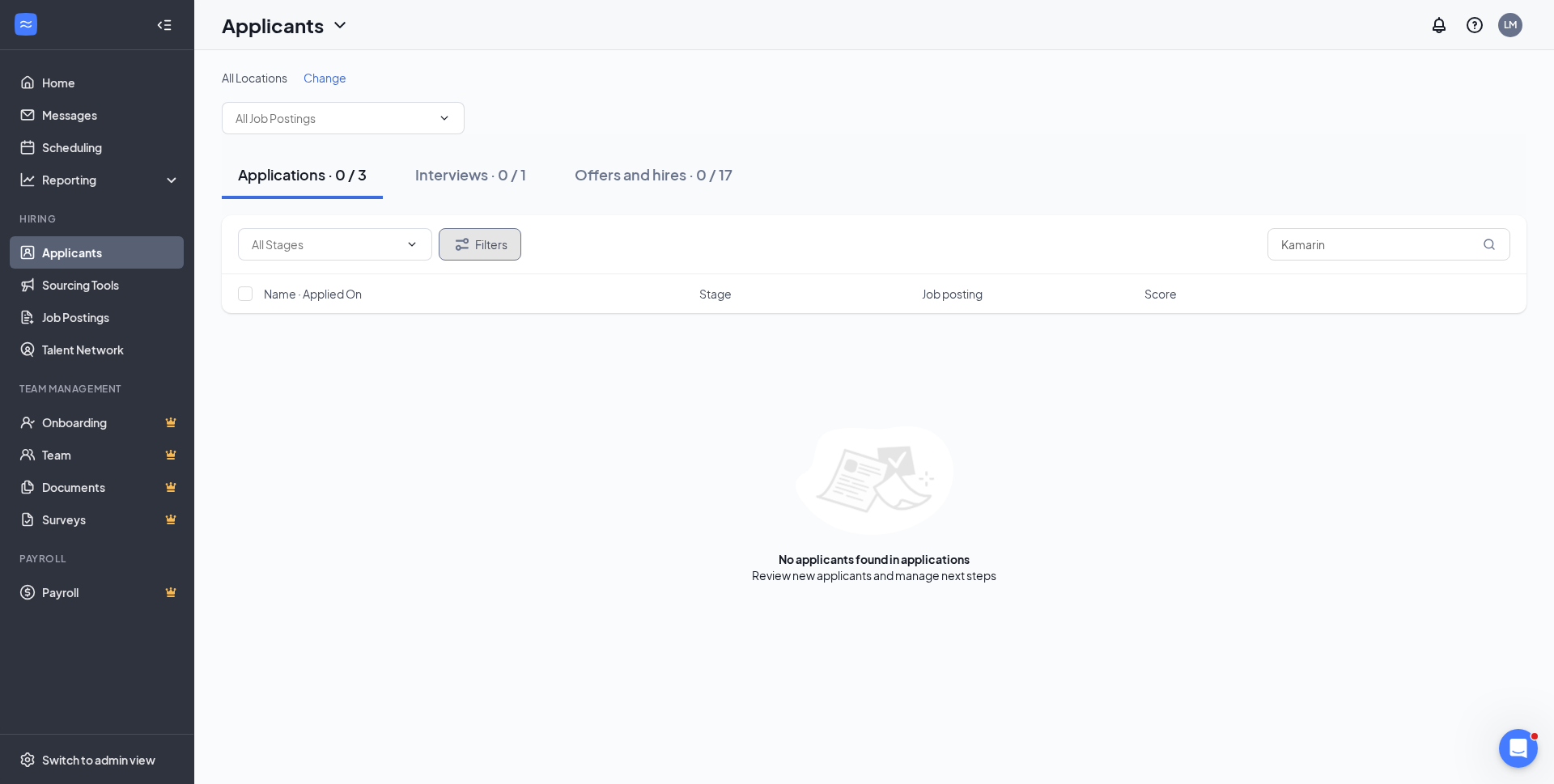
click at [503, 251] on button "Filters" at bounding box center [480, 245] width 82 height 32
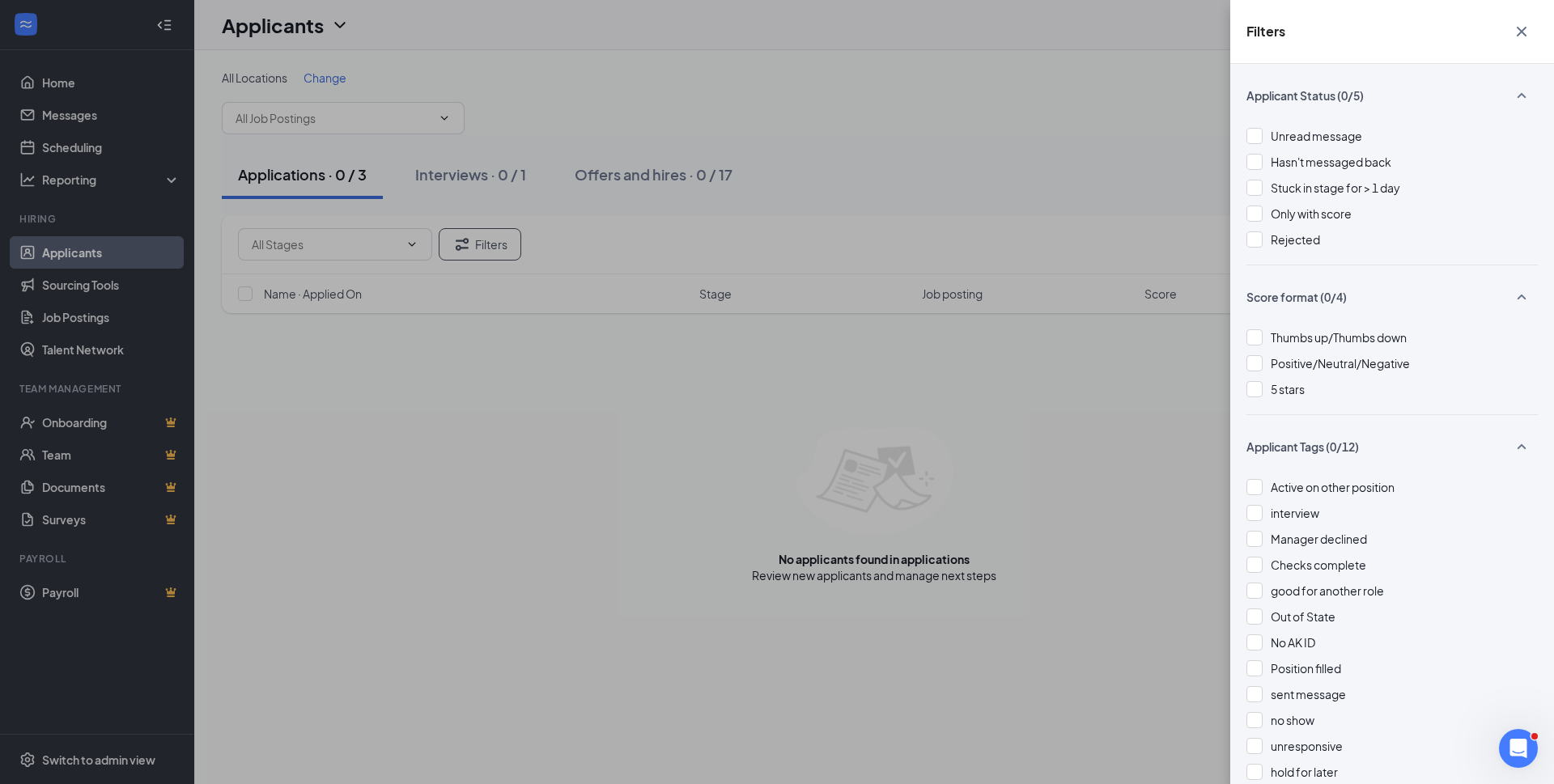
click at [1256, 235] on div at bounding box center [1253, 239] width 16 height 16
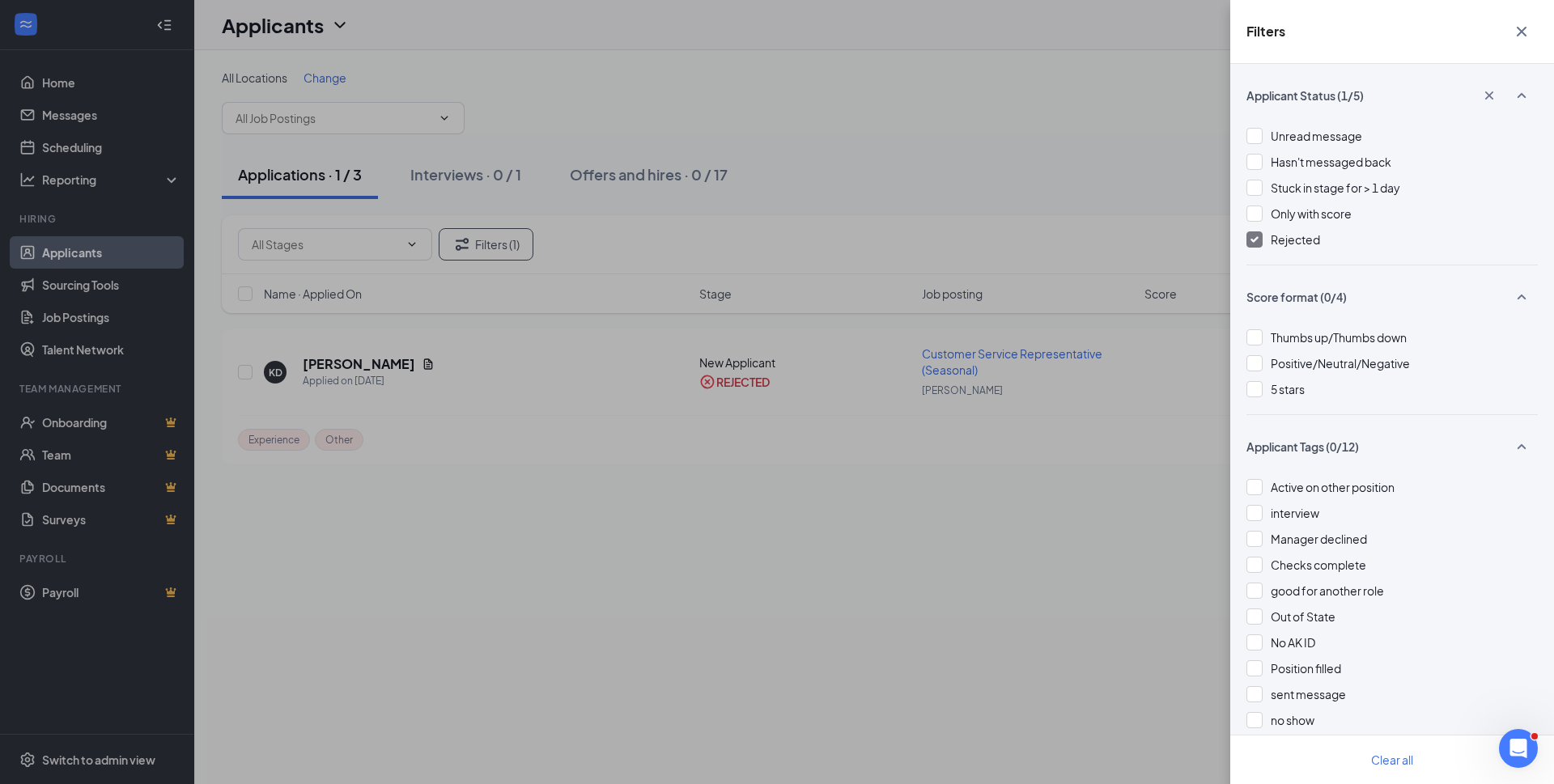
click at [739, 443] on div "Filters Applicant Status (1/5) Unread message Hasn't messaged back Stuck in sta…" at bounding box center [777, 392] width 1554 height 784
click at [1527, 30] on icon "Cross" at bounding box center [1521, 31] width 19 height 19
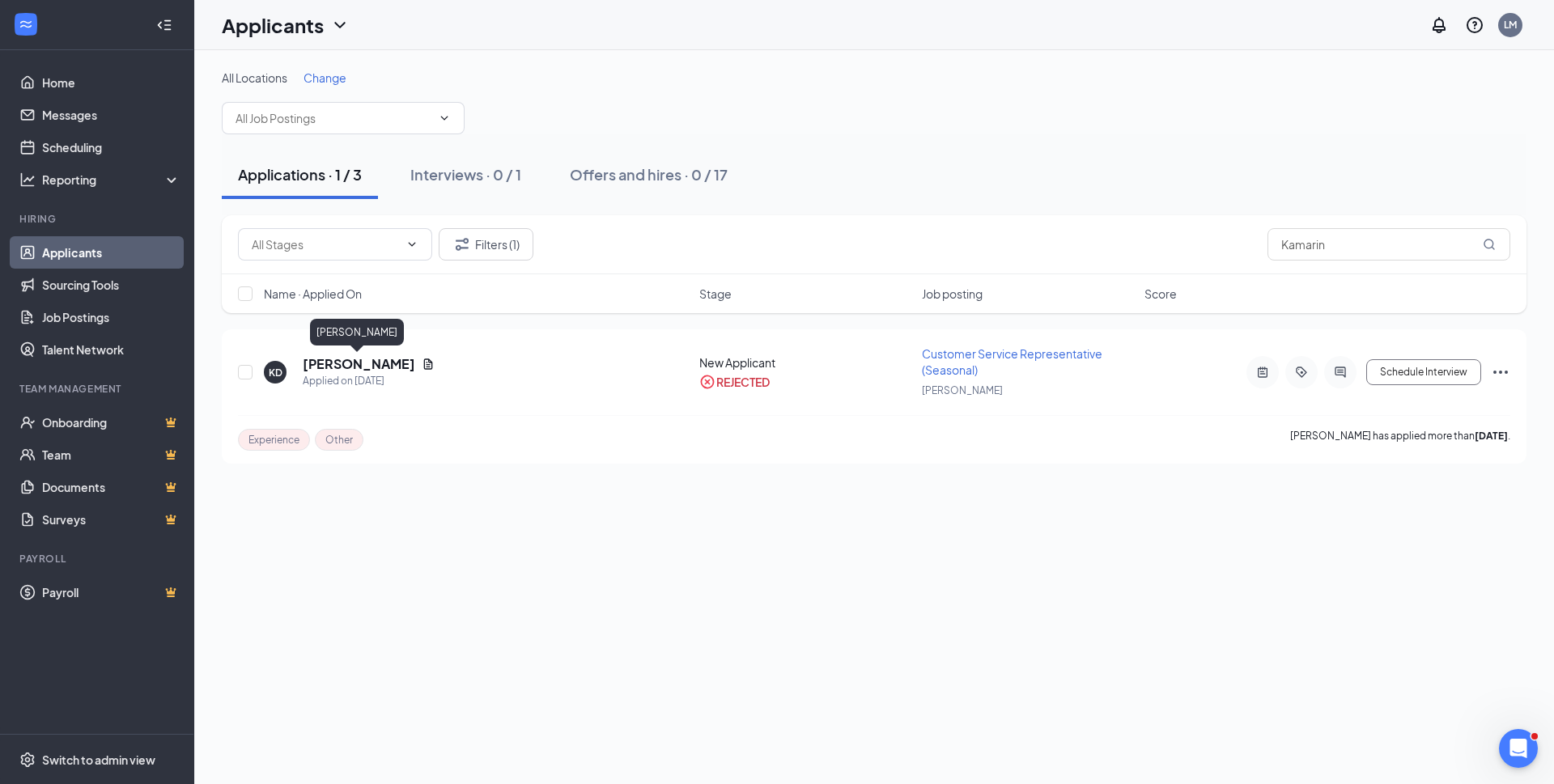
click at [333, 362] on h5 "Kamarin Duenas" at bounding box center [358, 364] width 113 height 18
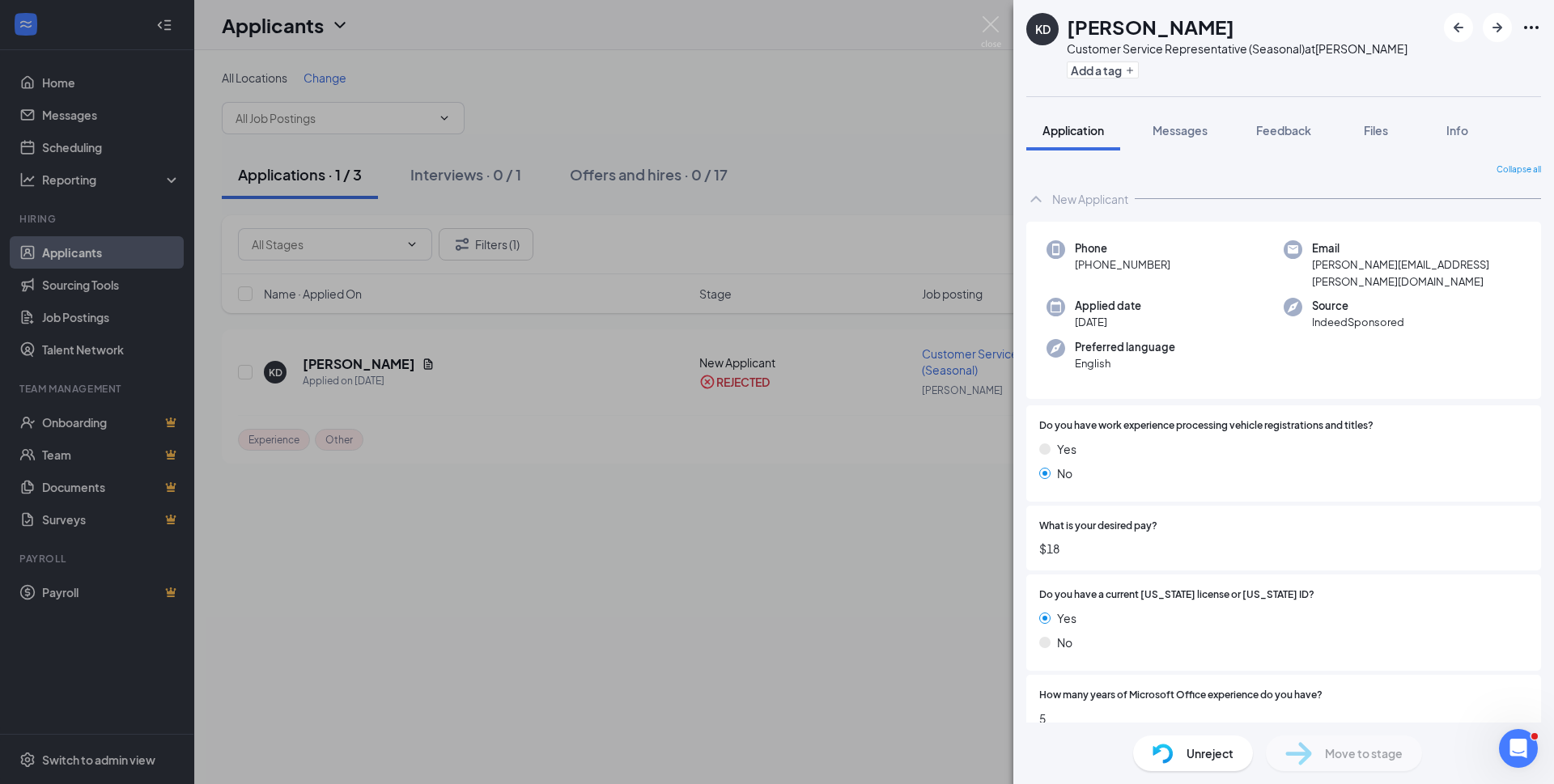
click at [1375, 130] on span "Files" at bounding box center [1376, 130] width 25 height 14
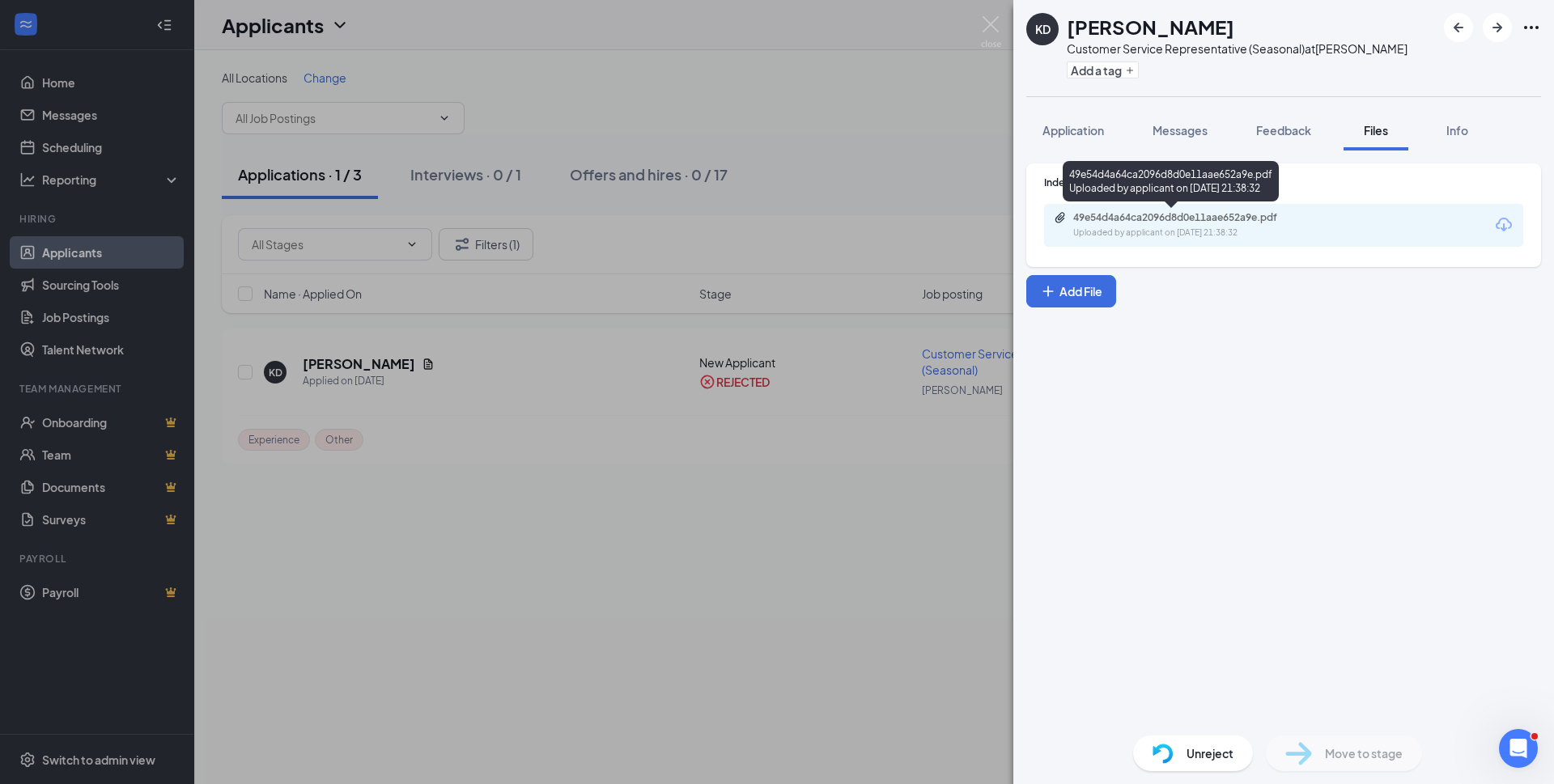
click at [1217, 224] on div "49e54d4a64ca2096d8d0e11aae652a9e.pdf Uploaded by applicant on May 04, 2025 at 2…" at bounding box center [1184, 226] width 263 height 28
click at [988, 24] on img at bounding box center [990, 31] width 20 height 31
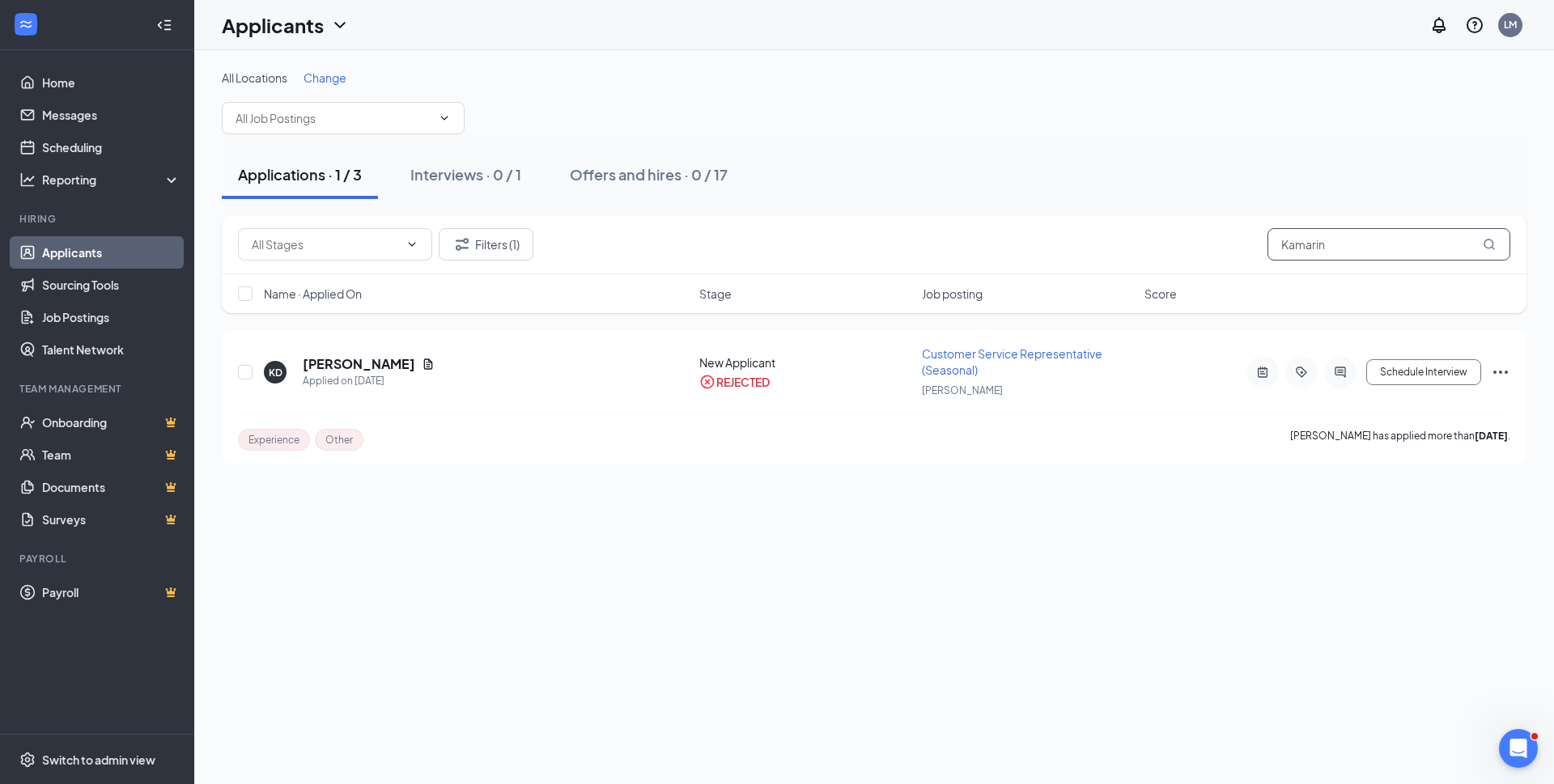
drag, startPoint x: 1346, startPoint y: 246, endPoint x: 1247, endPoint y: 234, distance: 99.7
click at [1248, 239] on div "Filters (1) Kamarin" at bounding box center [874, 245] width 1272 height 32
paste input "Wassili"
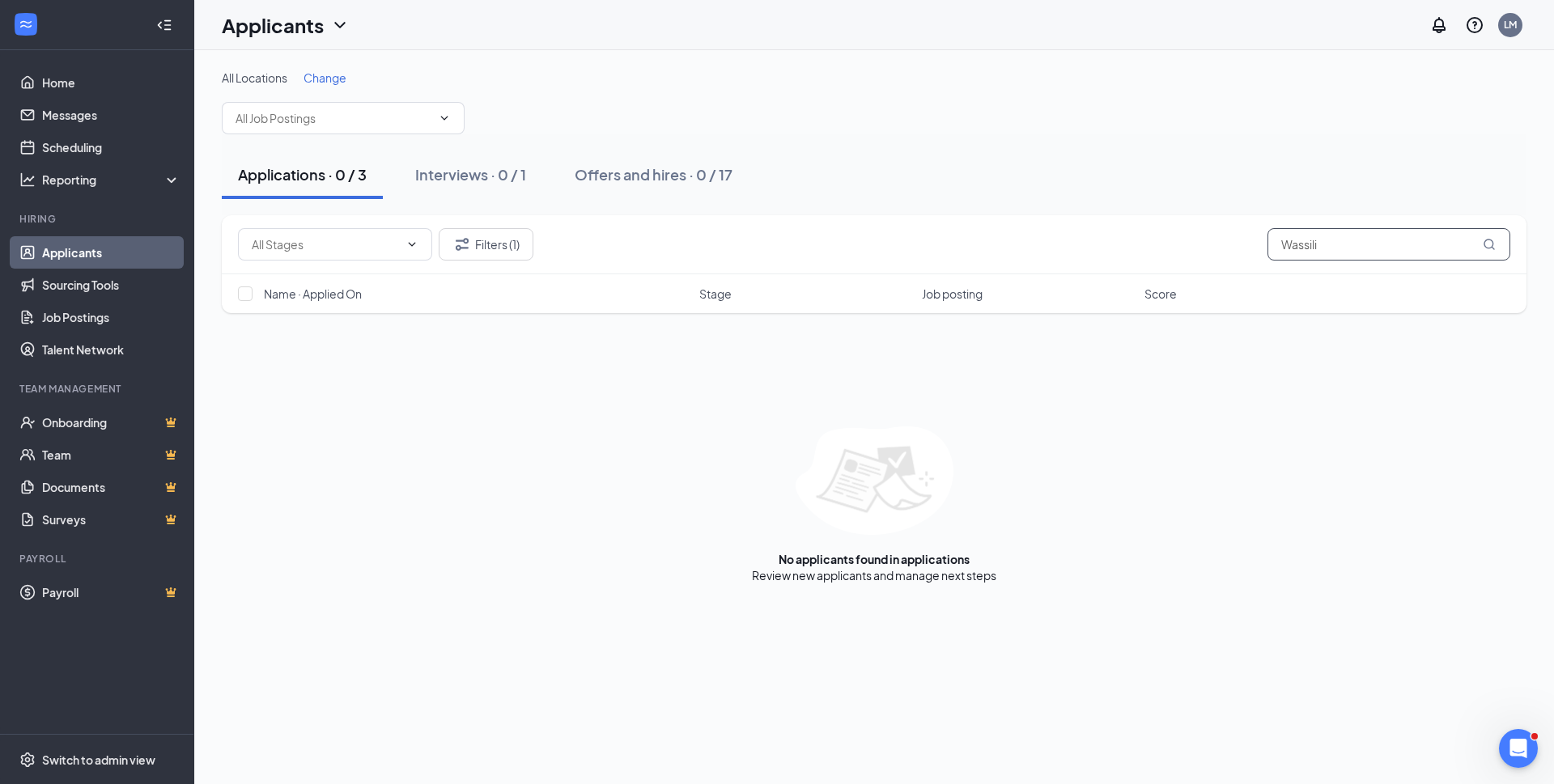
type input "Wassili"
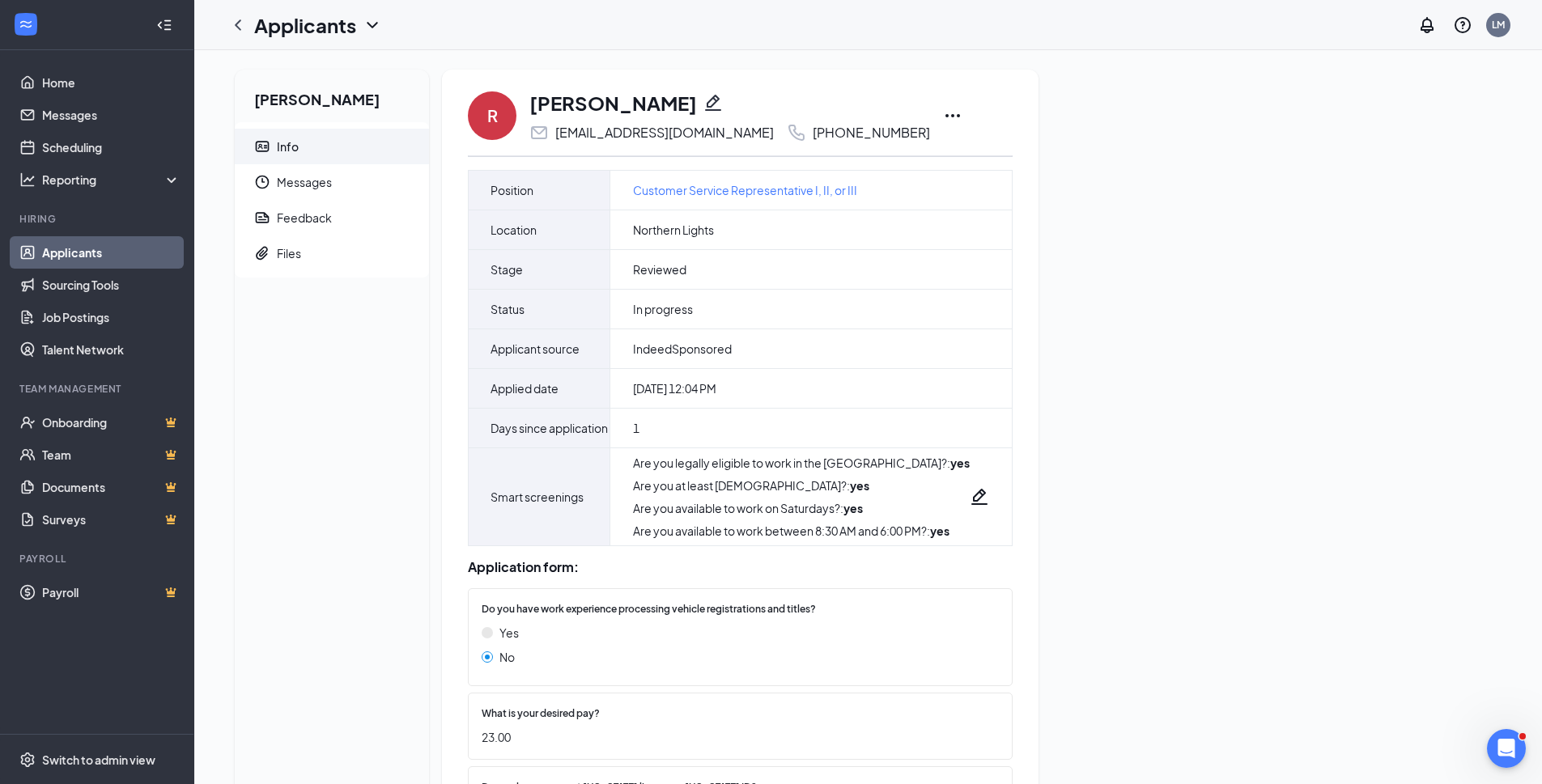
click at [704, 100] on icon "Pencil" at bounding box center [713, 102] width 19 height 19
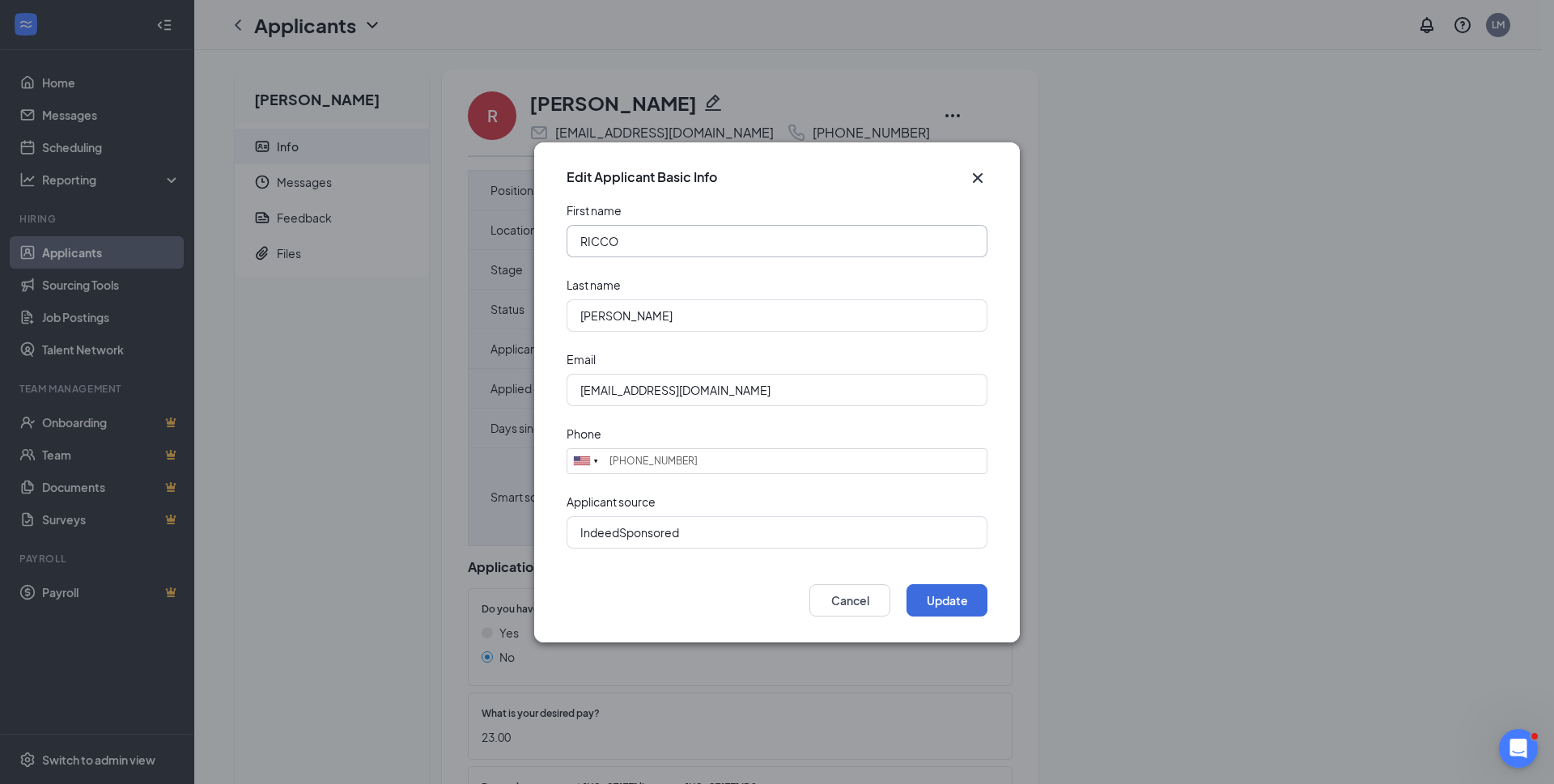
click at [588, 237] on input "RICCO" at bounding box center [777, 241] width 421 height 32
type input "Ricco"
click at [587, 315] on input "[PERSON_NAME]" at bounding box center [777, 316] width 421 height 32
type input "[PERSON_NAME]"
click at [944, 610] on button "Update" at bounding box center [946, 600] width 81 height 32
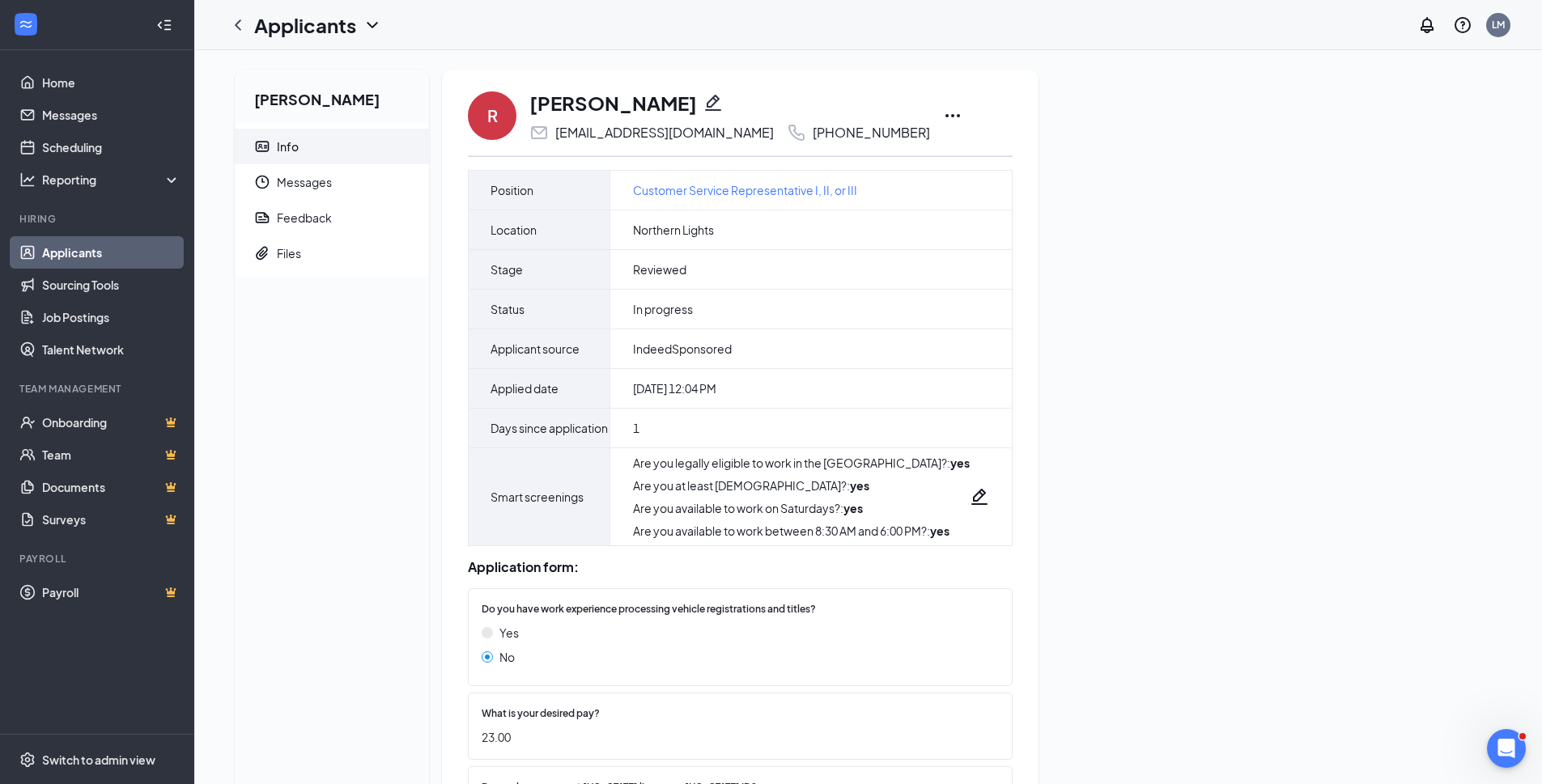
click at [239, 27] on icon "ChevronLeft" at bounding box center [237, 24] width 7 height 10
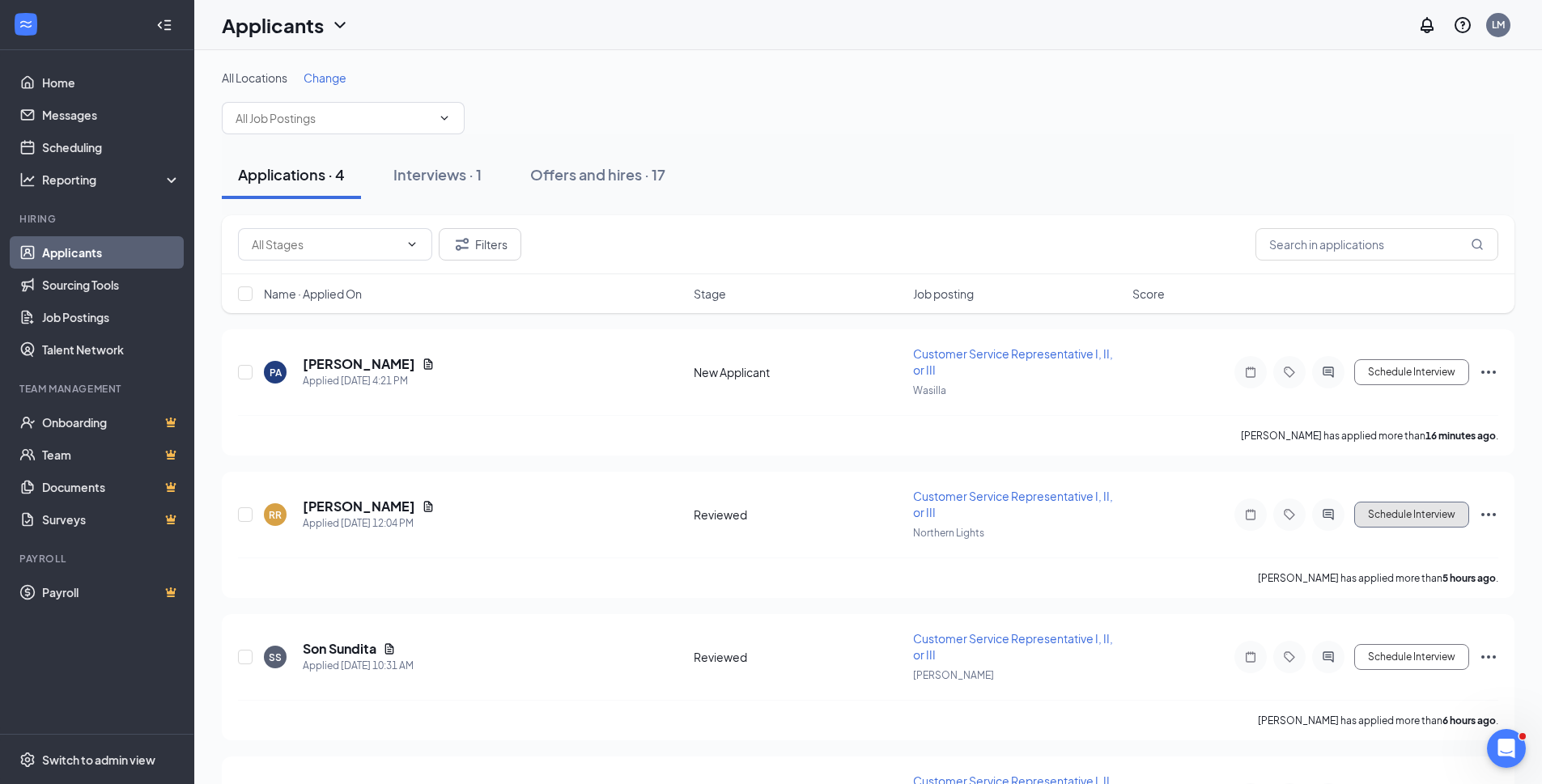
click at [1420, 518] on button "Schedule Interview" at bounding box center [1411, 514] width 115 height 26
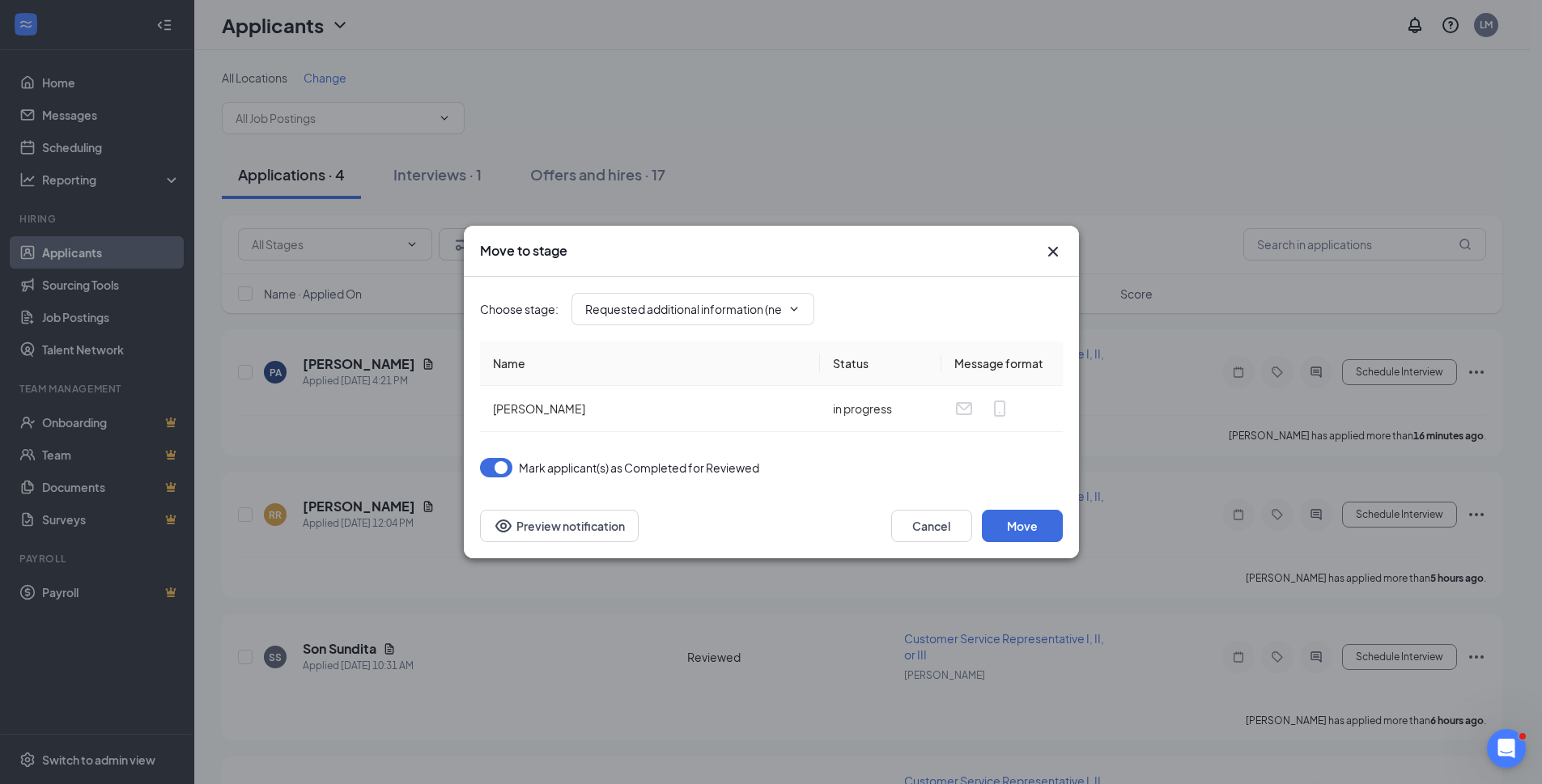
click at [709, 311] on input "Requested additional information (next stage)" at bounding box center [683, 309] width 196 height 18
click at [660, 420] on div "Phone Interview" at bounding box center [642, 425] width 85 height 18
type input "Phone Interview"
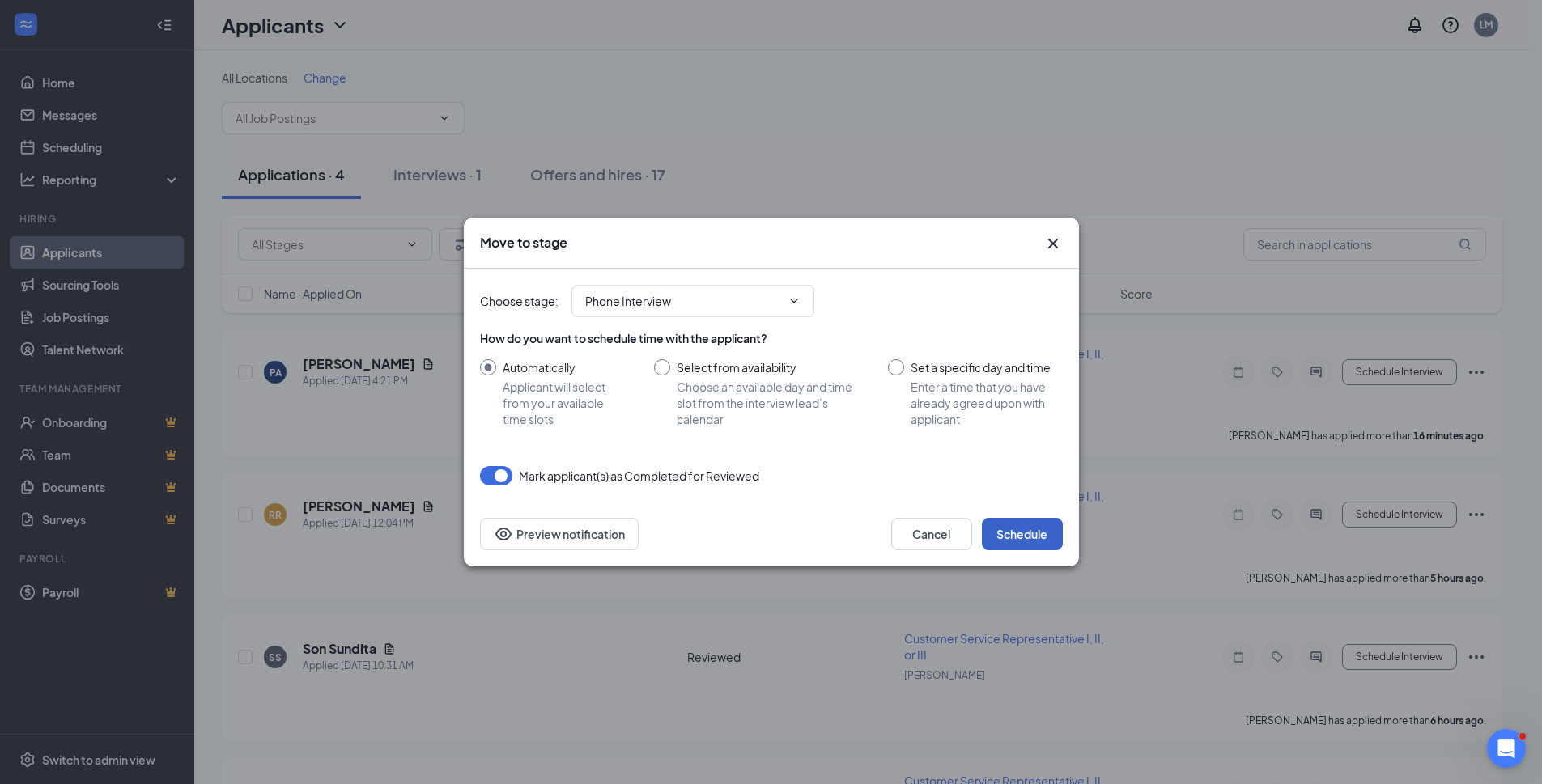
click at [1025, 538] on button "Schedule" at bounding box center [1021, 534] width 81 height 32
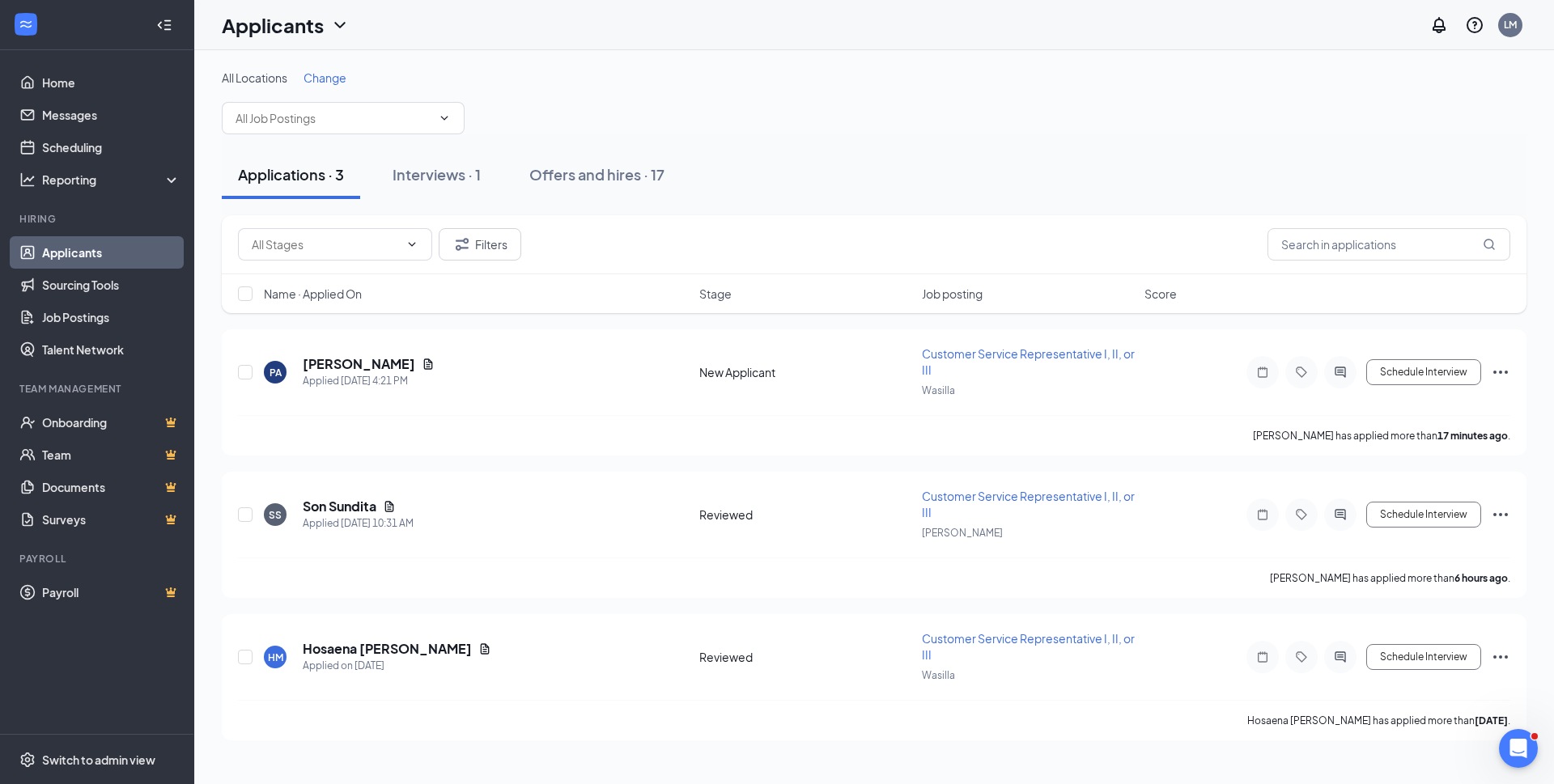
click at [432, 178] on div "Interviews · 1" at bounding box center [436, 173] width 88 height 20
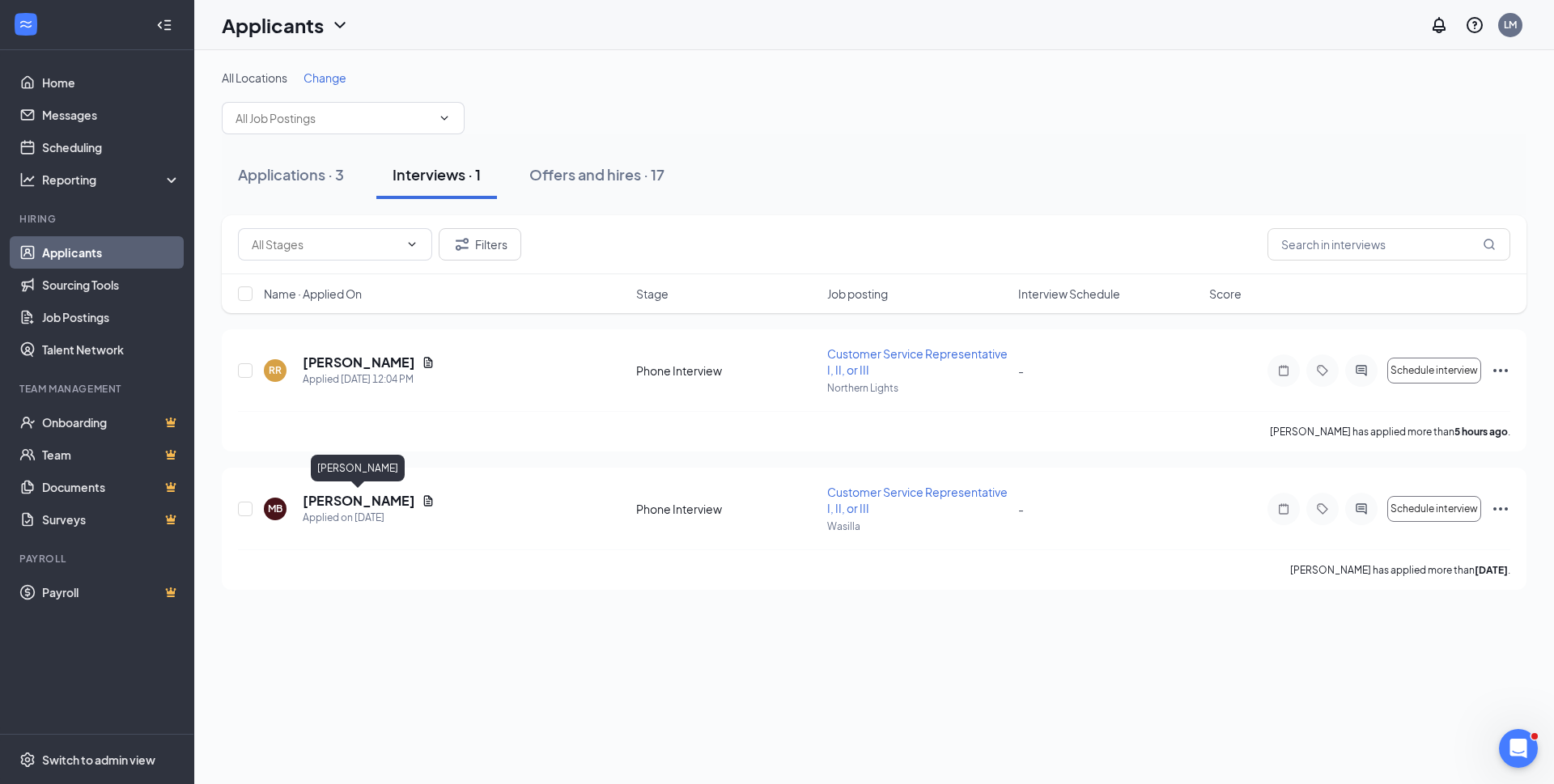
click at [332, 501] on h5 "[PERSON_NAME]" at bounding box center [358, 501] width 113 height 18
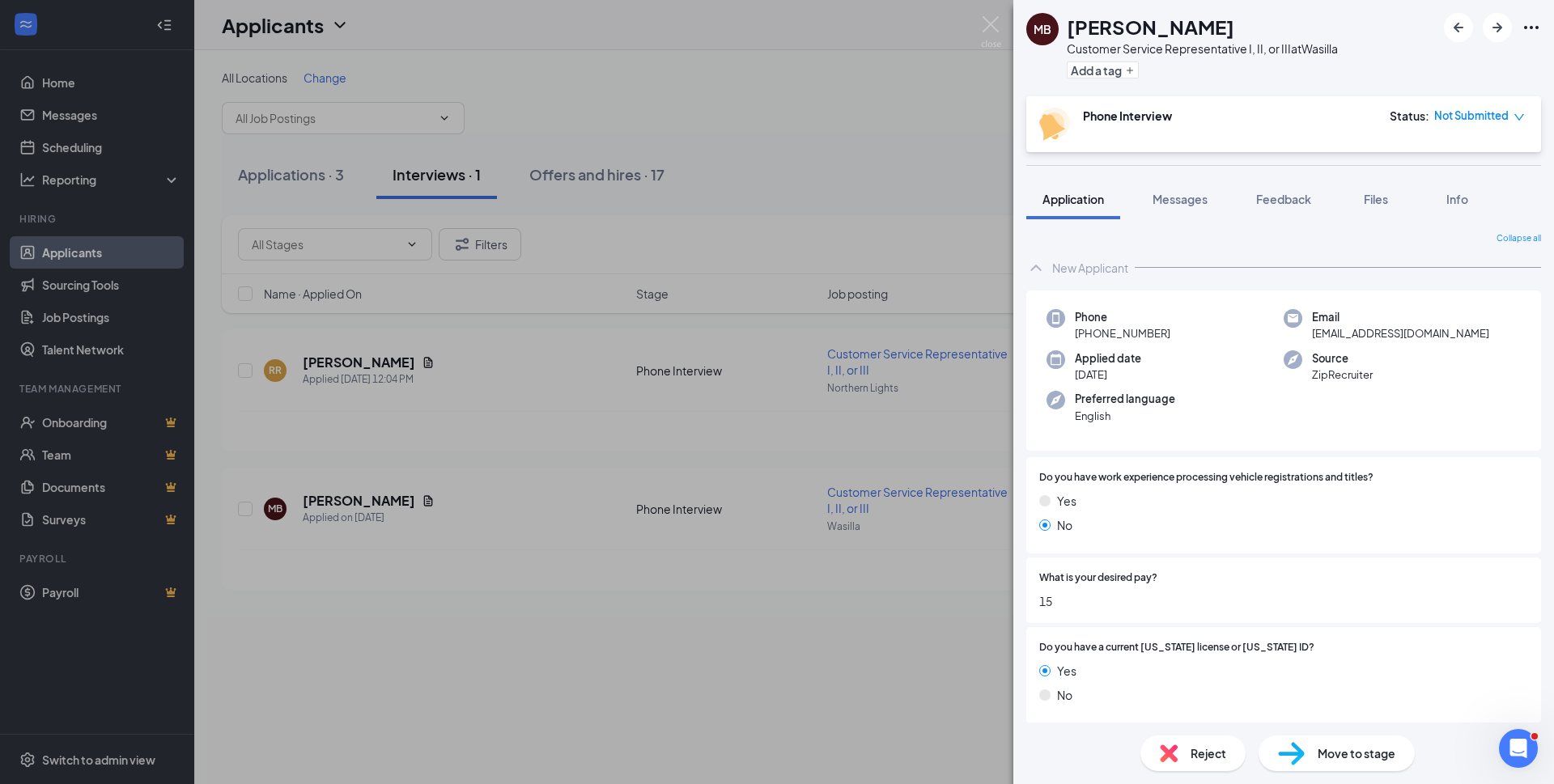
click at [1189, 198] on span "Messages" at bounding box center [1179, 198] width 55 height 14
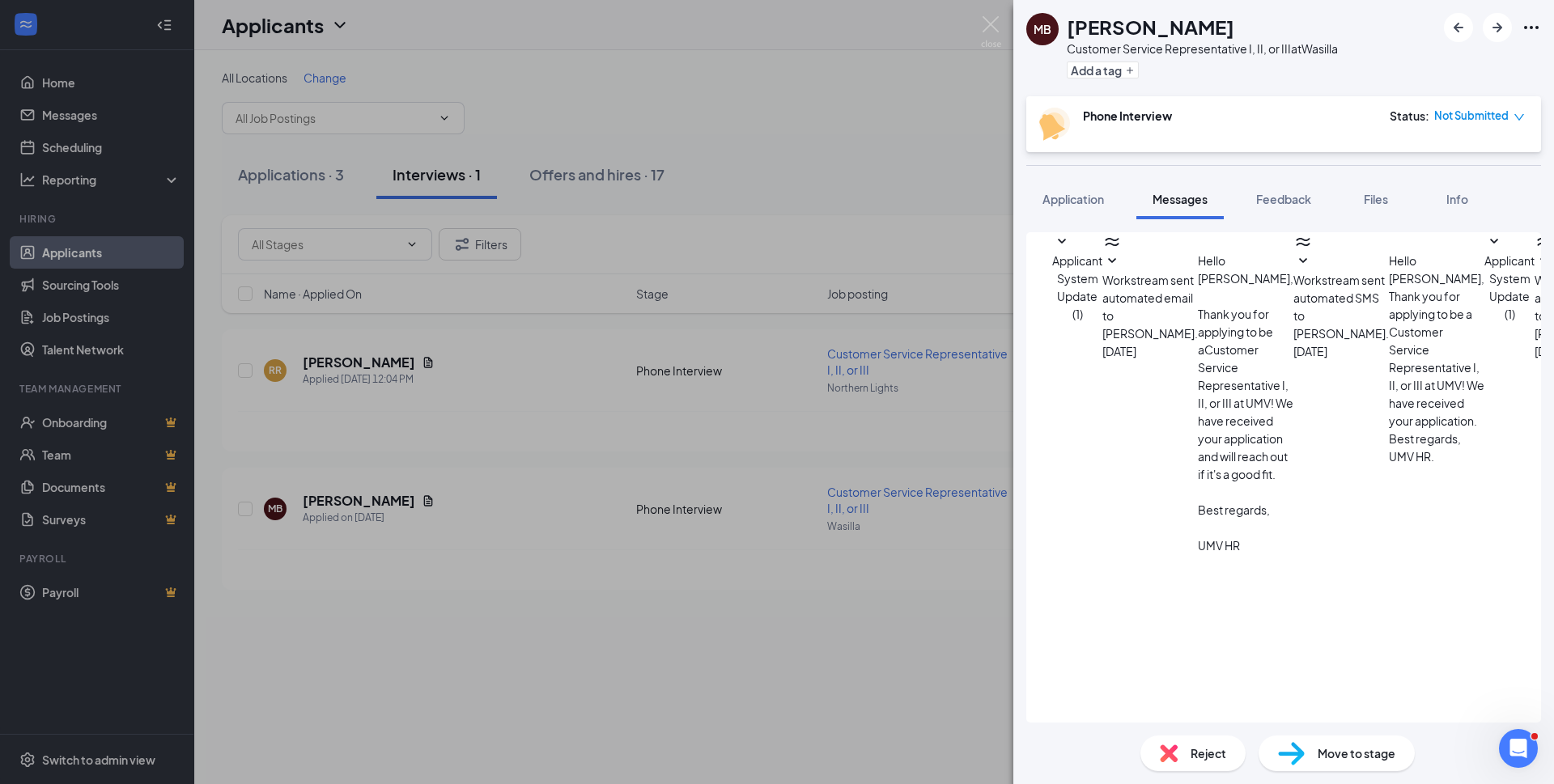
scroll to position [60, 0]
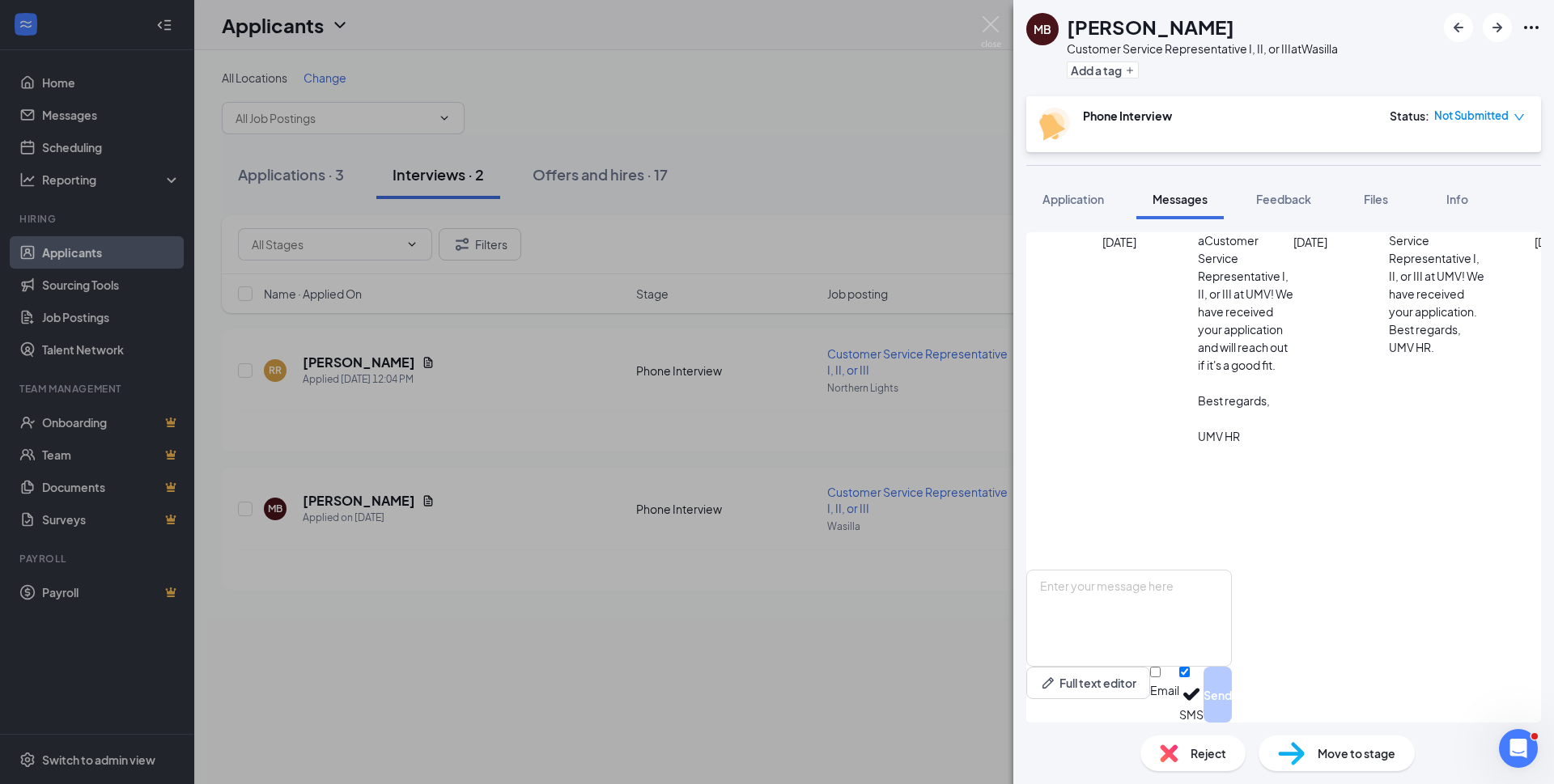
scroll to position [324, 0]
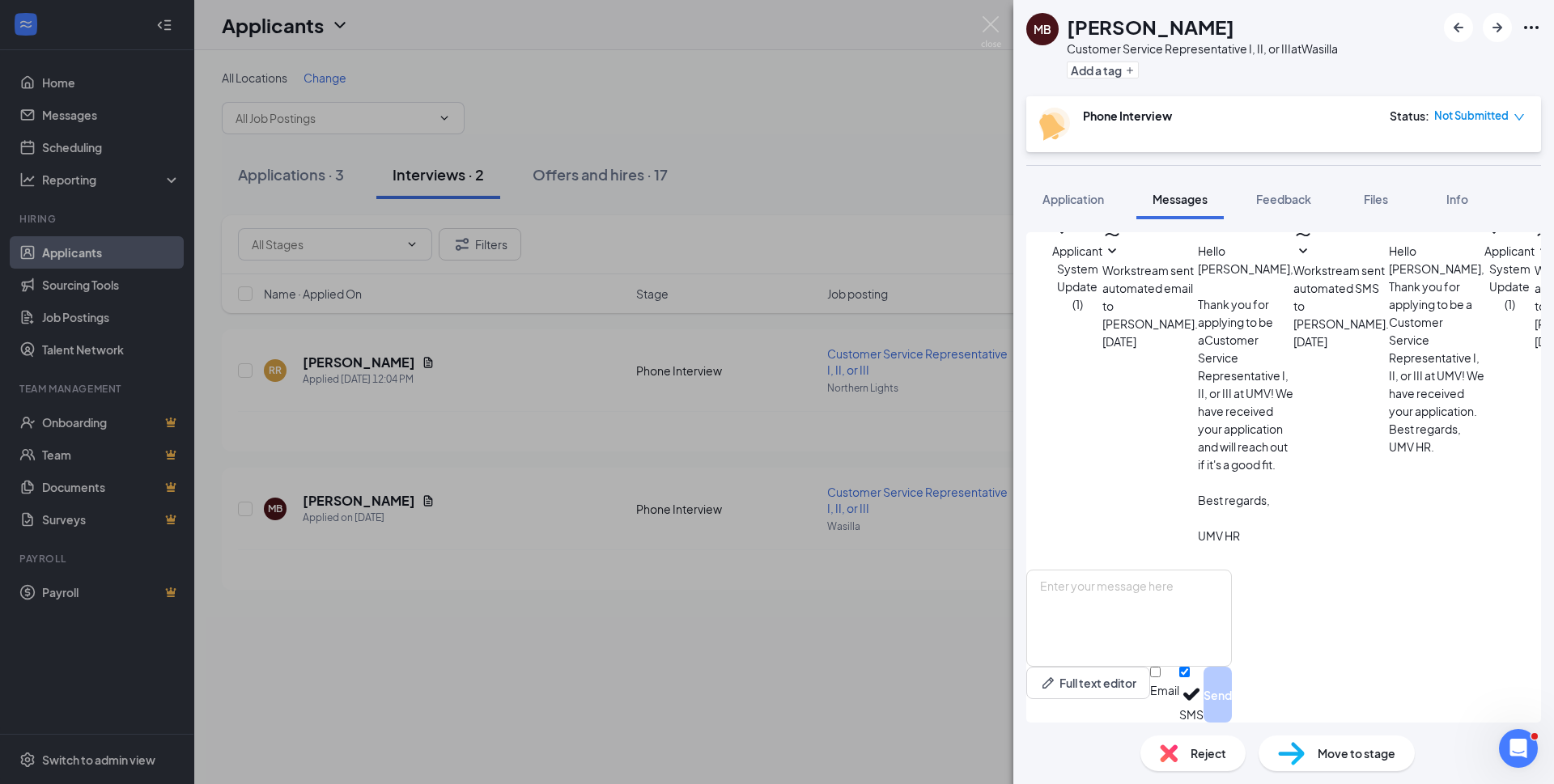
scroll to position [0, 0]
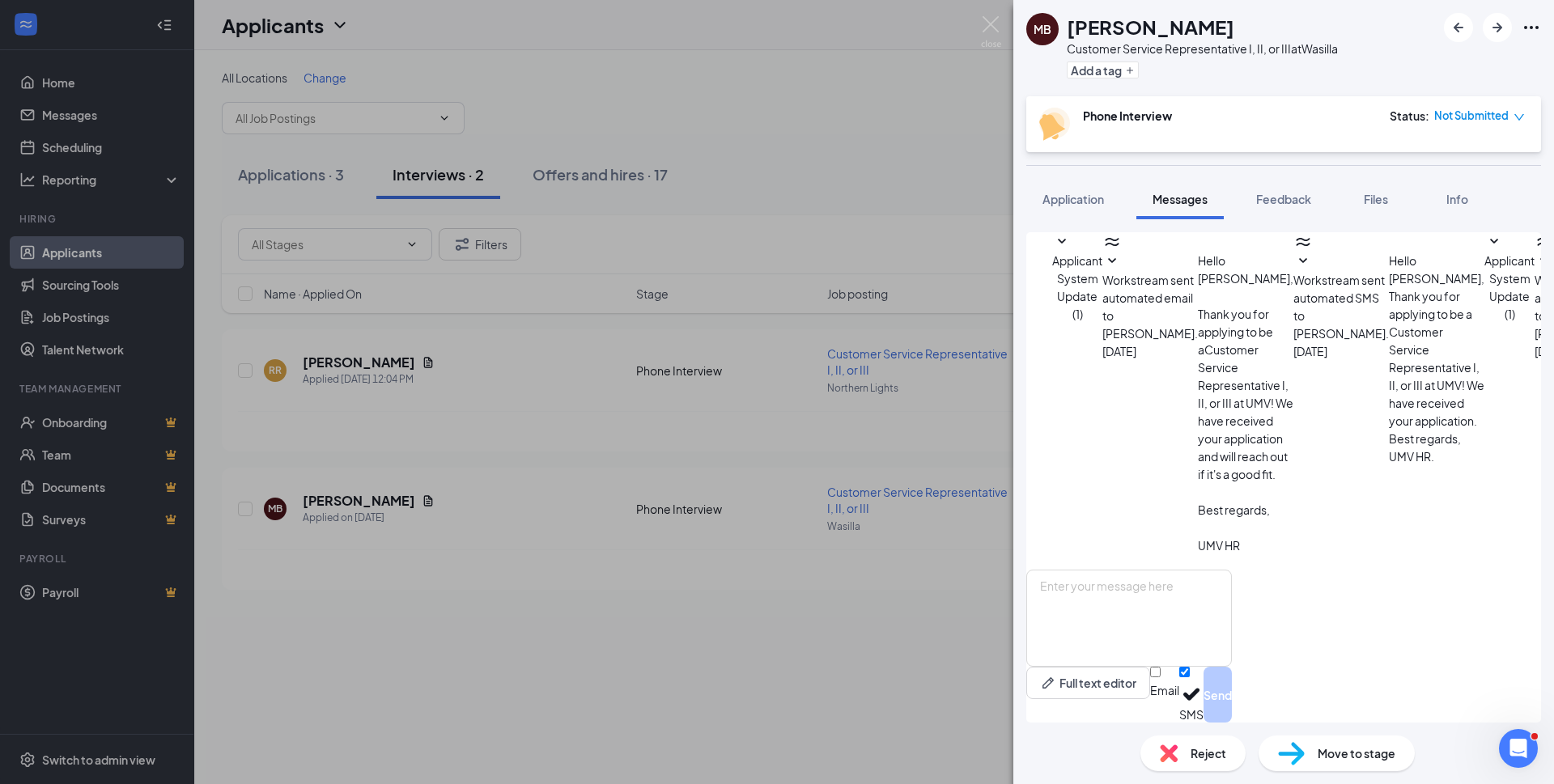
click at [1067, 200] on span "Application" at bounding box center [1072, 198] width 62 height 14
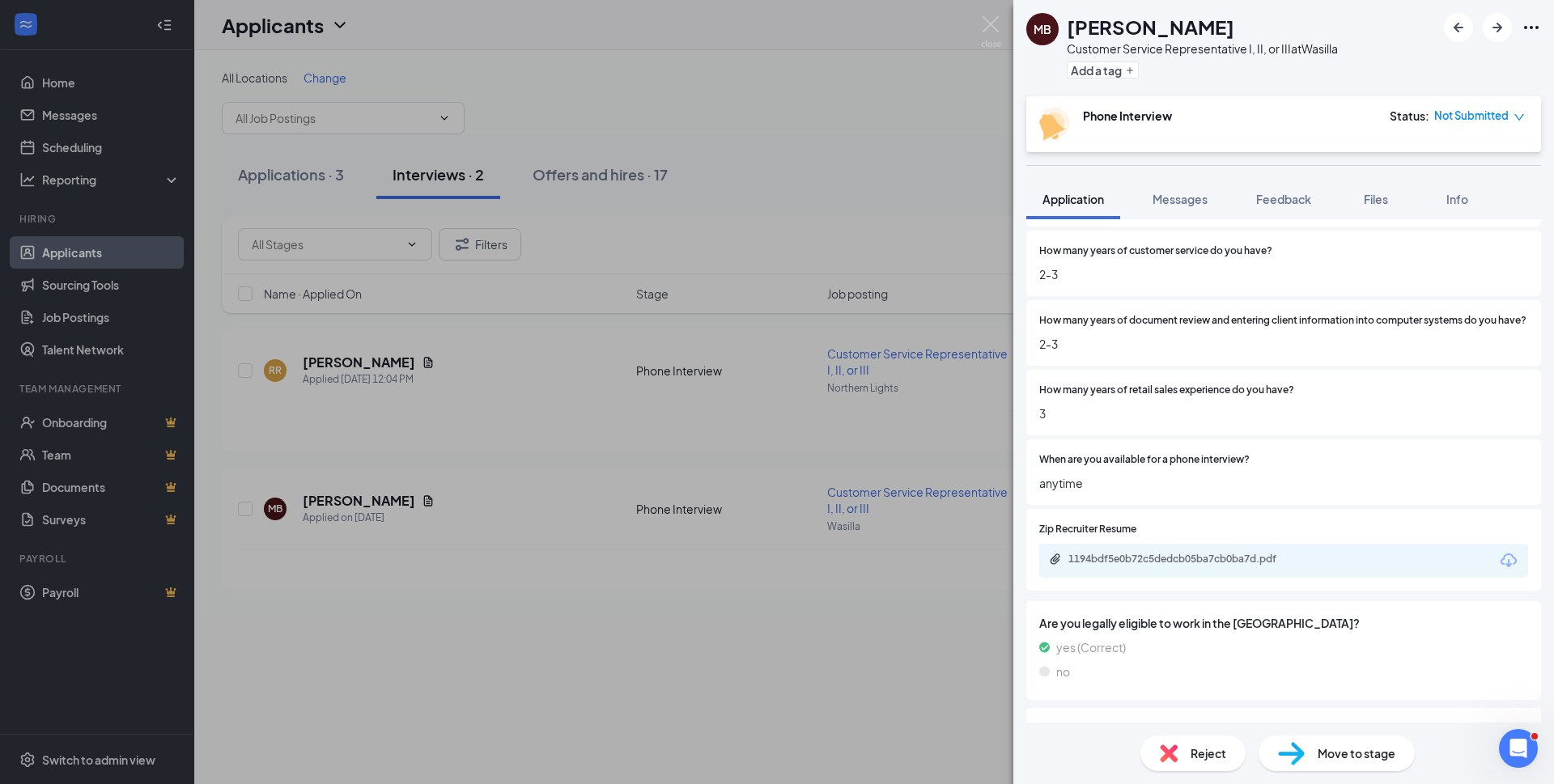
scroll to position [647, 0]
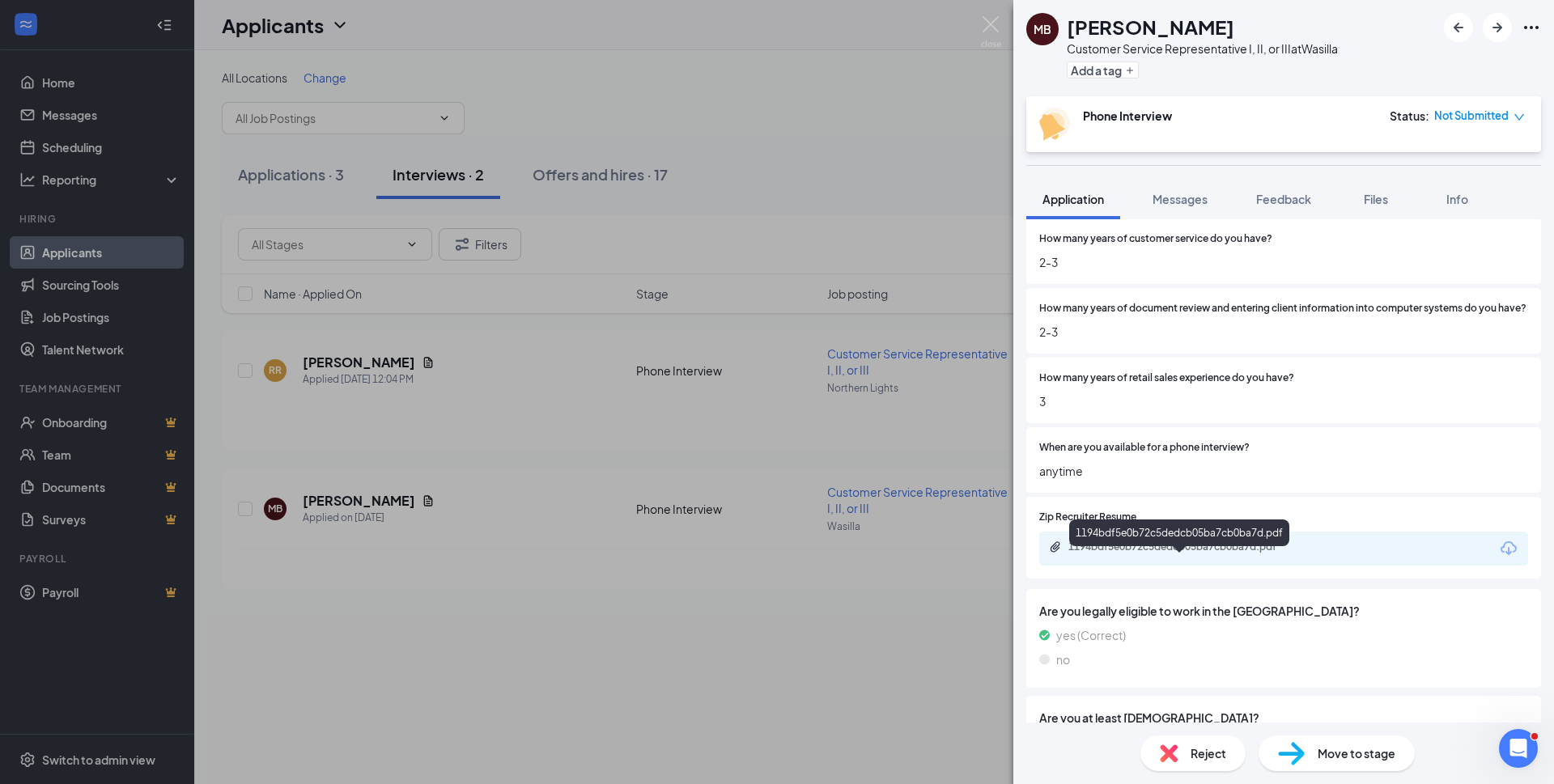
click at [1173, 554] on div "1194bdf5e0b72c5dedcb05ba7cb0ba7d.pdf" at bounding box center [1181, 547] width 227 height 13
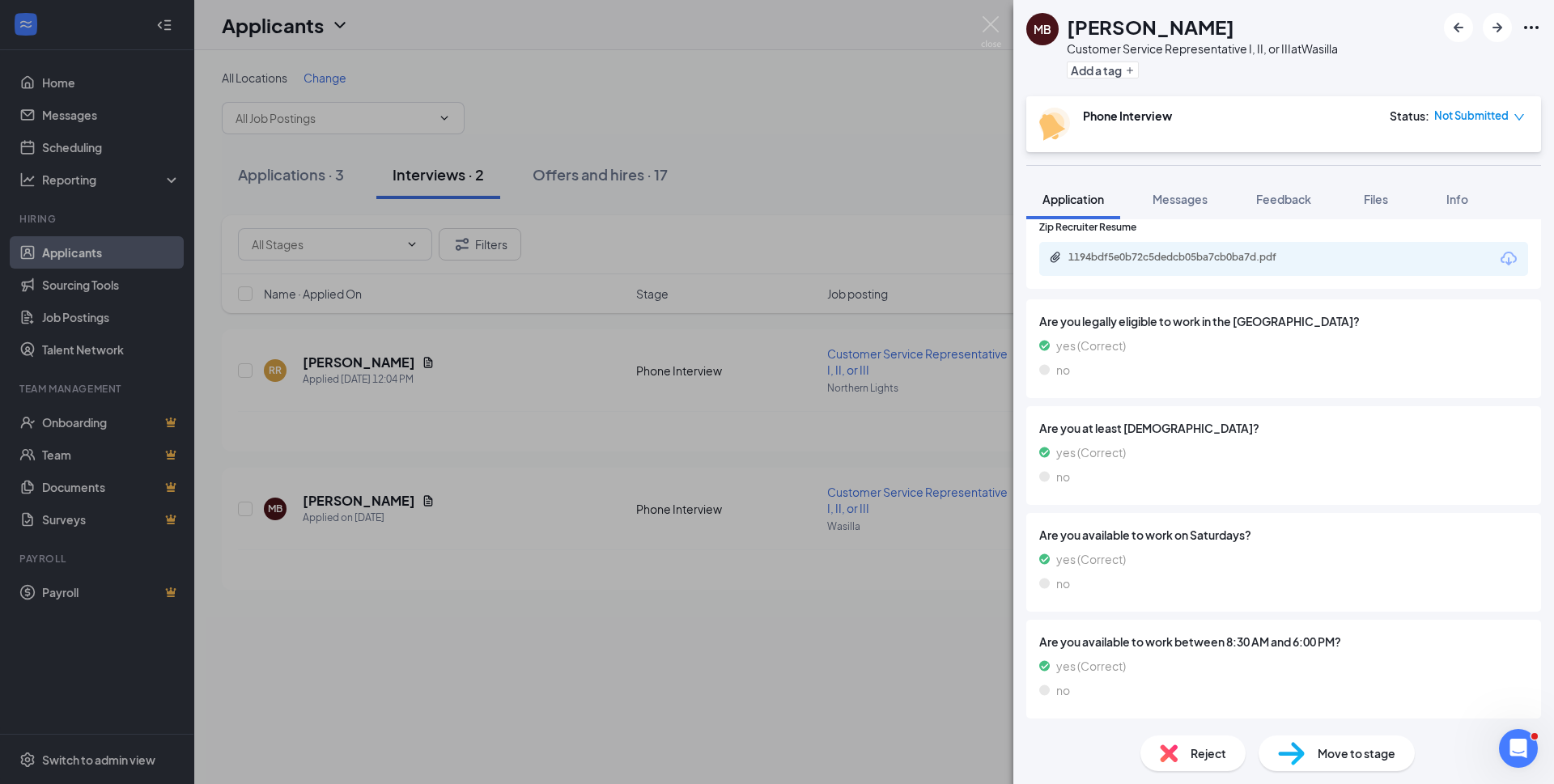
scroll to position [946, 0]
click at [1199, 751] on span "Reject" at bounding box center [1208, 753] width 36 height 18
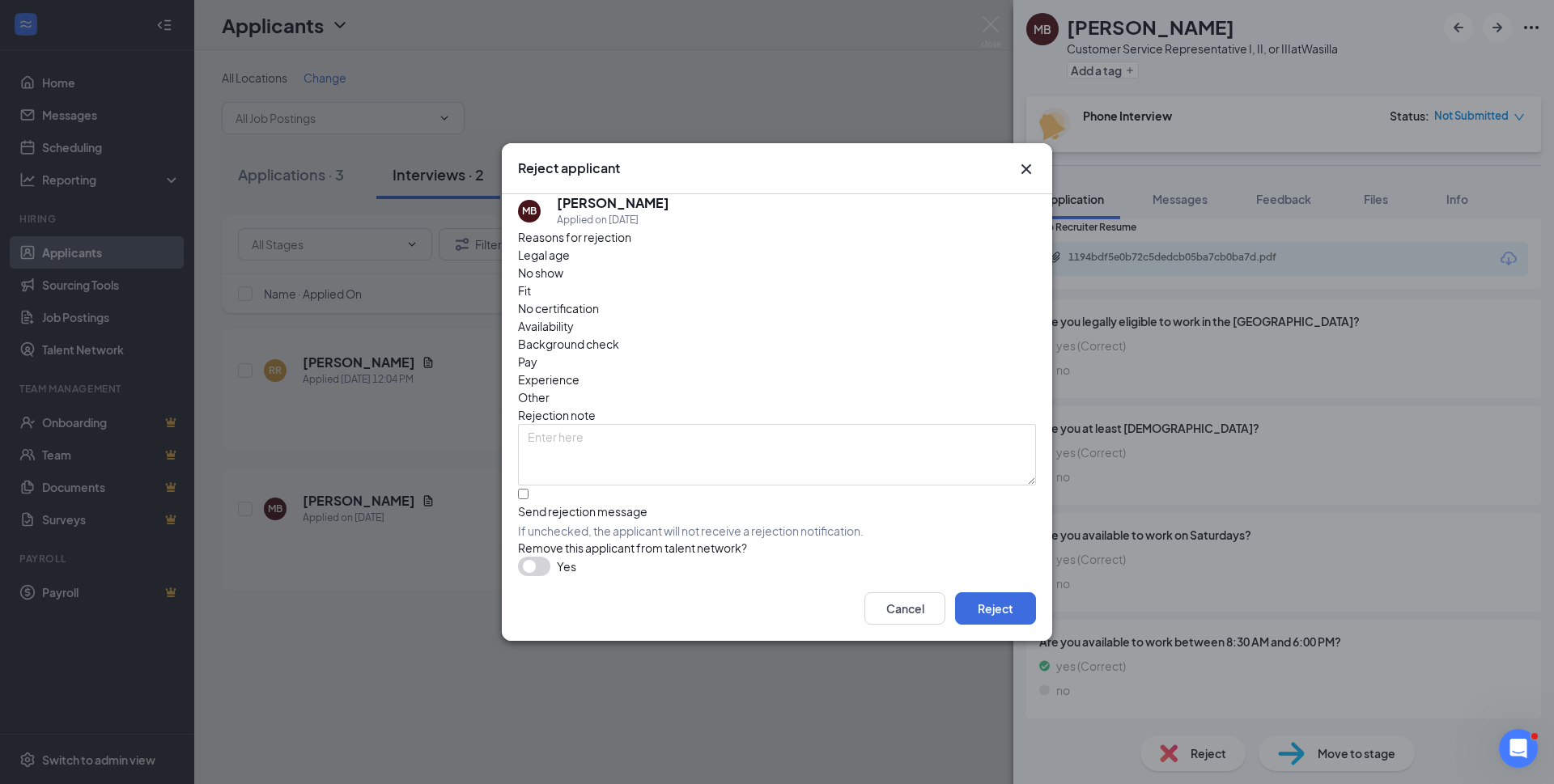
click at [549, 389] on span "Other" at bounding box center [533, 397] width 31 height 18
click at [584, 424] on textarea at bounding box center [777, 454] width 518 height 62
type textarea "Unresponsive"
click at [1014, 621] on button "Reject" at bounding box center [995, 609] width 81 height 32
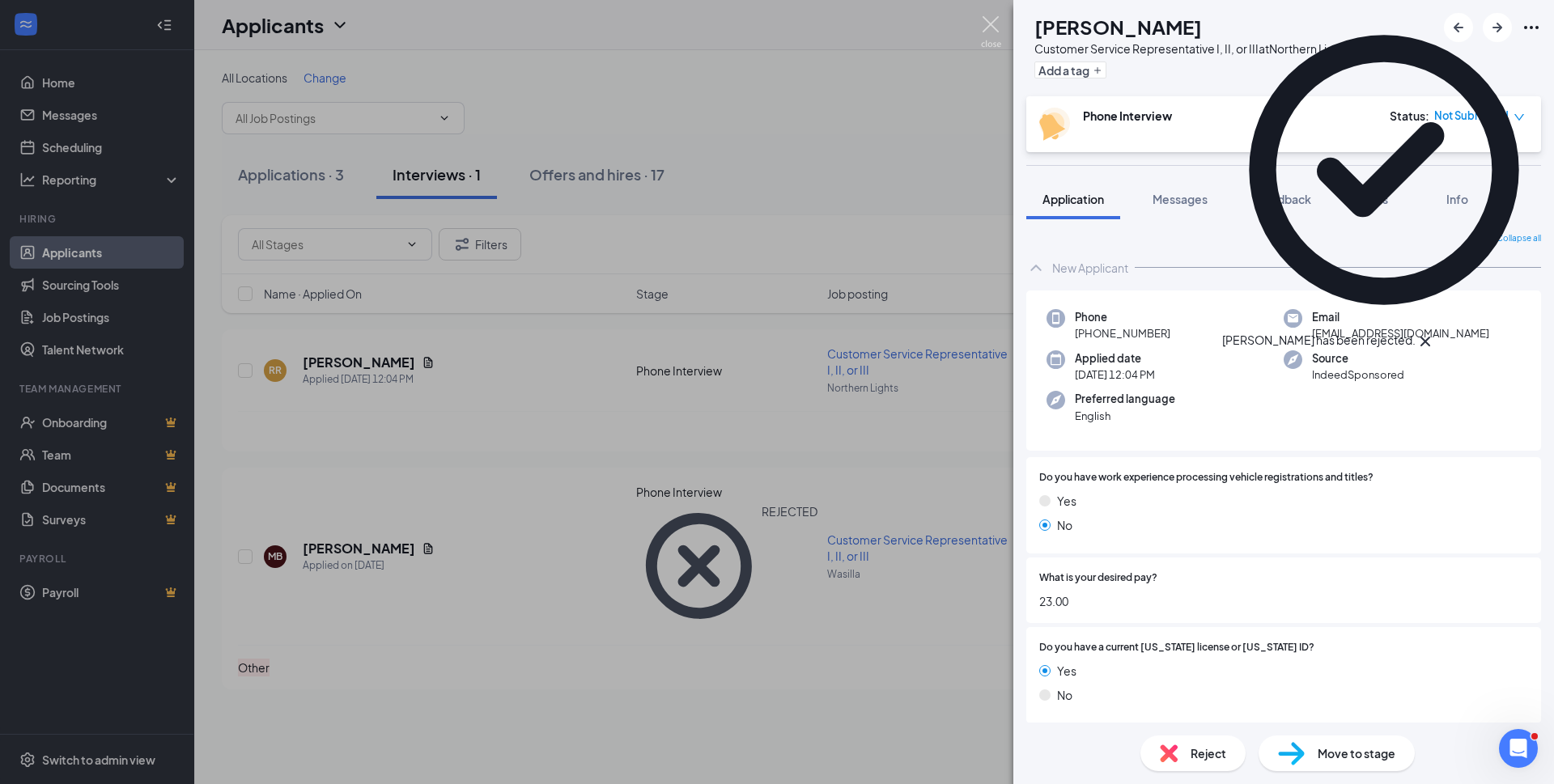
click at [988, 24] on img at bounding box center [990, 31] width 20 height 31
